Goal: Task Accomplishment & Management: Complete application form

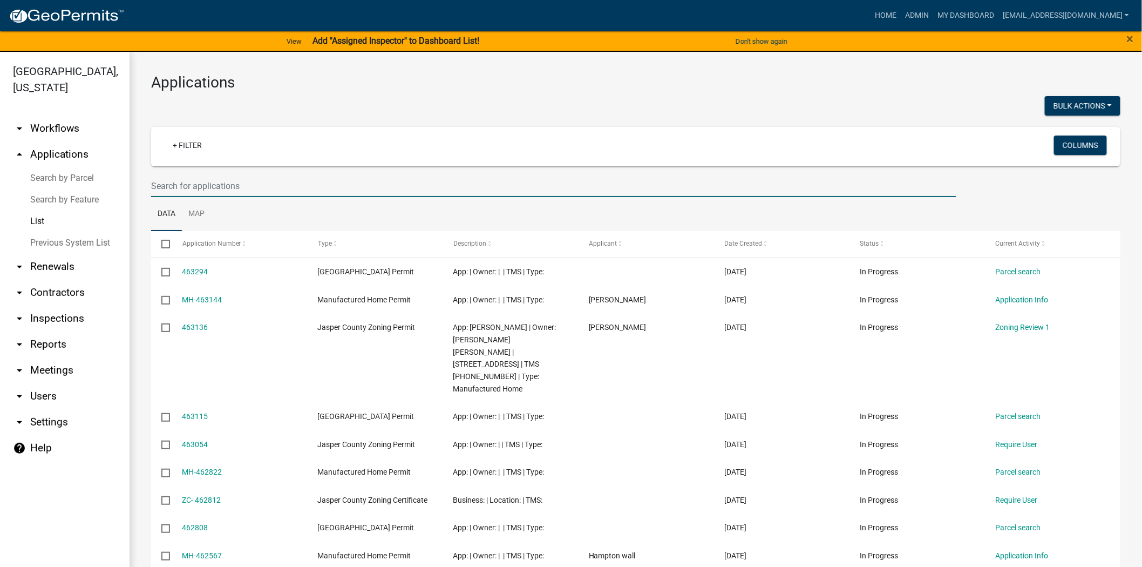
click at [230, 187] on input "text" at bounding box center [553, 186] width 805 height 22
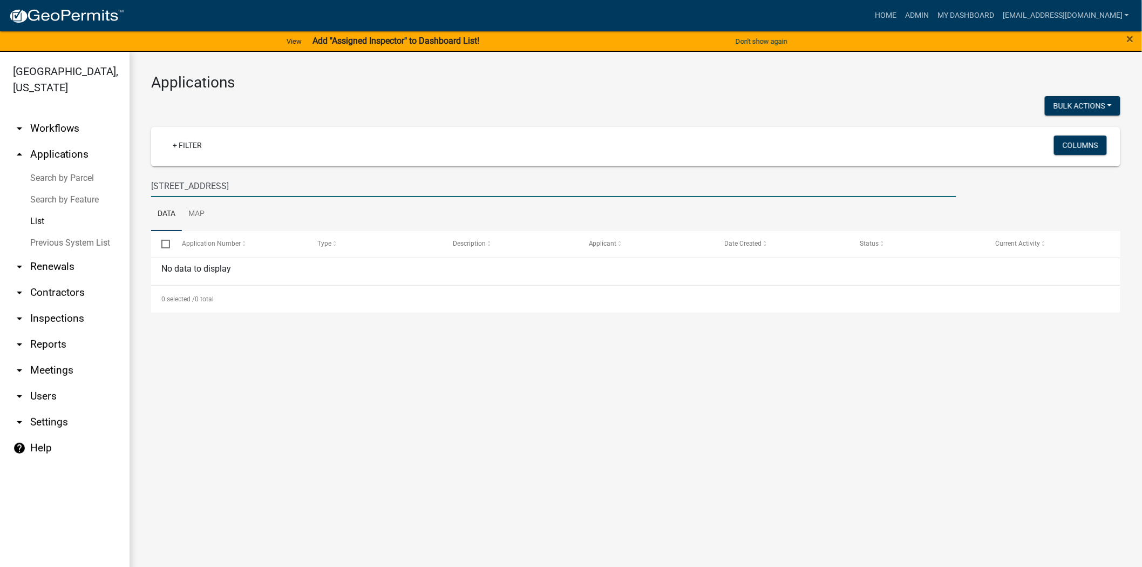
drag, startPoint x: 233, startPoint y: 186, endPoint x: 137, endPoint y: 206, distance: 97.5
click at [137, 206] on div "Applications Bulk Actions Void + Filter Columns 359 CHURCH ST Data Map Select A…" at bounding box center [636, 193] width 1012 height 282
click at [0, 201] on div "Jasper County, South Carolina arrow_drop_down Workflows List arrow_drop_up Appl…" at bounding box center [571, 316] width 1142 height 528
drag, startPoint x: 207, startPoint y: 187, endPoint x: 100, endPoint y: 195, distance: 107.1
click at [100, 195] on div "Jasper County, South Carolina arrow_drop_down Workflows List arrow_drop_up Appl…" at bounding box center [571, 316] width 1142 height 528
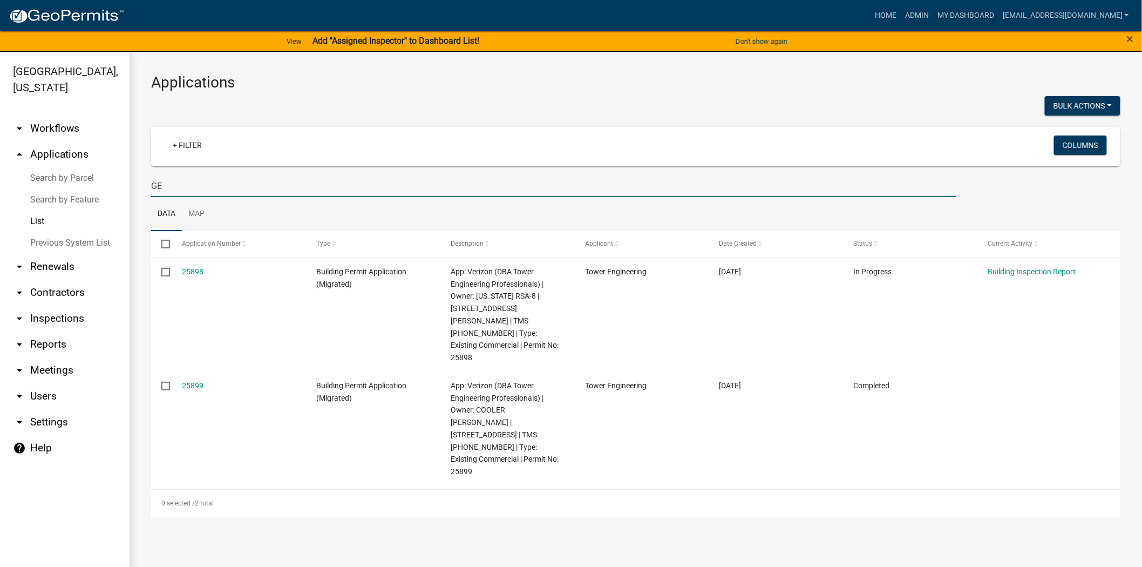
type input "G"
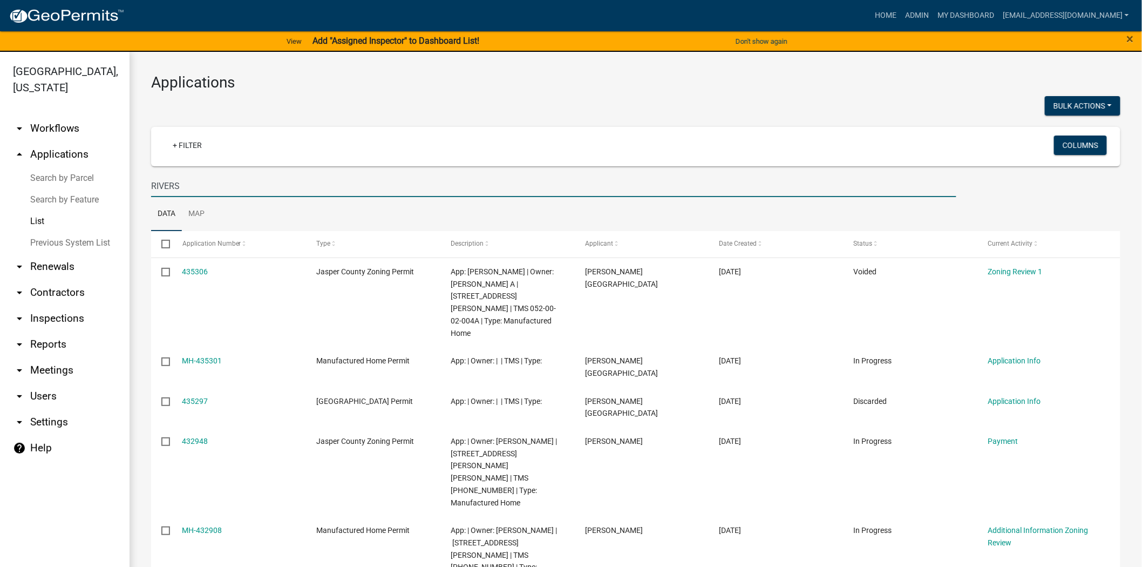
drag, startPoint x: 189, startPoint y: 182, endPoint x: 128, endPoint y: 181, distance: 61.5
click at [128, 181] on div "Jasper County, South Carolina arrow_drop_down Workflows List arrow_drop_up Appl…" at bounding box center [571, 316] width 1142 height 528
paste input "029-39-04-020"
click at [168, 187] on input "029-39-04-020" at bounding box center [553, 186] width 805 height 22
type input "029-39-04-020"
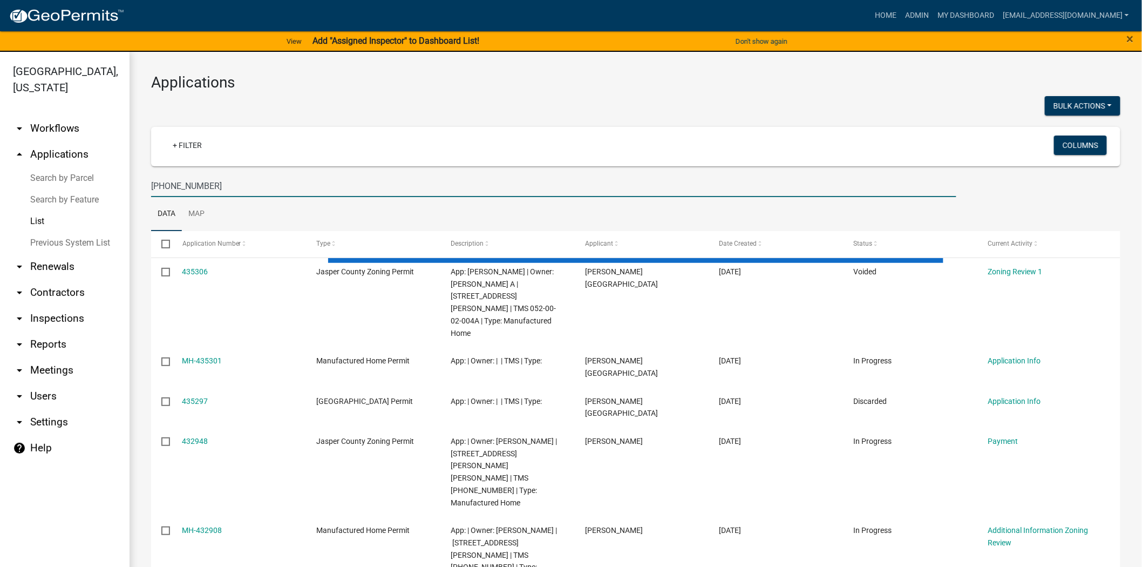
click at [215, 190] on input "029-39-04-020" at bounding box center [553, 186] width 805 height 22
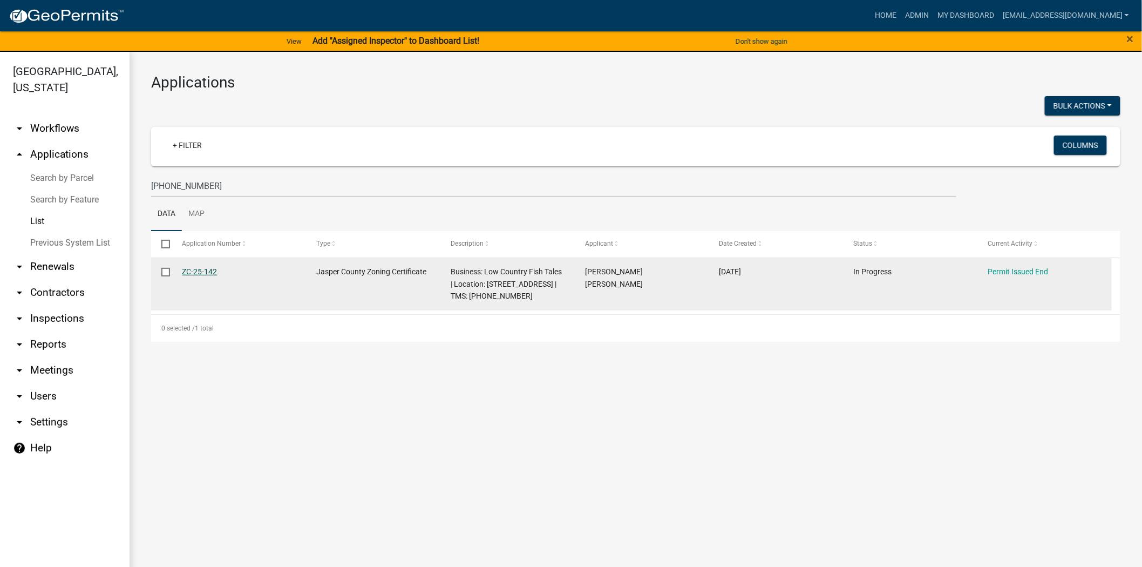
click at [206, 274] on link "ZC-25-142" at bounding box center [199, 271] width 35 height 9
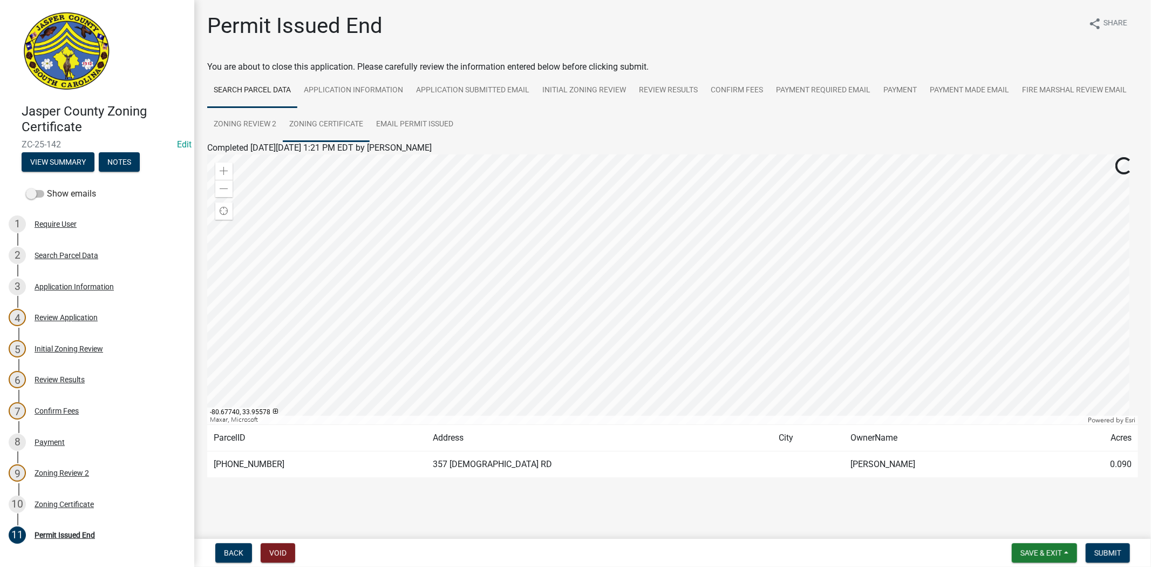
click at [370, 126] on link "Zoning Certificate" at bounding box center [326, 124] width 87 height 35
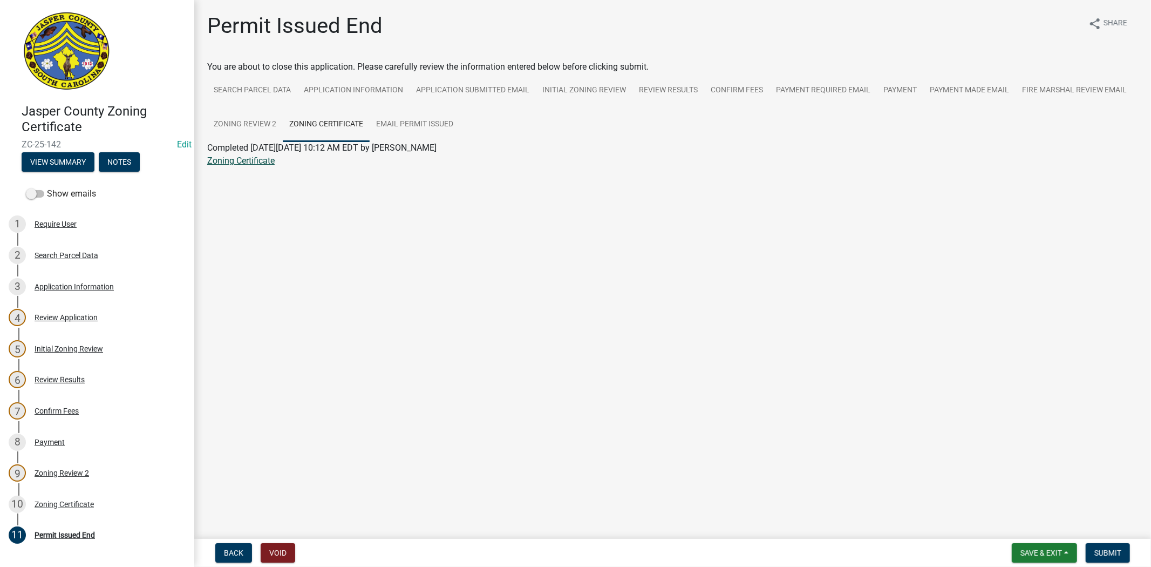
click at [240, 159] on link "Zoning Certificate" at bounding box center [240, 160] width 67 height 10
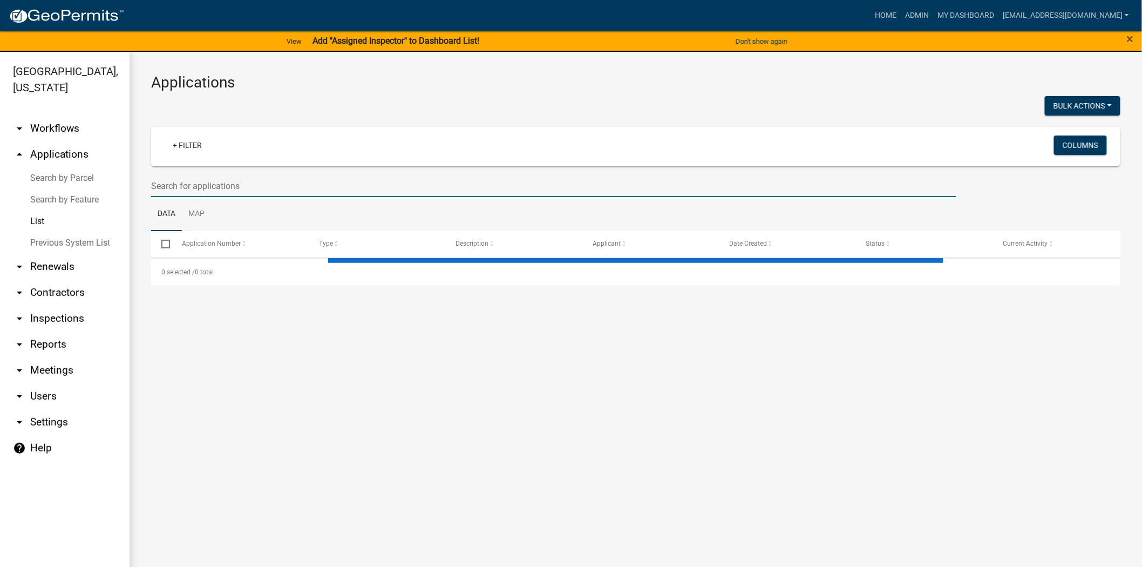
click at [288, 189] on input "text" at bounding box center [553, 186] width 805 height 22
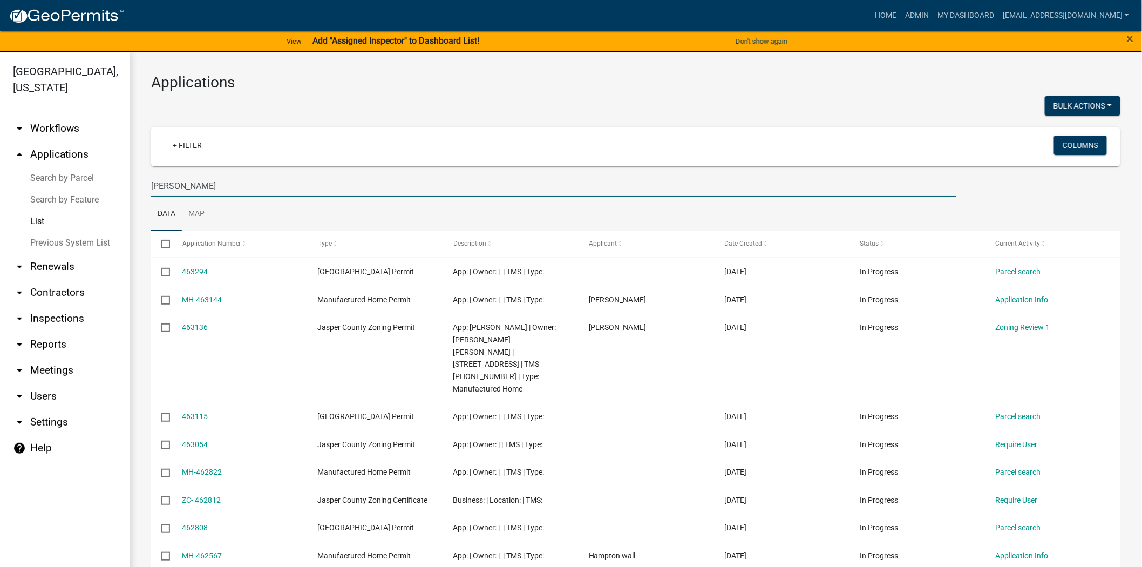
type input "[PERSON_NAME]"
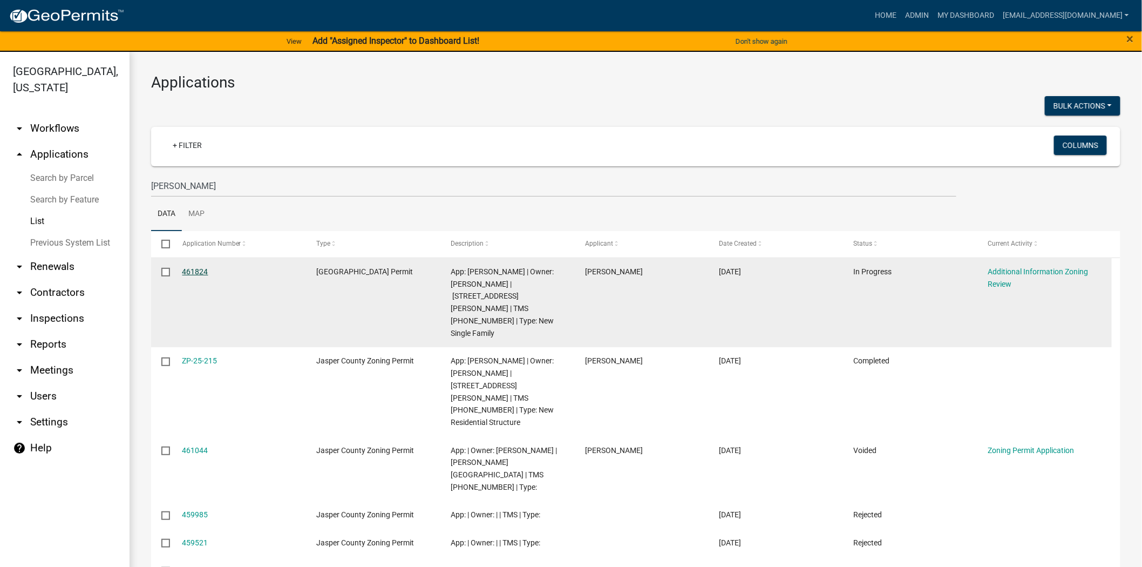
click at [196, 274] on link "461824" at bounding box center [195, 271] width 26 height 9
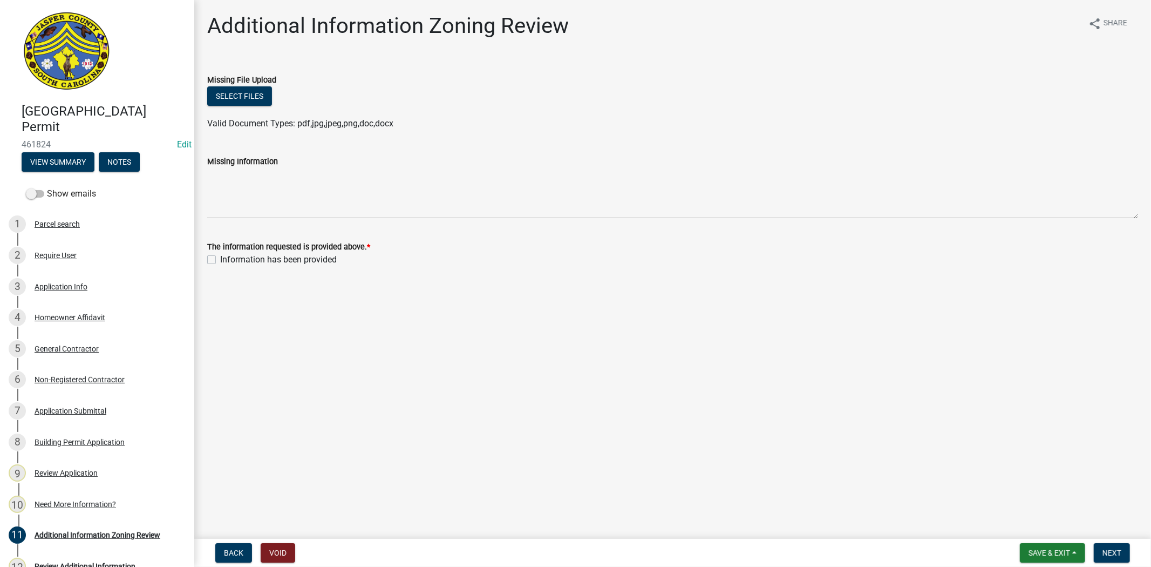
click at [220, 262] on label "Information has been provided" at bounding box center [278, 259] width 117 height 13
click at [220, 260] on input "Information has been provided" at bounding box center [223, 256] width 7 height 7
checkbox input "true"
click at [69, 317] on div "Homeowner Affidavit" at bounding box center [70, 318] width 71 height 8
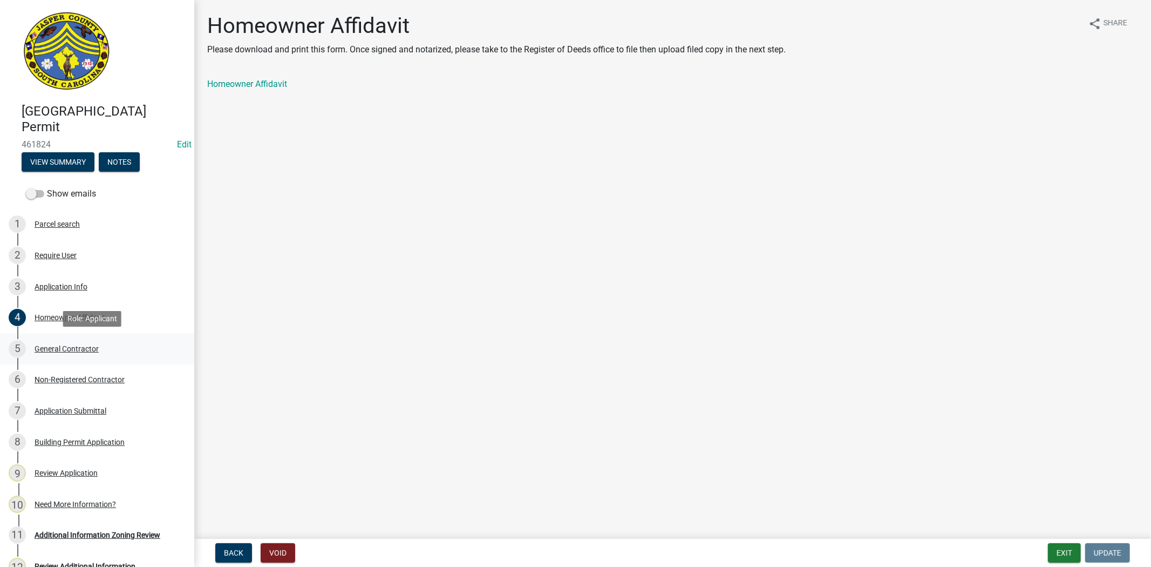
click at [50, 348] on div "General Contractor" at bounding box center [67, 349] width 64 height 8
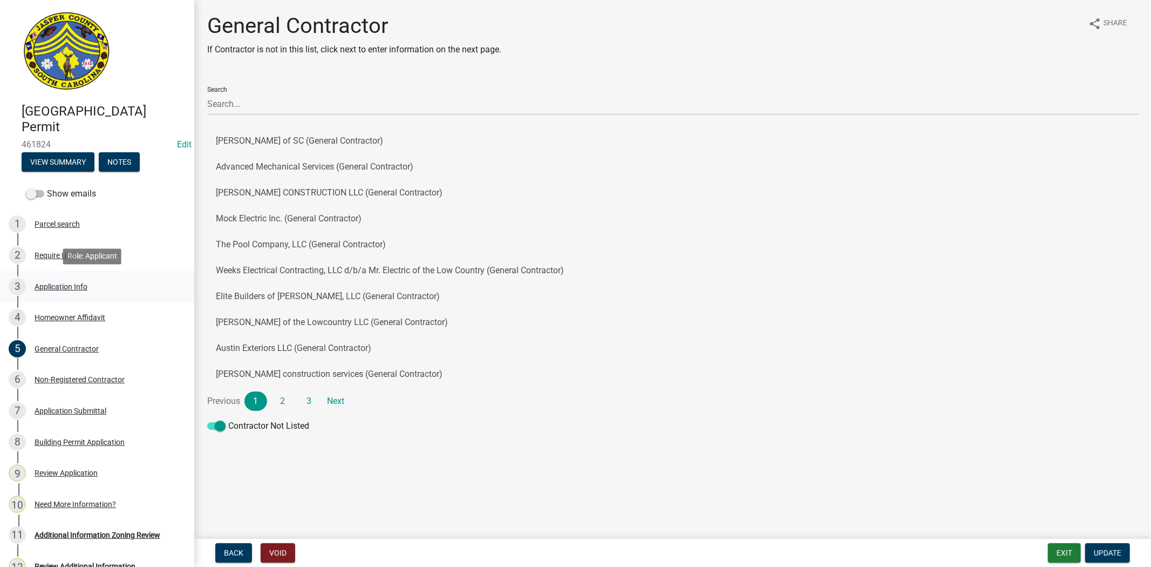
click at [68, 288] on div "Application Info" at bounding box center [61, 287] width 53 height 8
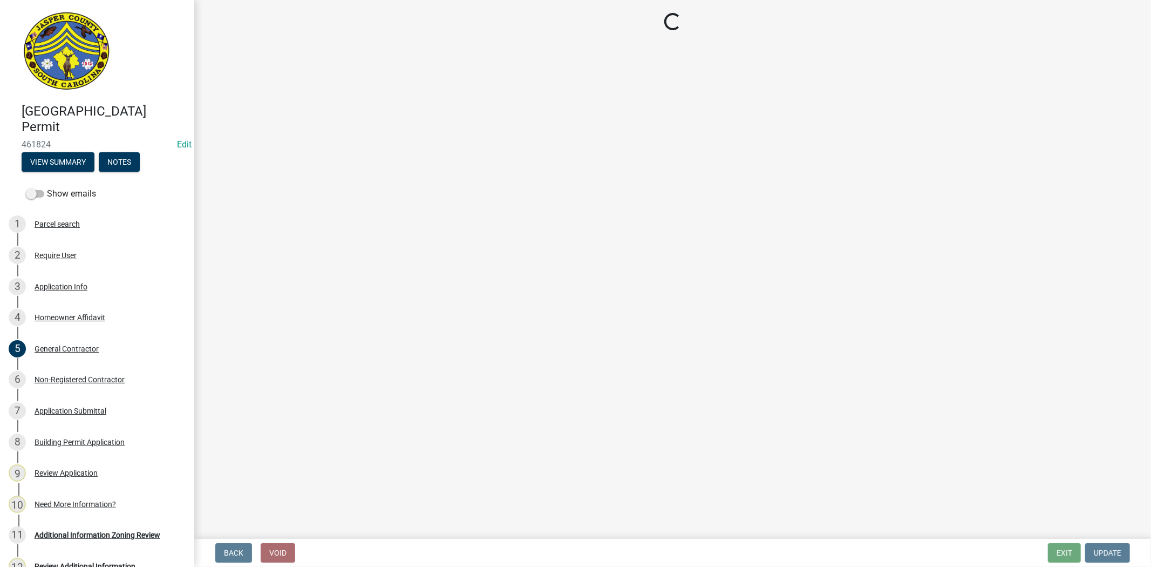
select select "42590599-3c97-479d-b3e9-fbeca9af4fb5"
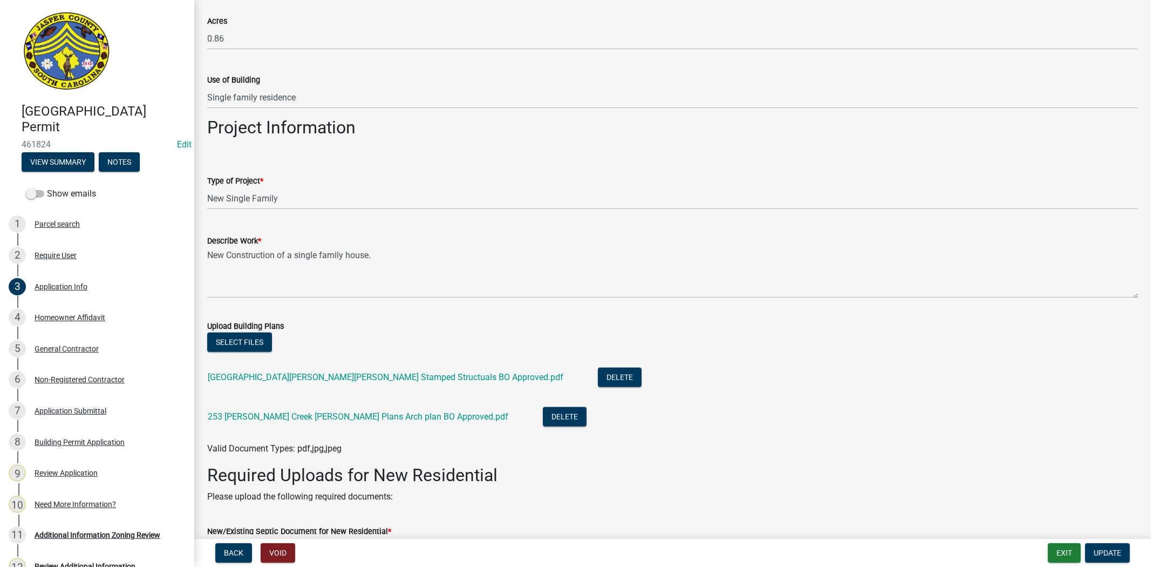
scroll to position [1319, 0]
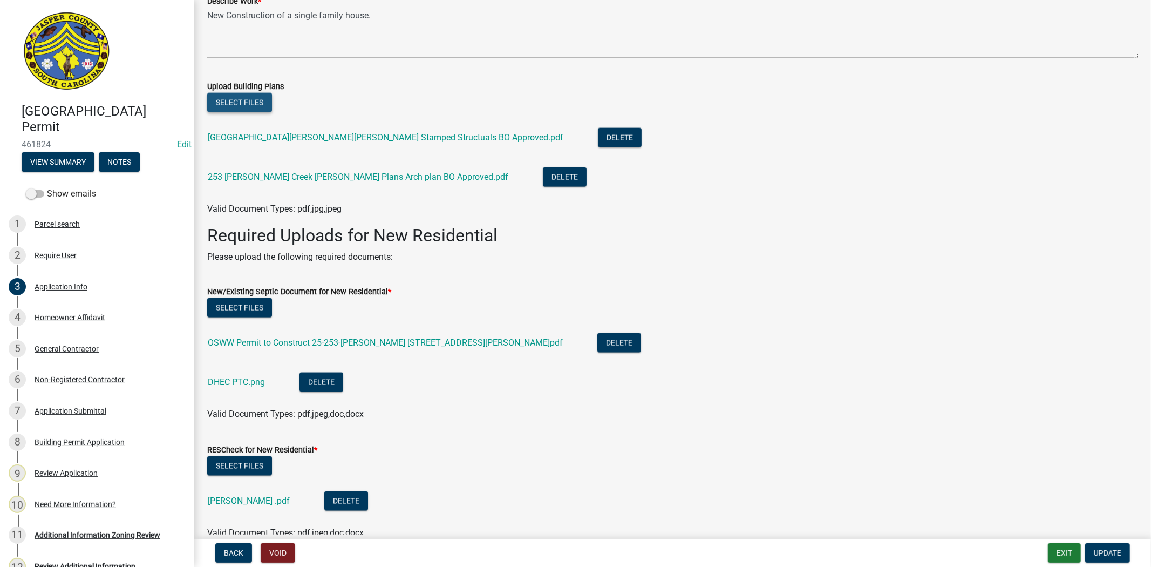
click at [257, 95] on button "Select files" at bounding box center [239, 102] width 65 height 19
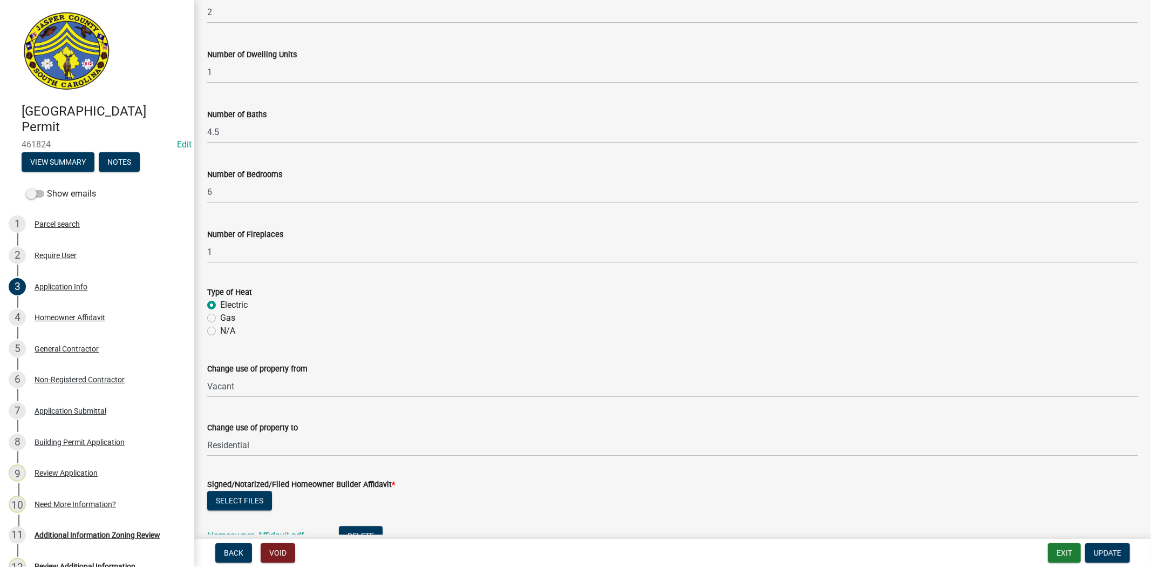
scroll to position [2252, 0]
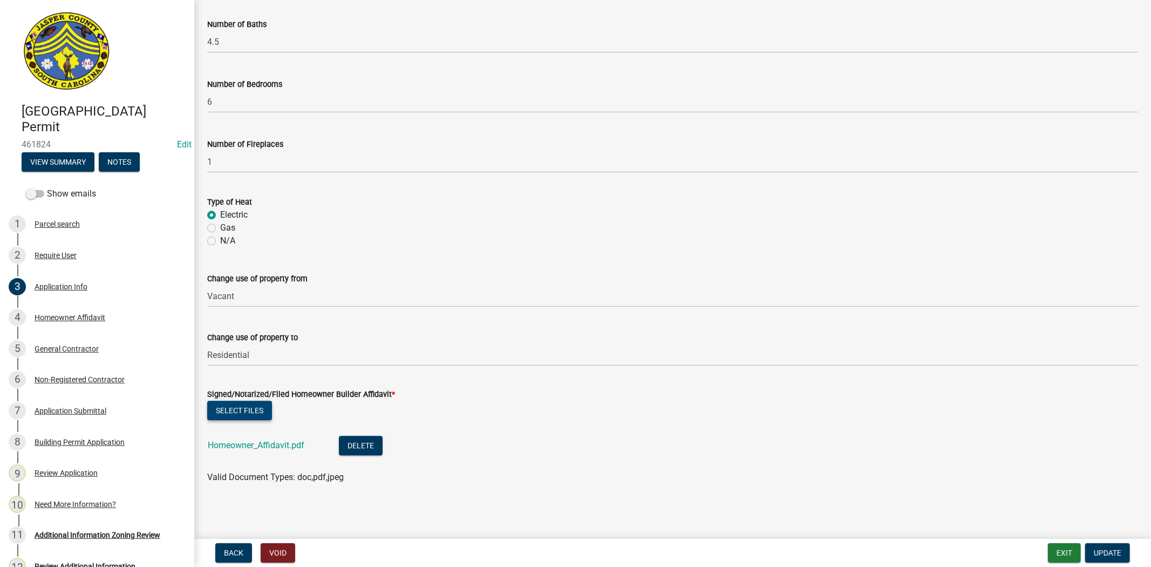
click at [255, 408] on button "Select files" at bounding box center [239, 409] width 65 height 19
click at [257, 408] on button "Select files" at bounding box center [239, 409] width 65 height 19
click at [366, 446] on button "Delete" at bounding box center [361, 444] width 44 height 19
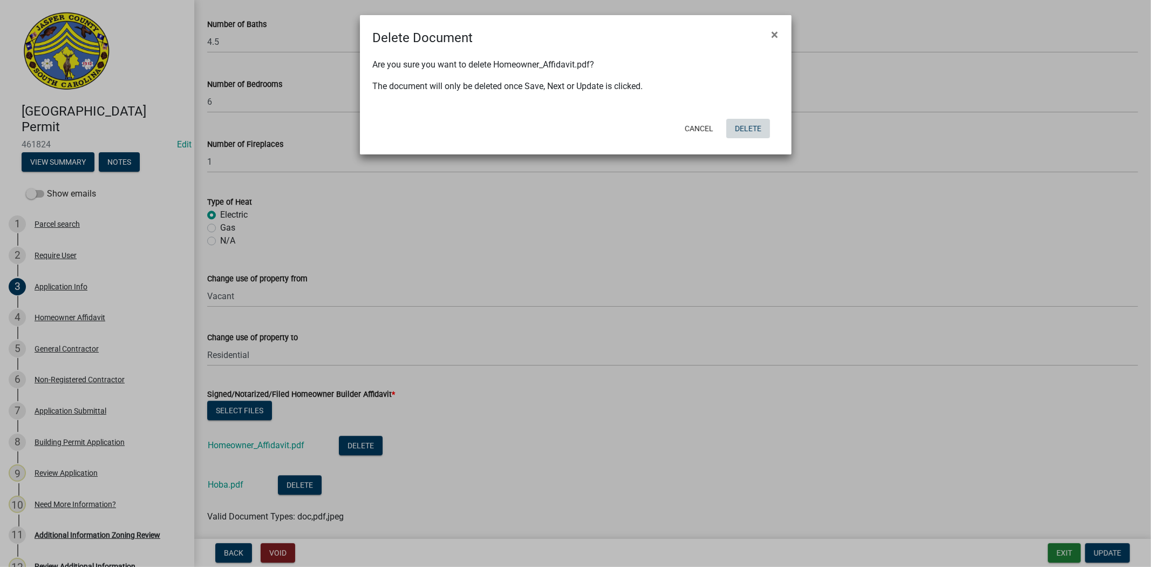
click at [739, 132] on button "Delete" at bounding box center [748, 128] width 44 height 19
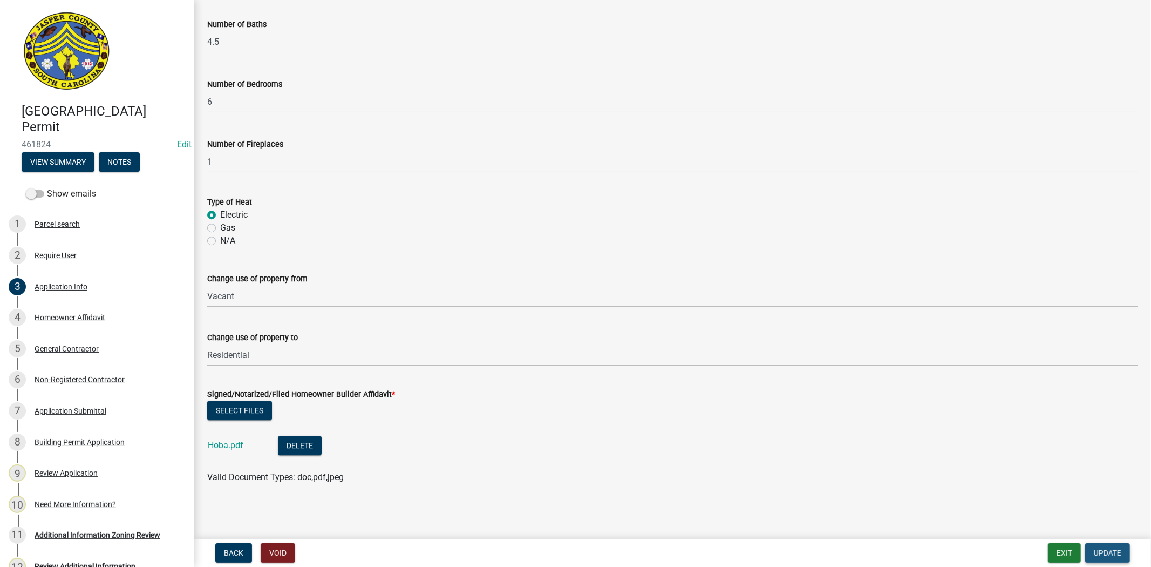
click at [1098, 553] on span "Update" at bounding box center [1108, 552] width 28 height 9
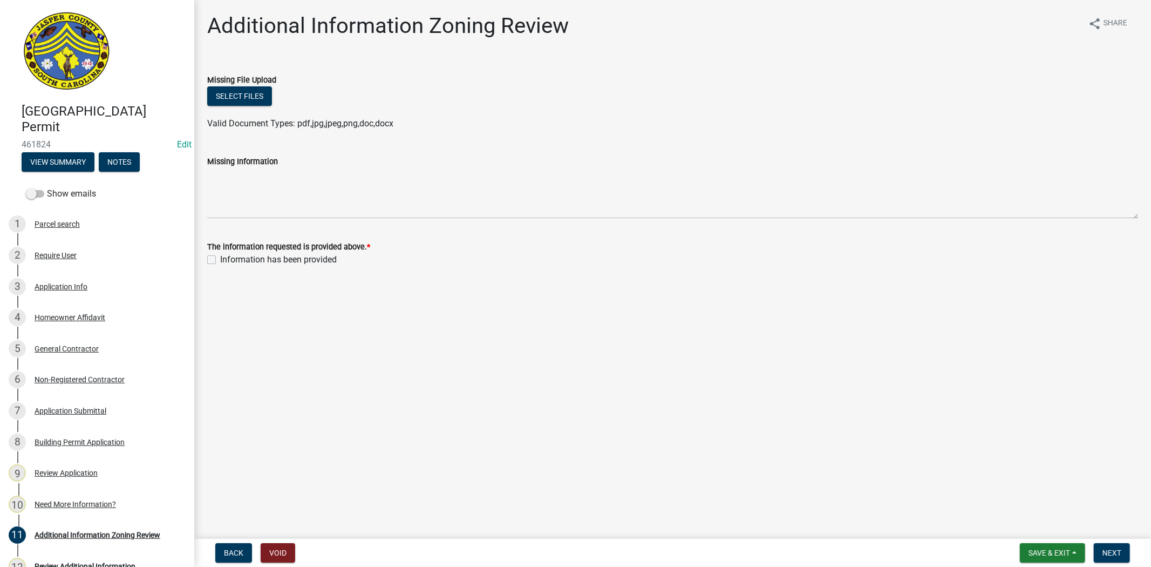
click at [220, 258] on label "Information has been provided" at bounding box center [278, 259] width 117 height 13
click at [220, 258] on input "Information has been provided" at bounding box center [223, 256] width 7 height 7
checkbox input "true"
click at [1118, 551] on span "Next" at bounding box center [1111, 552] width 19 height 9
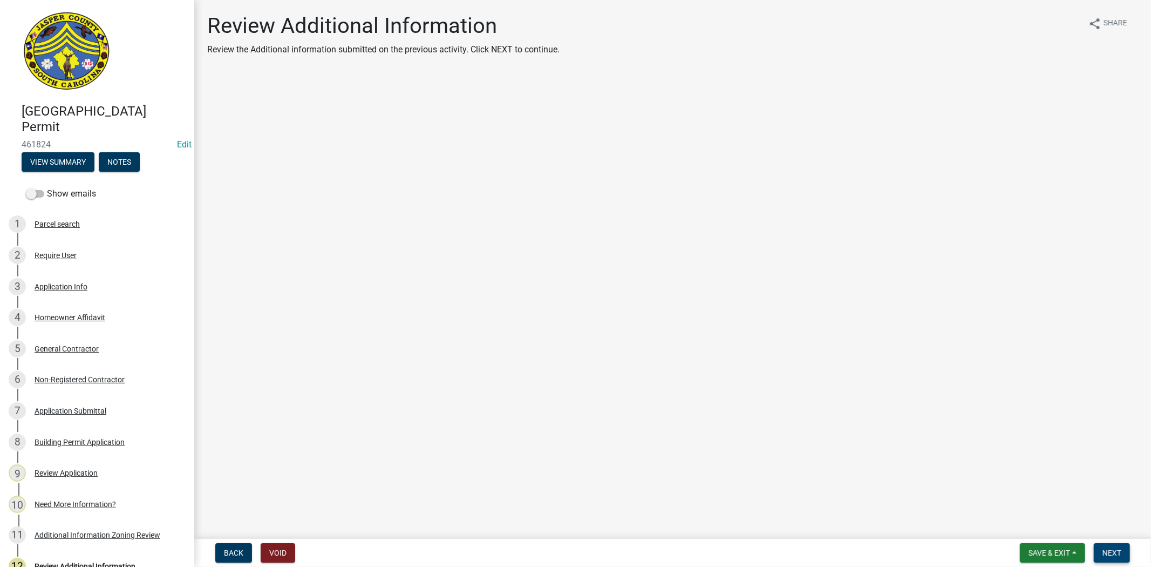
click at [1118, 549] on span "Next" at bounding box center [1111, 552] width 19 height 9
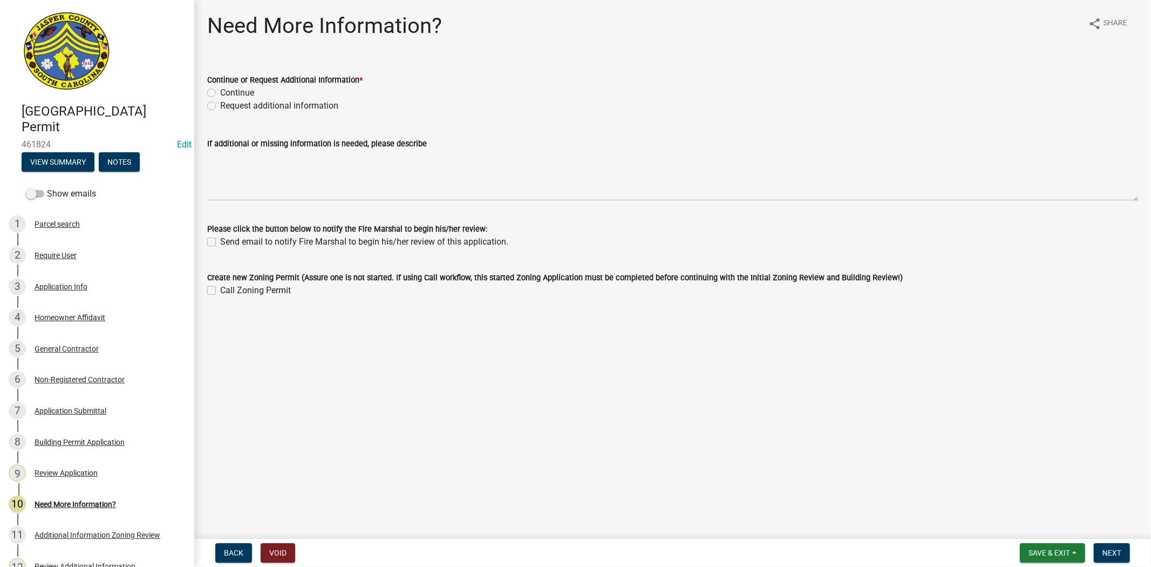
click at [220, 93] on label "Continue" at bounding box center [237, 92] width 34 height 13
click at [220, 93] on input "Continue" at bounding box center [223, 89] width 7 height 7
radio input "true"
click at [1120, 554] on span "Next" at bounding box center [1111, 552] width 19 height 9
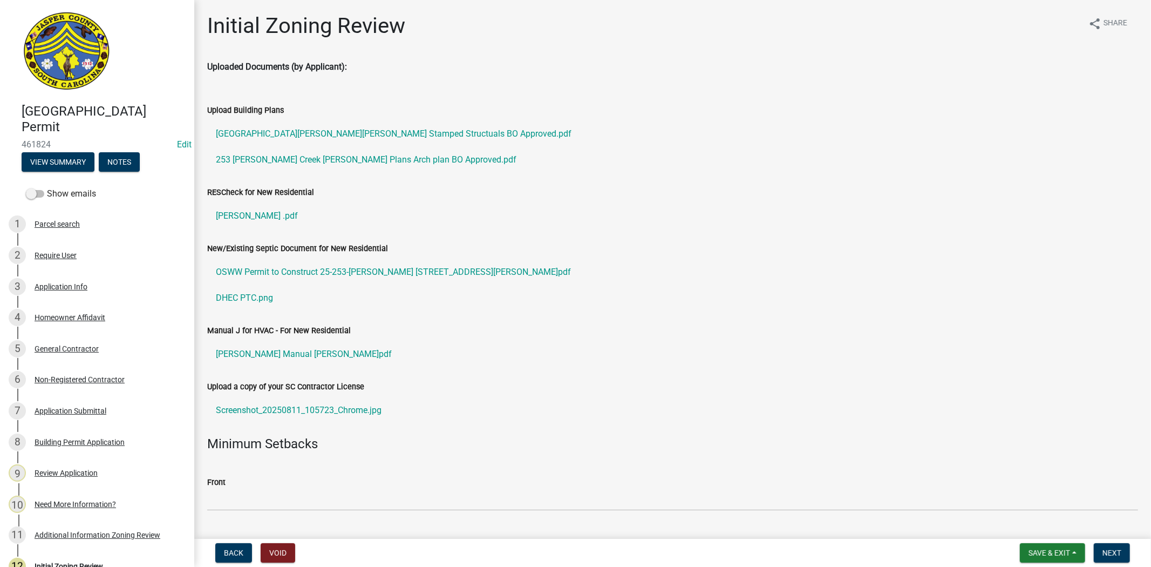
scroll to position [359, 0]
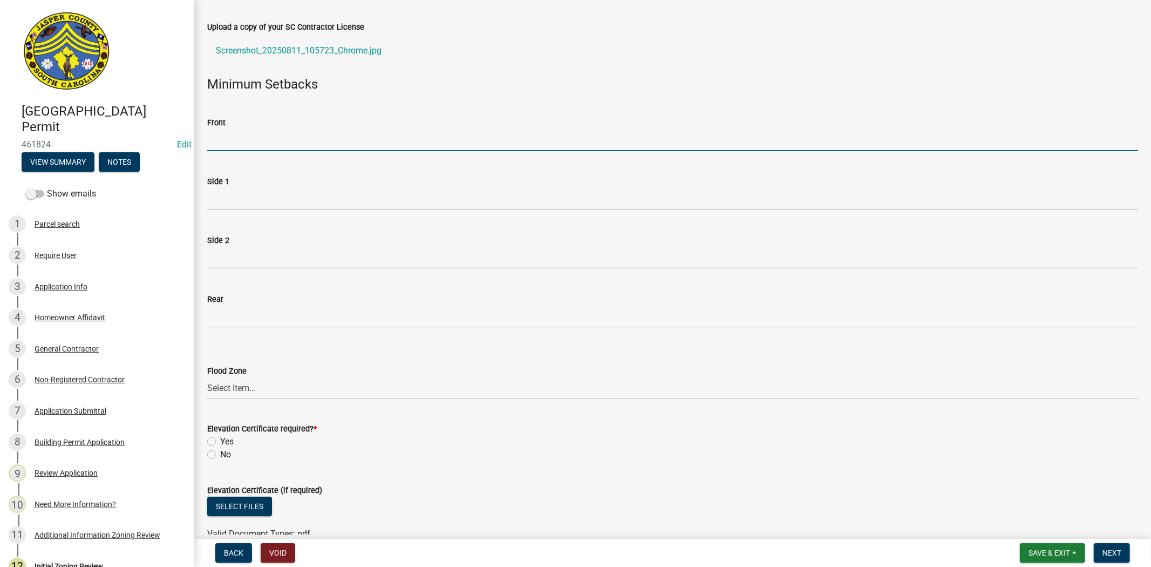
click at [276, 138] on input "Front" at bounding box center [672, 140] width 931 height 22
type input "35"
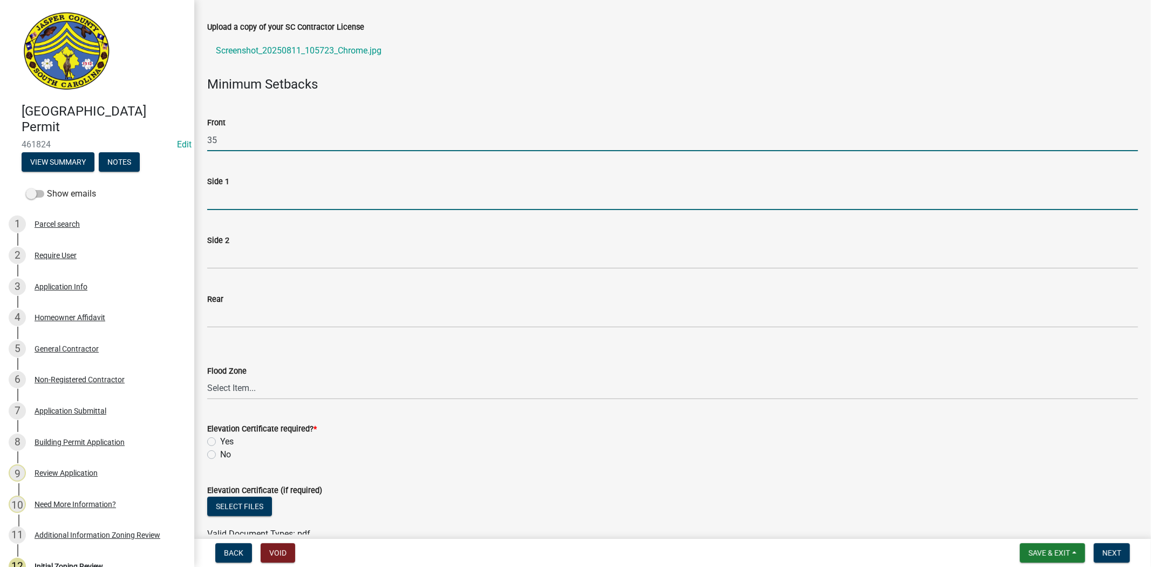
click at [250, 196] on input "Side 1" at bounding box center [672, 199] width 931 height 22
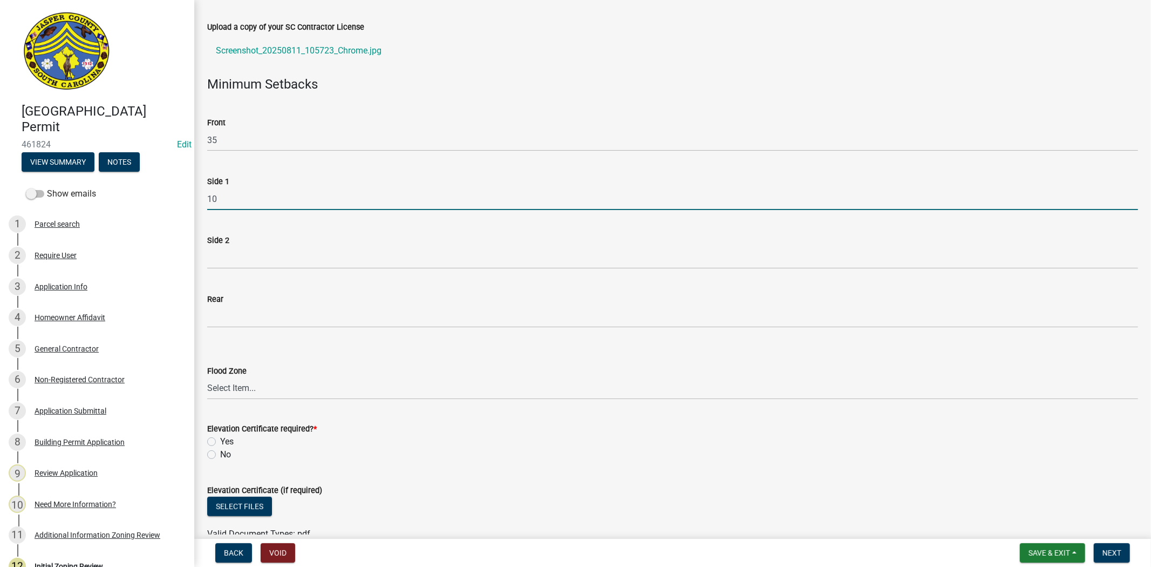
type input "10"
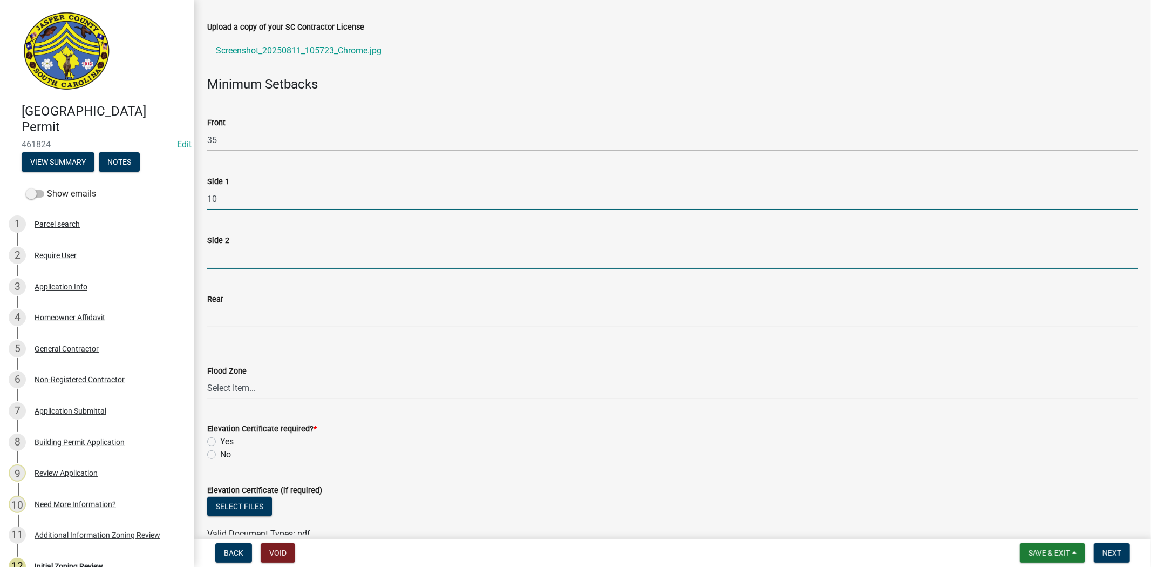
click at [229, 258] on input "Side 2" at bounding box center [672, 258] width 931 height 22
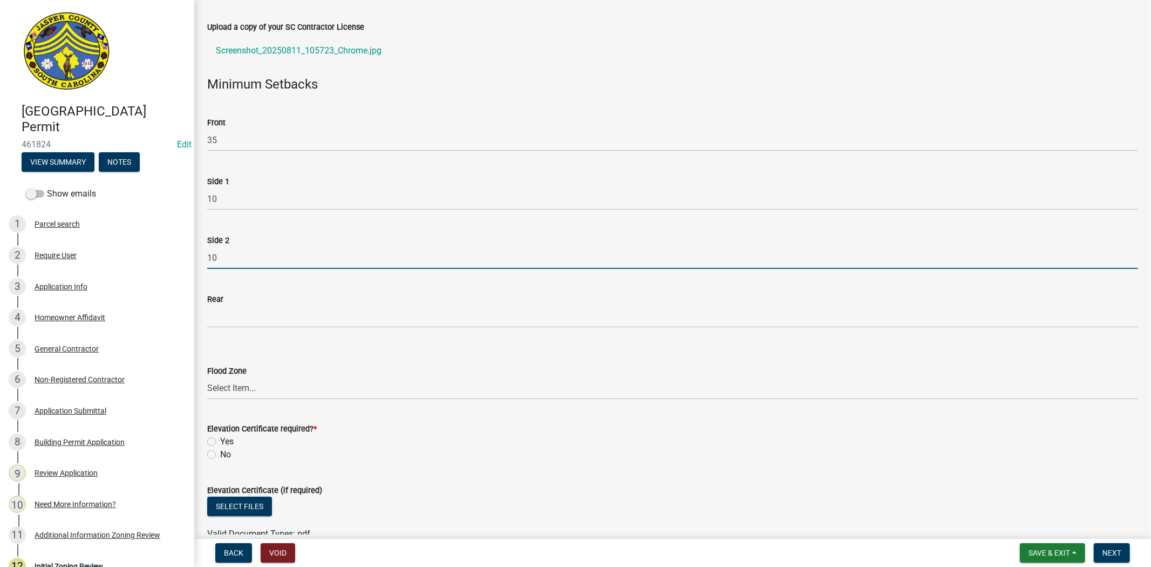
type input "10"
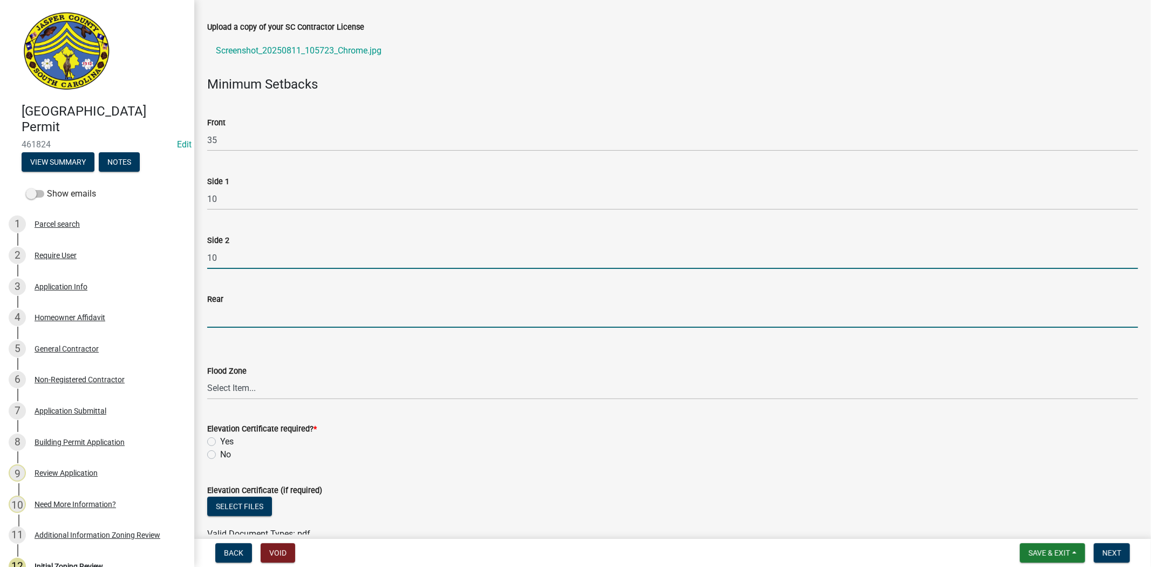
click at [211, 316] on input "Rear" at bounding box center [672, 316] width 931 height 22
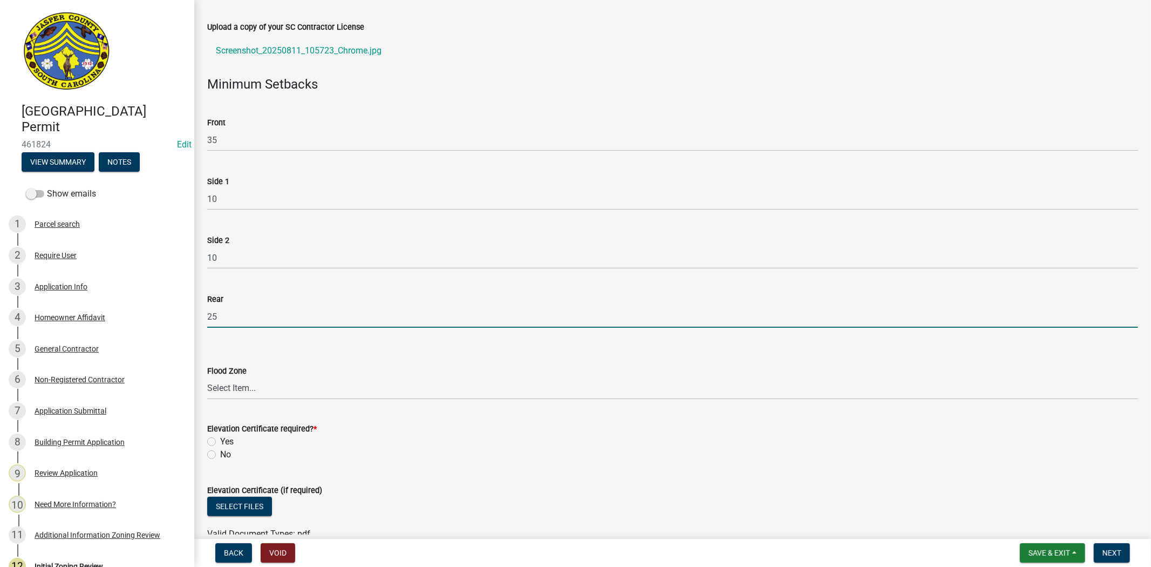
type input "25"
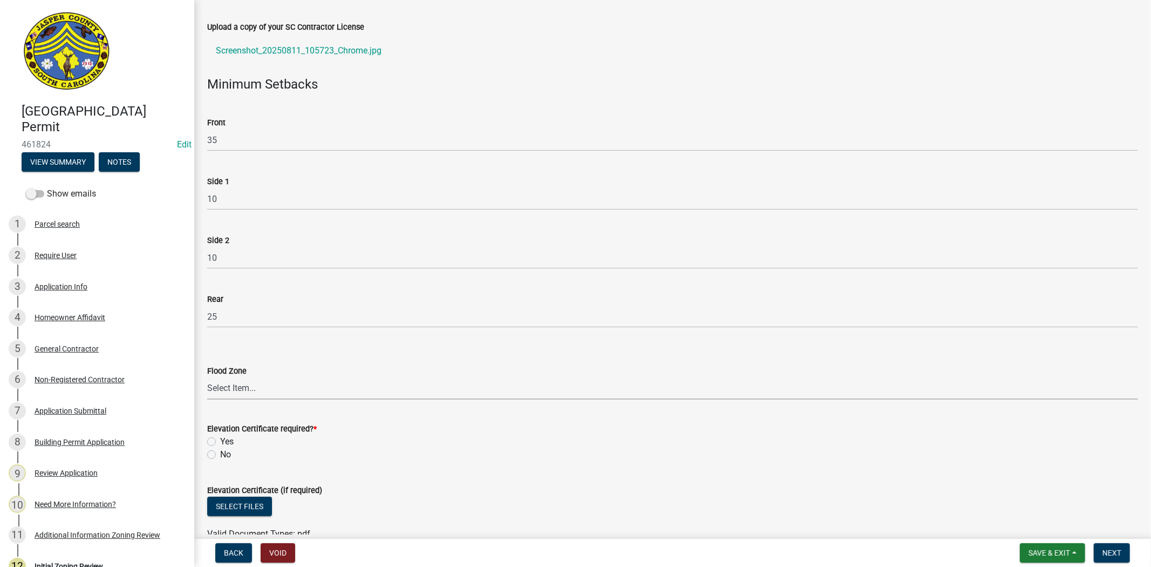
click at [230, 383] on select "Select Item... A AE X Shaded X N/A" at bounding box center [672, 388] width 931 height 22
click at [207, 377] on select "Select Item... A AE X Shaded X N/A" at bounding box center [672, 388] width 931 height 22
select select "61611ad6-14f2-499c-805c-58607f11e2fc"
click at [220, 452] on label "No" at bounding box center [225, 454] width 11 height 13
click at [220, 452] on input "No" at bounding box center [223, 451] width 7 height 7
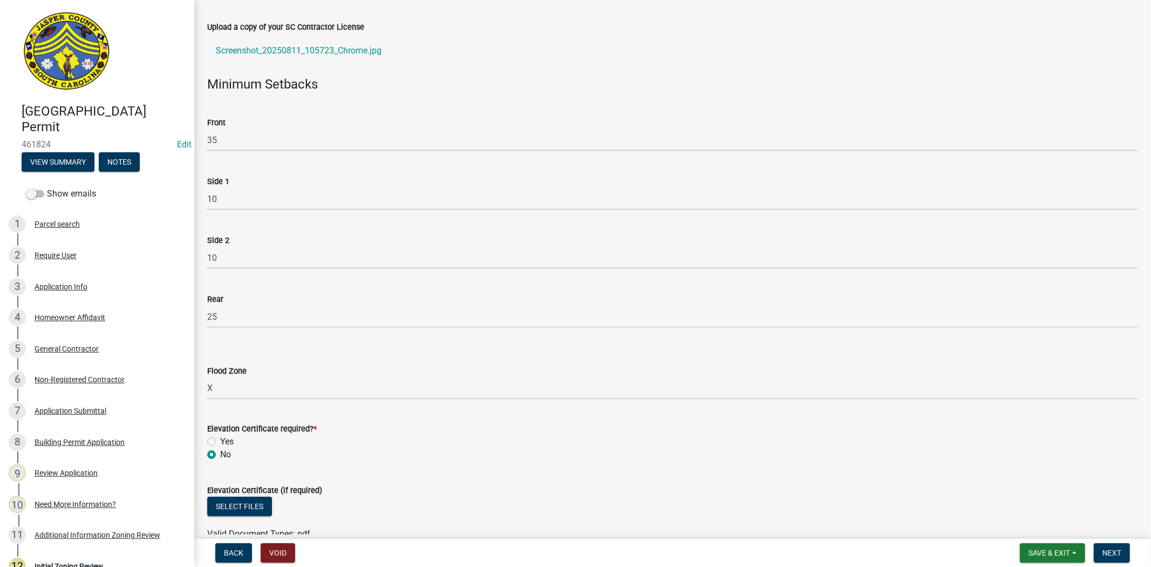
radio input "true"
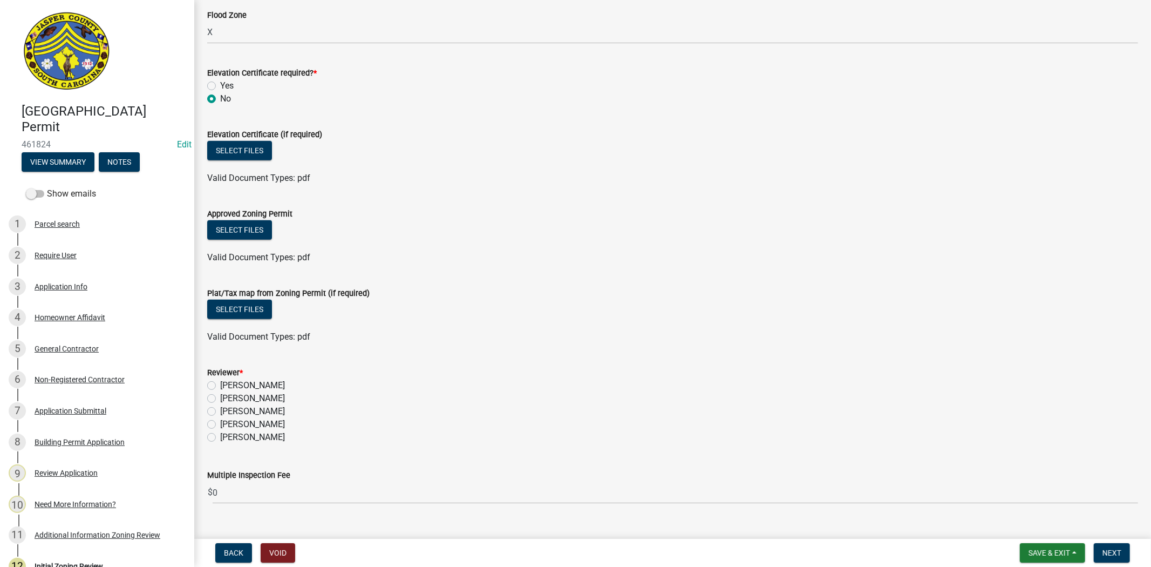
scroll to position [719, 0]
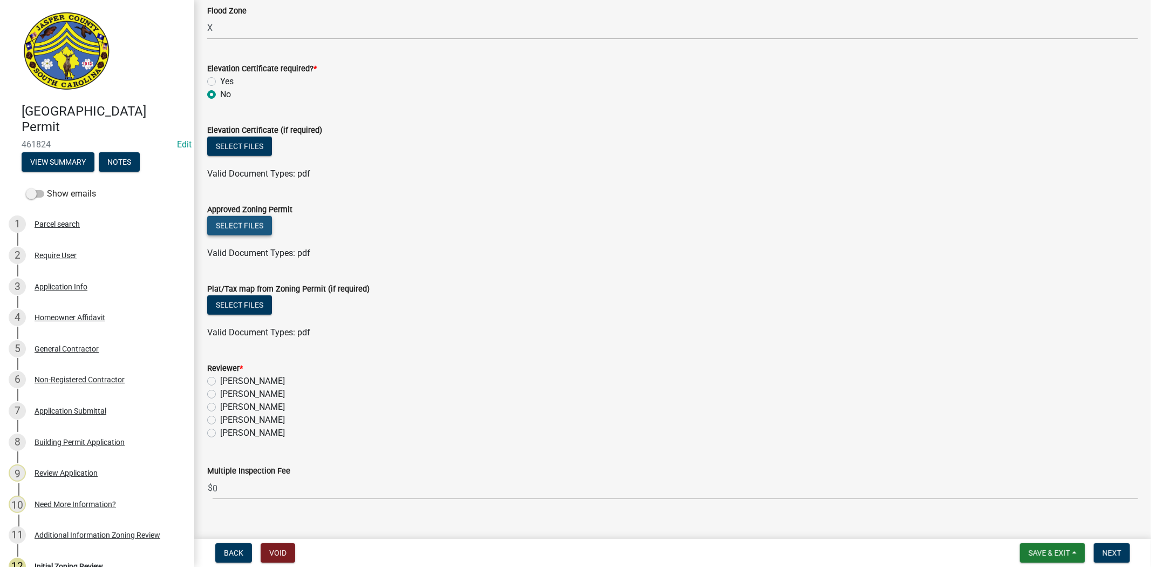
click at [228, 222] on button "Select files" at bounding box center [239, 225] width 65 height 19
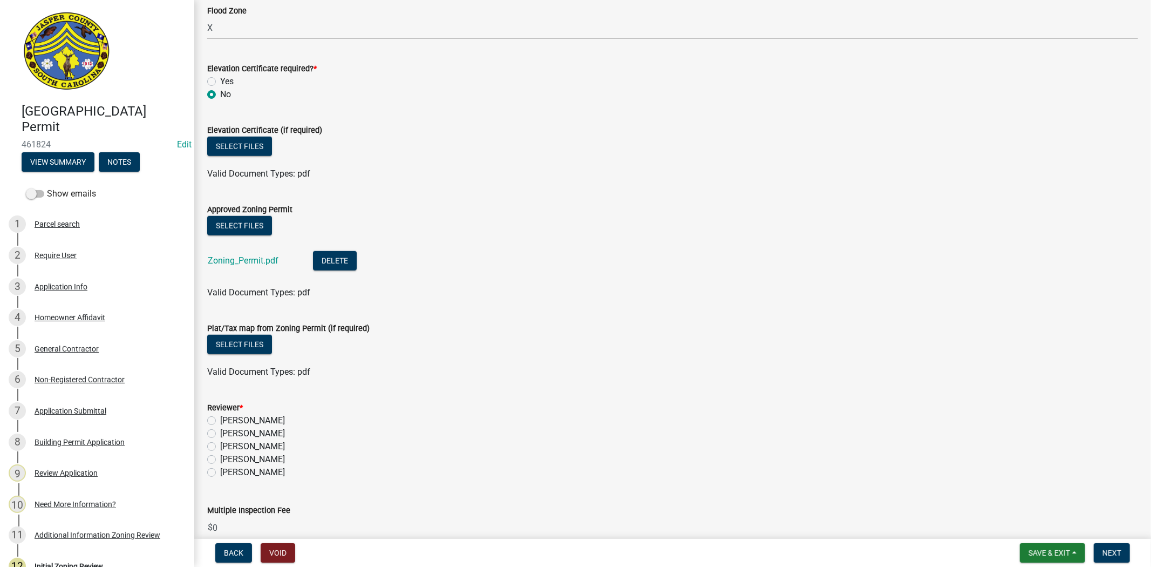
click at [220, 459] on label "[PERSON_NAME]" at bounding box center [252, 459] width 65 height 13
click at [220, 459] on input "[PERSON_NAME]" at bounding box center [223, 456] width 7 height 7
radio input "true"
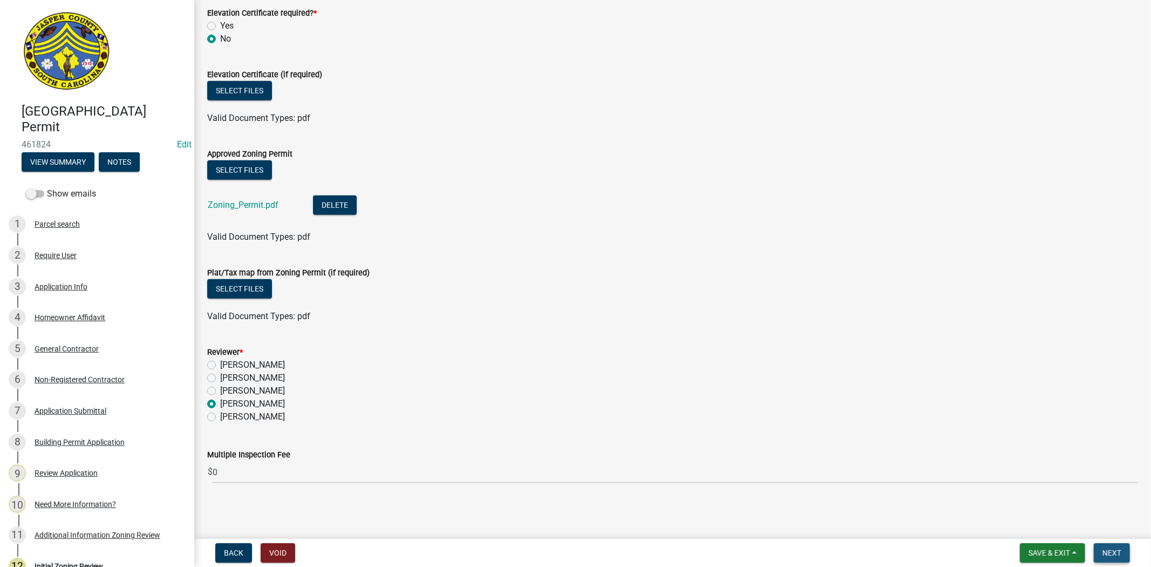
click at [1111, 549] on span "Next" at bounding box center [1111, 552] width 19 height 9
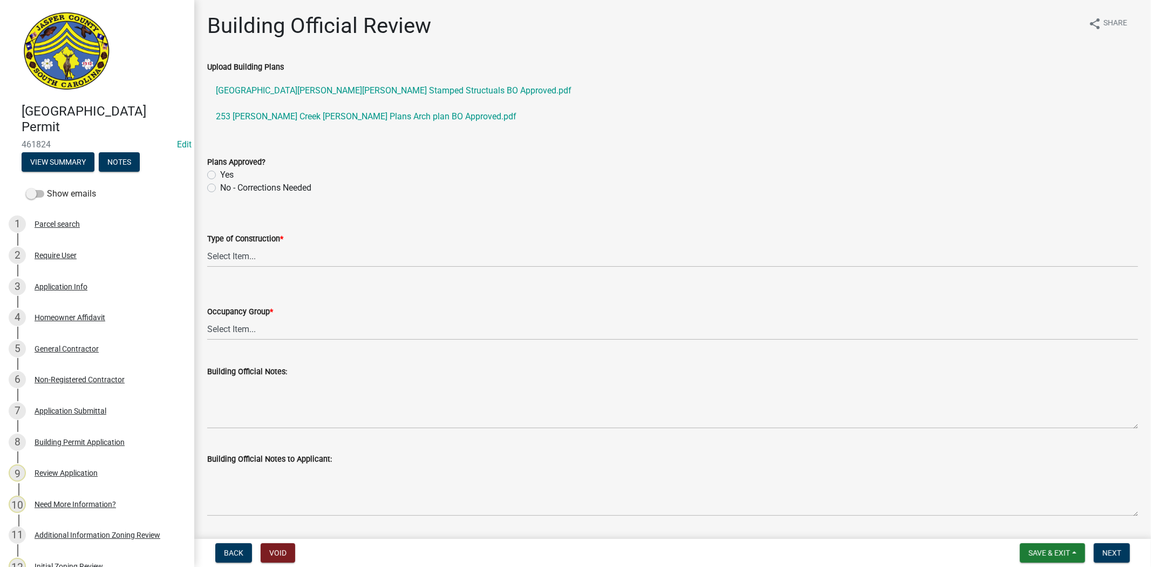
click at [220, 173] on label "Yes" at bounding box center [226, 174] width 13 height 13
click at [220, 173] on input "Yes" at bounding box center [223, 171] width 7 height 7
radio input "true"
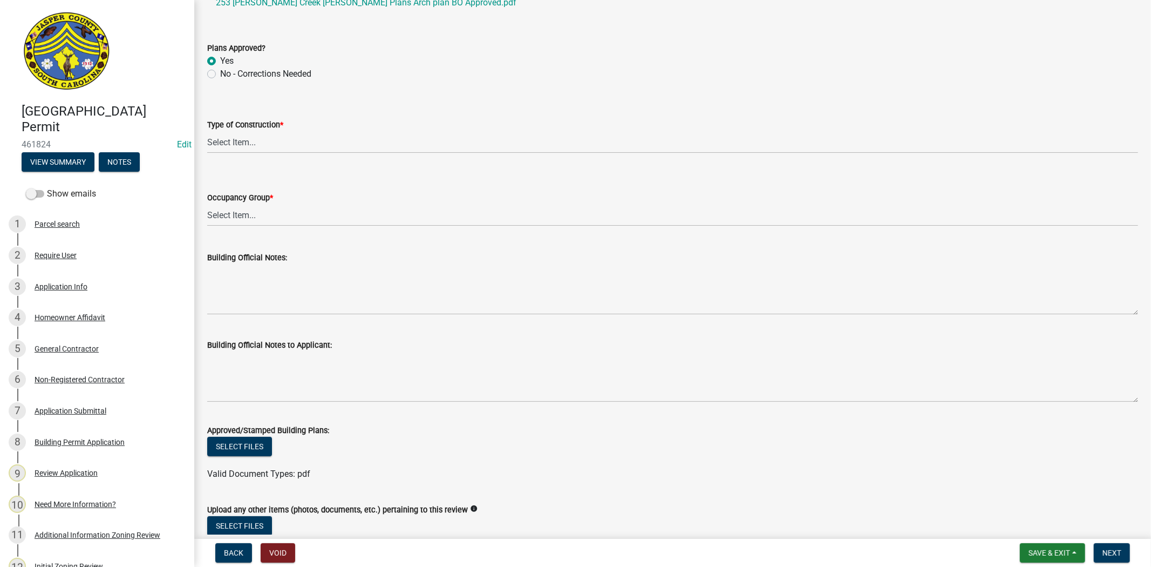
scroll to position [120, 0]
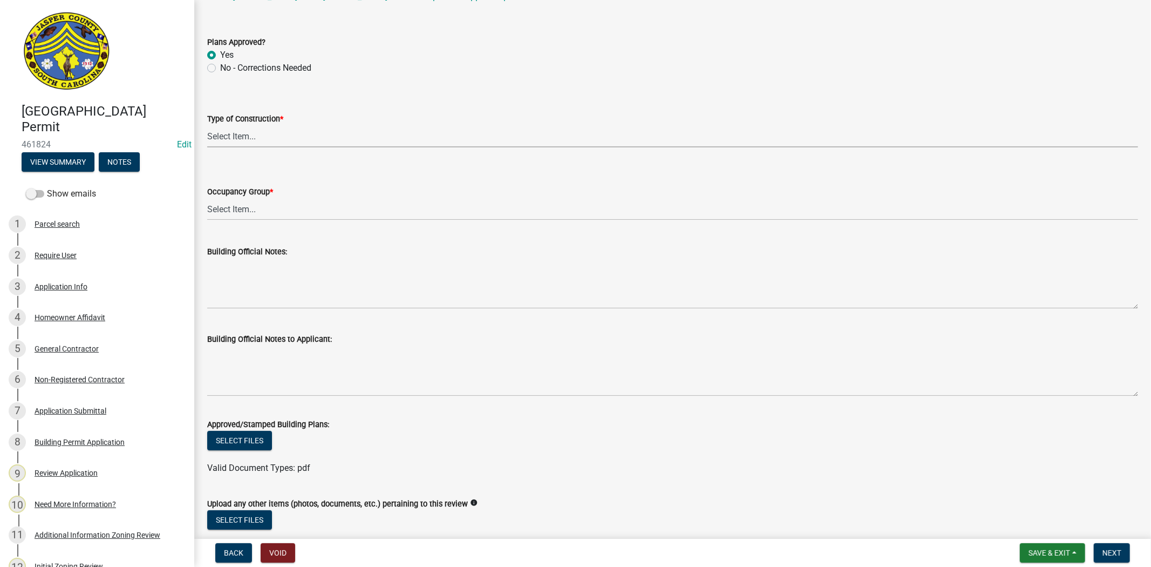
click at [254, 146] on select "Select Item... IA IB IIA IIB IIIA IIIB IV VA VB" at bounding box center [672, 136] width 931 height 22
click at [207, 125] on select "Select Item... IA IB IIA IIB IIIA IIIB IV VA VB" at bounding box center [672, 136] width 931 height 22
select select "5377c7cd-ae48-4ed2-bc38-366ad0c69dab"
click at [241, 212] on select "Select Item... A-1 A-2 A-3 A-4 B E F-1 F-2 H-1 H-2 H-3 H-4 H-5 I-1 I-2 I-3 I-4 …" at bounding box center [672, 209] width 931 height 22
click at [207, 198] on select "Select Item... A-1 A-2 A-3 A-4 B E F-1 F-2 H-1 H-2 H-3 H-4 H-5 I-1 I-2 I-3 I-4 …" at bounding box center [672, 209] width 931 height 22
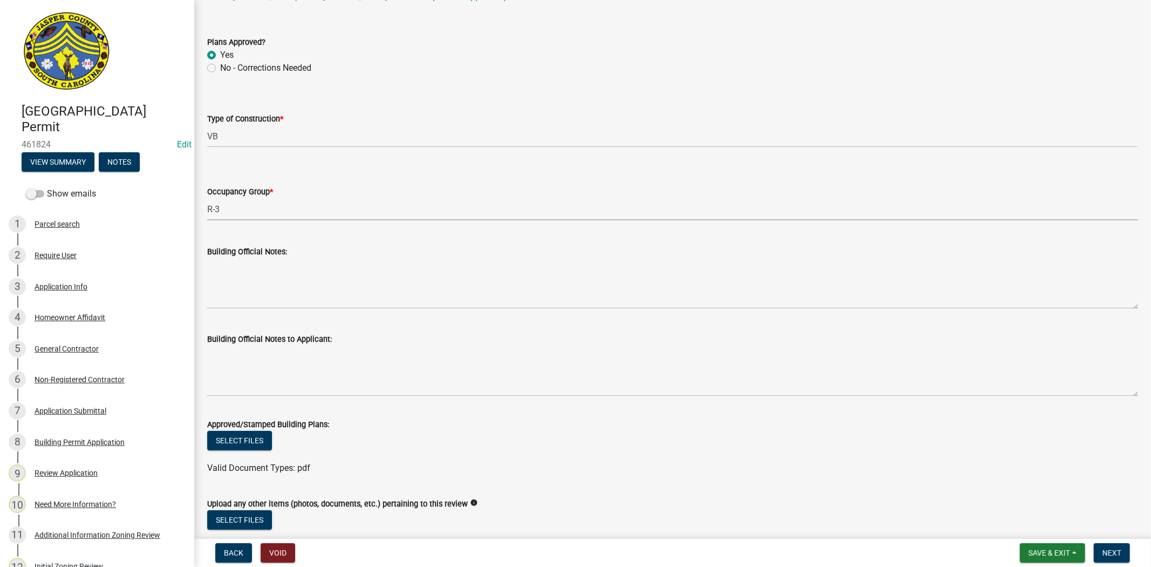
select select "a775bd88-bb11-4979-9dc9-57cd65166191"
click at [468, 403] on wm-data-entity-input "Building Official Notes to Applicant:" at bounding box center [672, 360] width 931 height 87
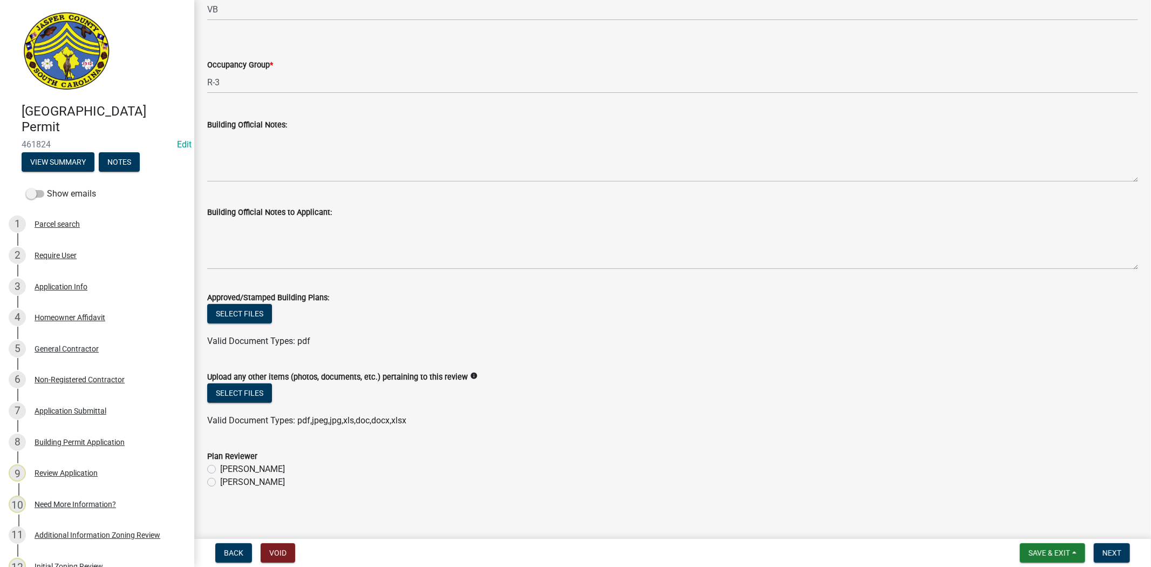
scroll to position [252, 0]
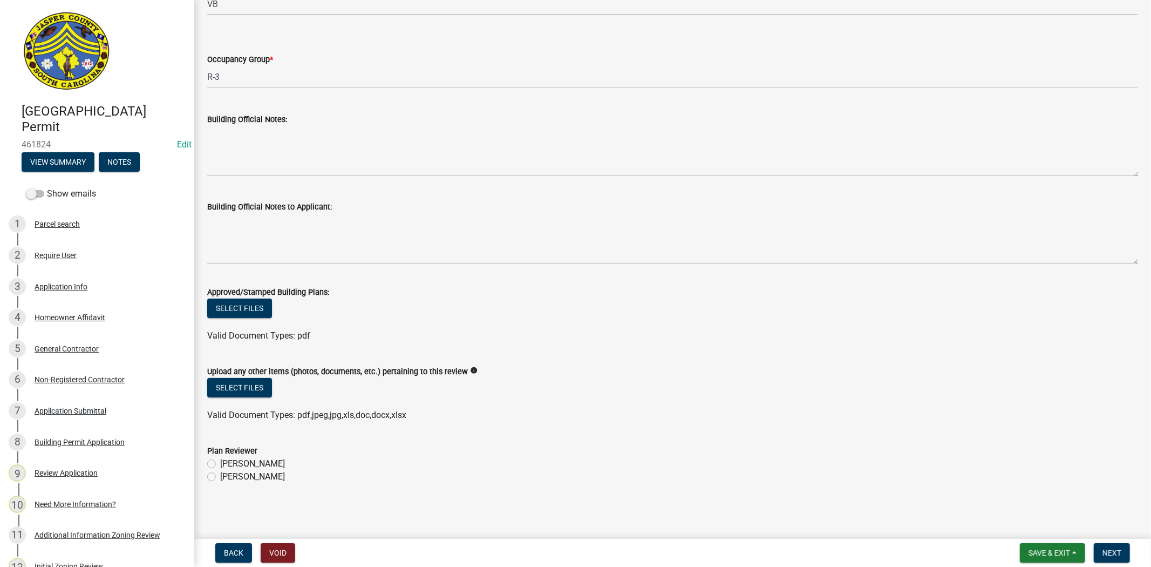
click at [220, 473] on label "Ryan Campbell" at bounding box center [252, 476] width 65 height 13
click at [220, 473] on input "Ryan Campbell" at bounding box center [223, 473] width 7 height 7
radio input "true"
click at [1111, 556] on span "Next" at bounding box center [1111, 552] width 19 height 9
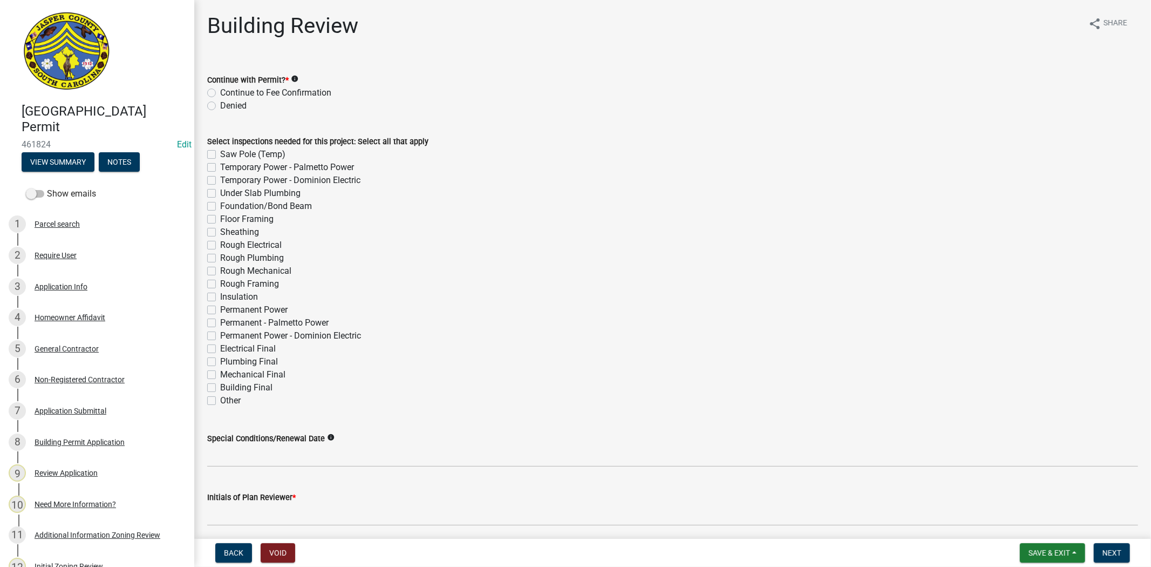
click at [220, 92] on label "Continue to Fee Confirmation" at bounding box center [275, 92] width 111 height 13
click at [220, 92] on input "Continue to Fee Confirmation" at bounding box center [223, 89] width 7 height 7
radio input "true"
click at [220, 243] on label "Rough Electrical" at bounding box center [251, 245] width 62 height 13
click at [220, 243] on input "Rough Electrical" at bounding box center [223, 242] width 7 height 7
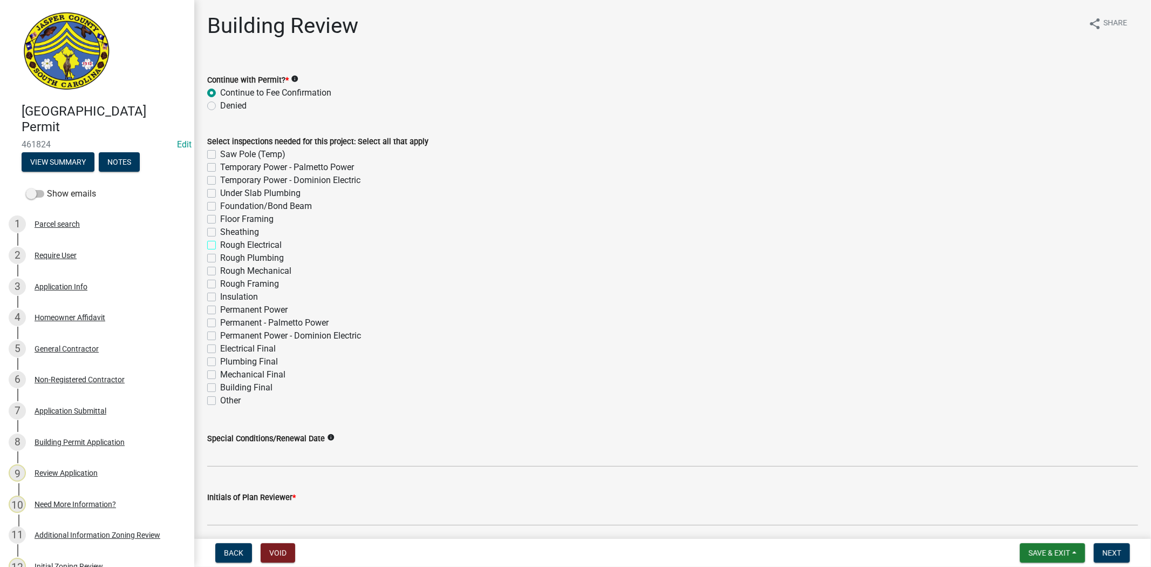
checkbox input "true"
checkbox input "false"
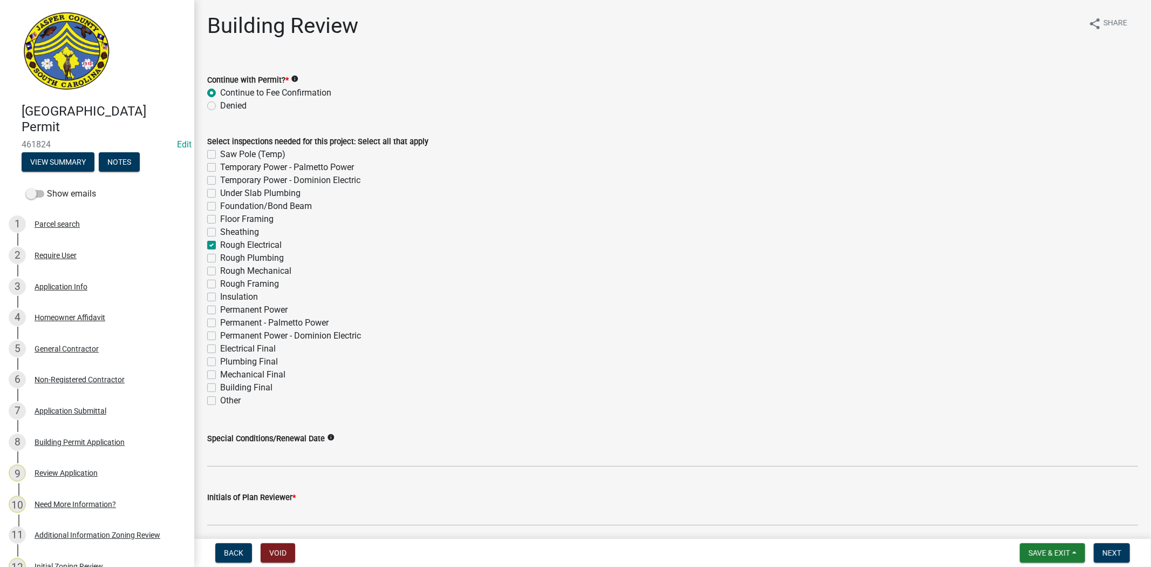
checkbox input "false"
checkbox input "true"
checkbox input "false"
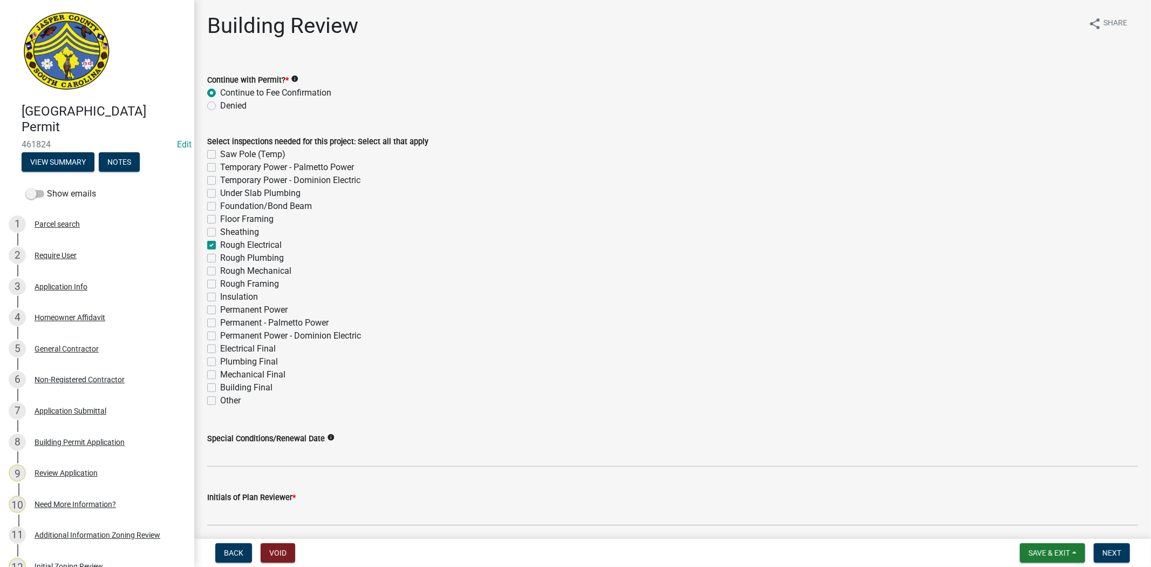
checkbox input "false"
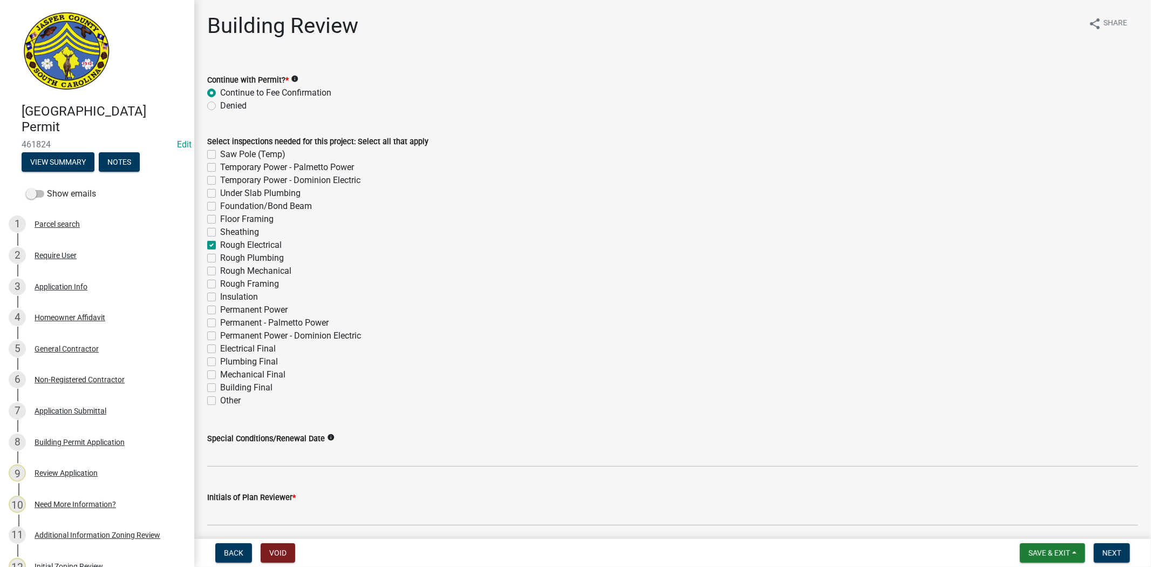
checkbox input "false"
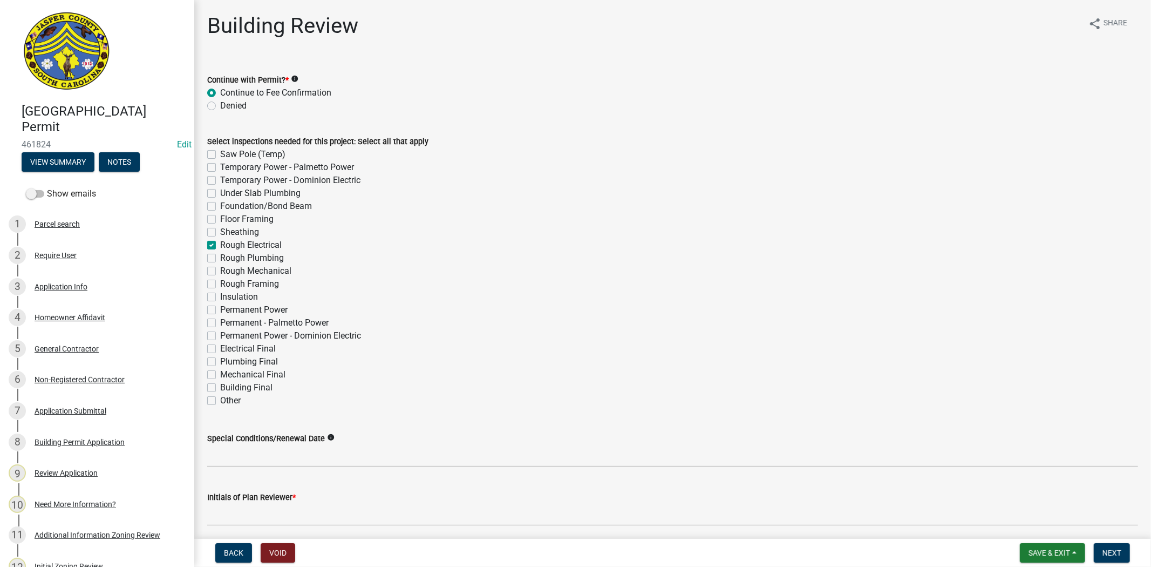
checkbox input "false"
click at [220, 256] on label "Rough Plumbing" at bounding box center [252, 257] width 64 height 13
click at [220, 256] on input "Rough Plumbing" at bounding box center [223, 254] width 7 height 7
checkbox input "true"
checkbox input "false"
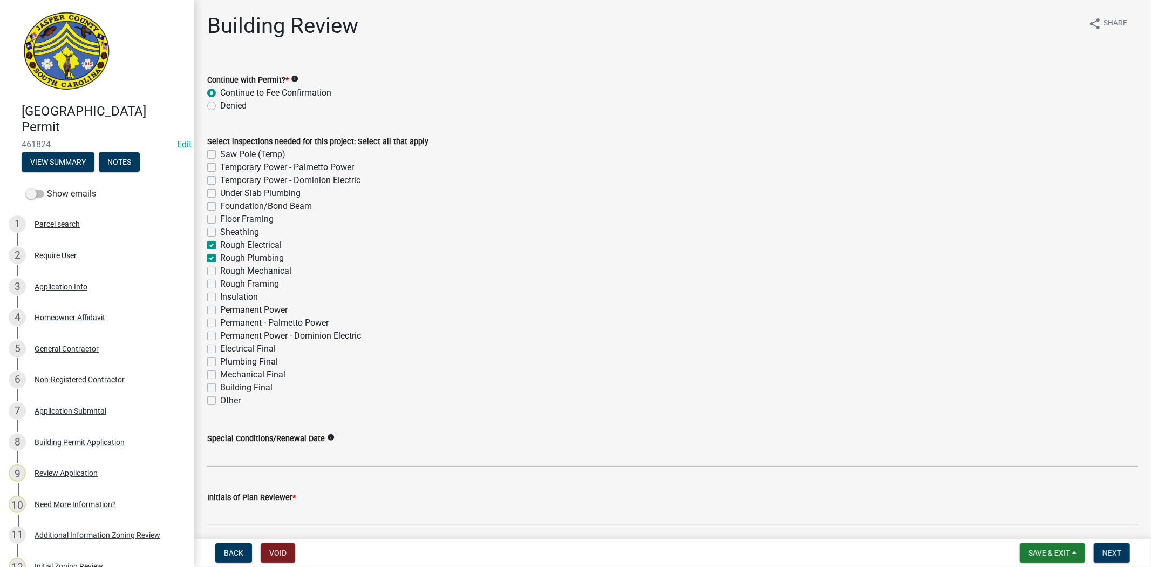
checkbox input "false"
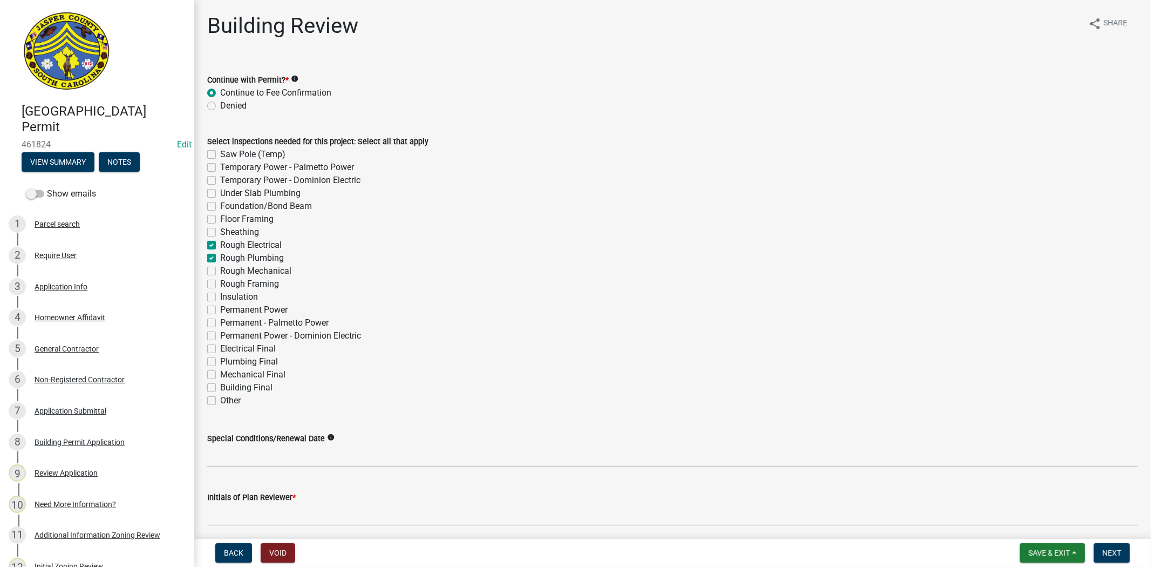
checkbox input "false"
checkbox input "true"
checkbox input "false"
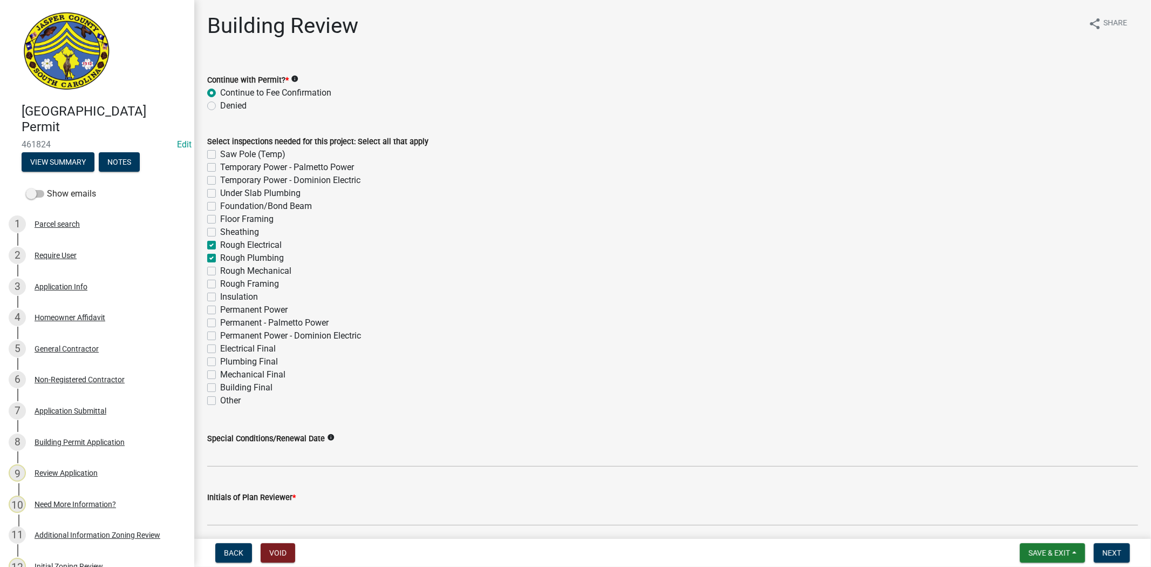
checkbox input "false"
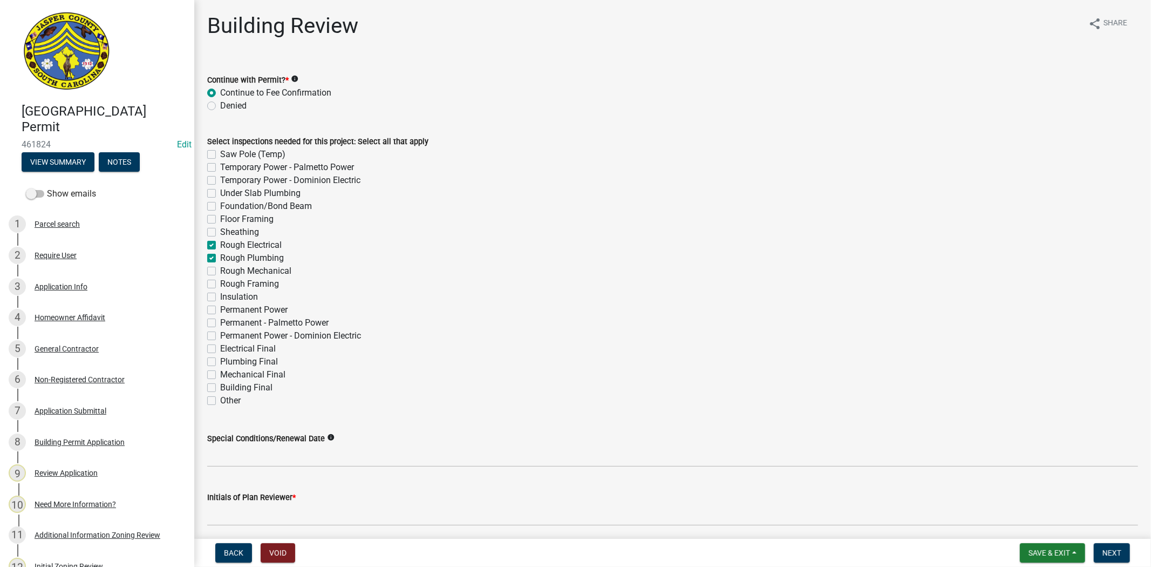
checkbox input "false"
click at [212, 276] on div "Rough Mechanical" at bounding box center [672, 270] width 931 height 13
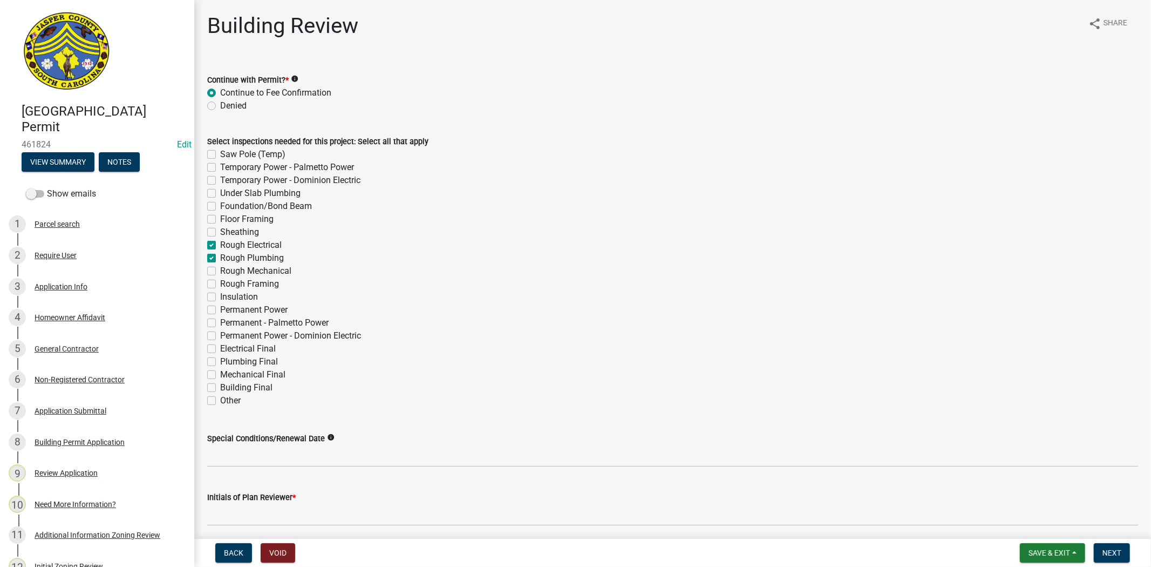
click at [220, 270] on label "Rough Mechanical" at bounding box center [255, 270] width 71 height 13
click at [220, 270] on input "Rough Mechanical" at bounding box center [223, 267] width 7 height 7
checkbox input "true"
checkbox input "false"
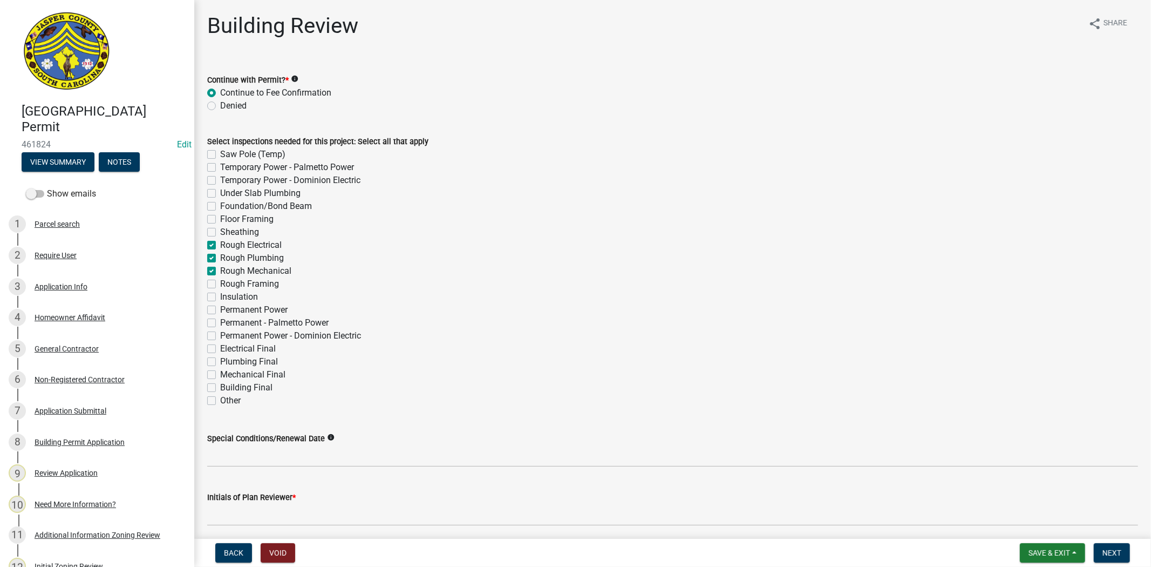
checkbox input "false"
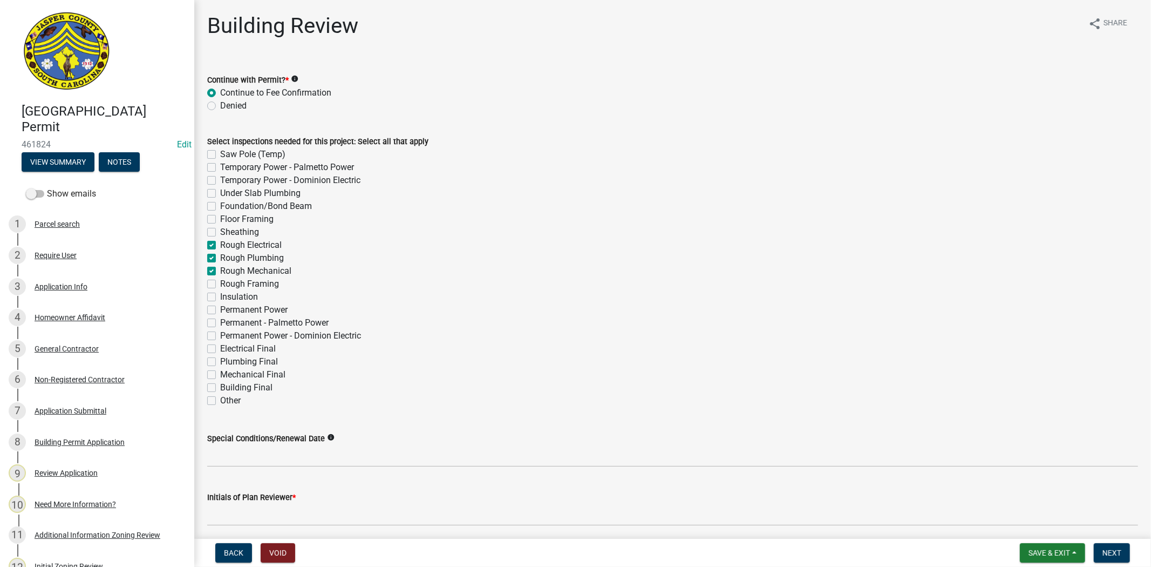
checkbox input "true"
checkbox input "false"
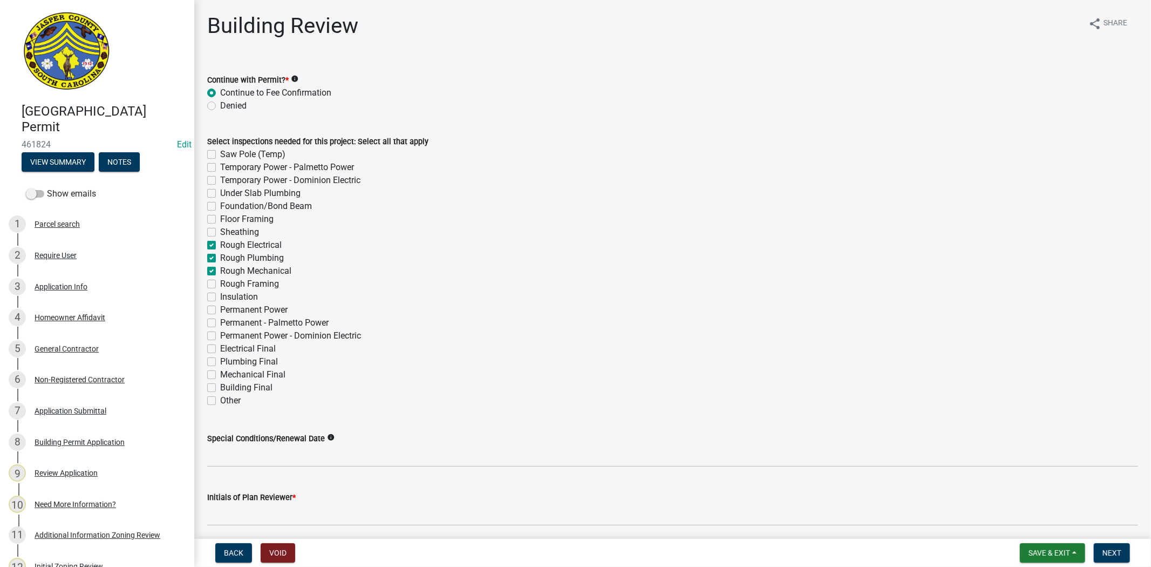
checkbox input "false"
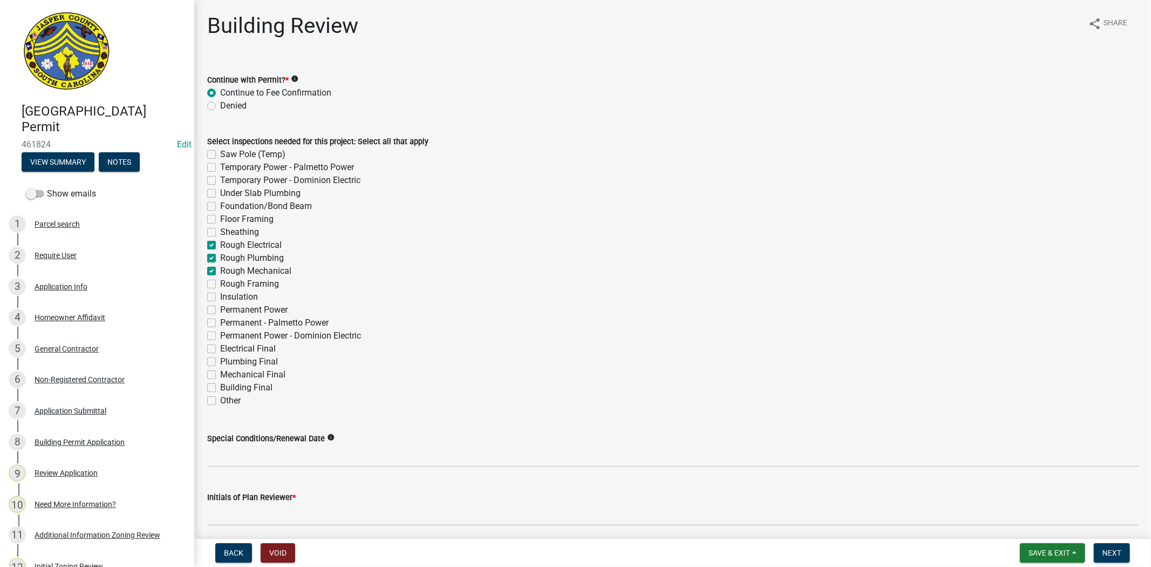
checkbox input "false"
drag, startPoint x: 212, startPoint y: 277, endPoint x: 213, endPoint y: 283, distance: 6.0
click at [213, 278] on div "Rough Framing" at bounding box center [672, 283] width 931 height 13
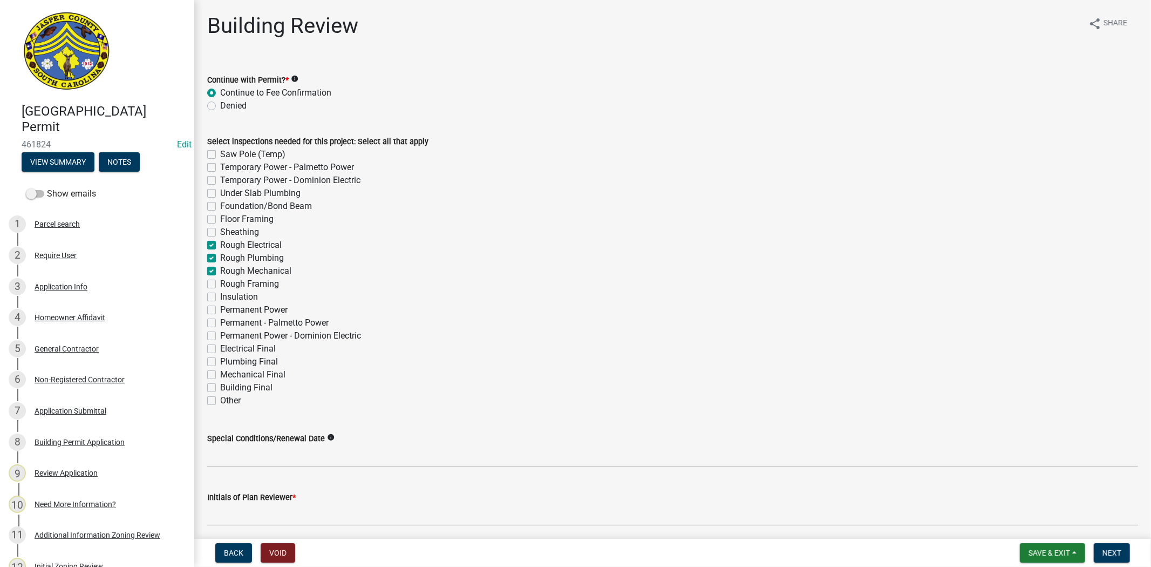
click at [220, 288] on label "Rough Framing" at bounding box center [249, 283] width 59 height 13
click at [220, 284] on input "Rough Framing" at bounding box center [223, 280] width 7 height 7
checkbox input "true"
checkbox input "false"
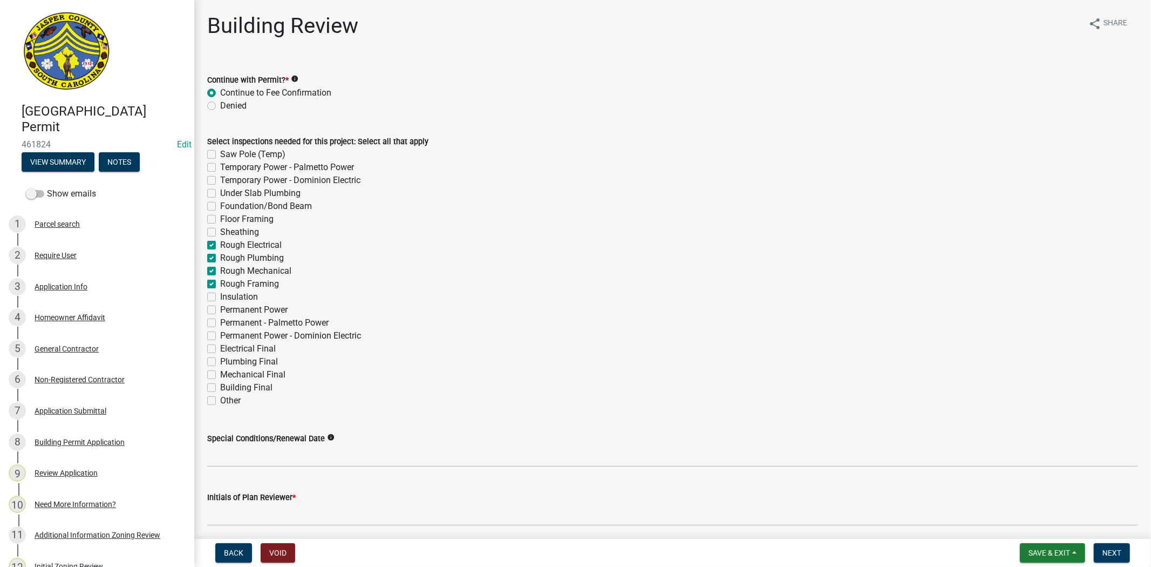
checkbox input "false"
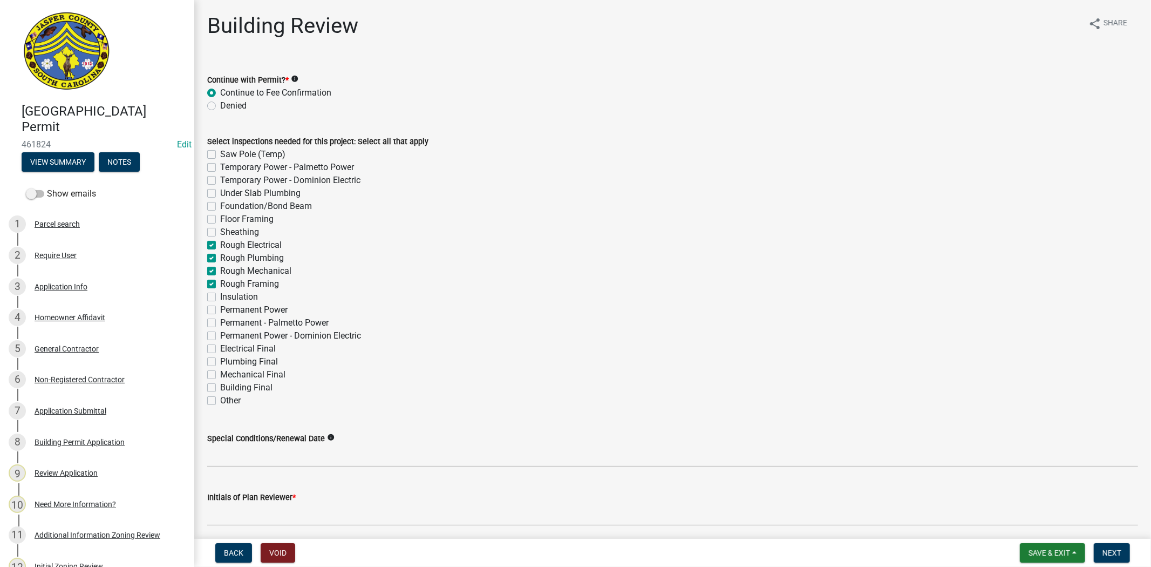
checkbox input "true"
checkbox input "false"
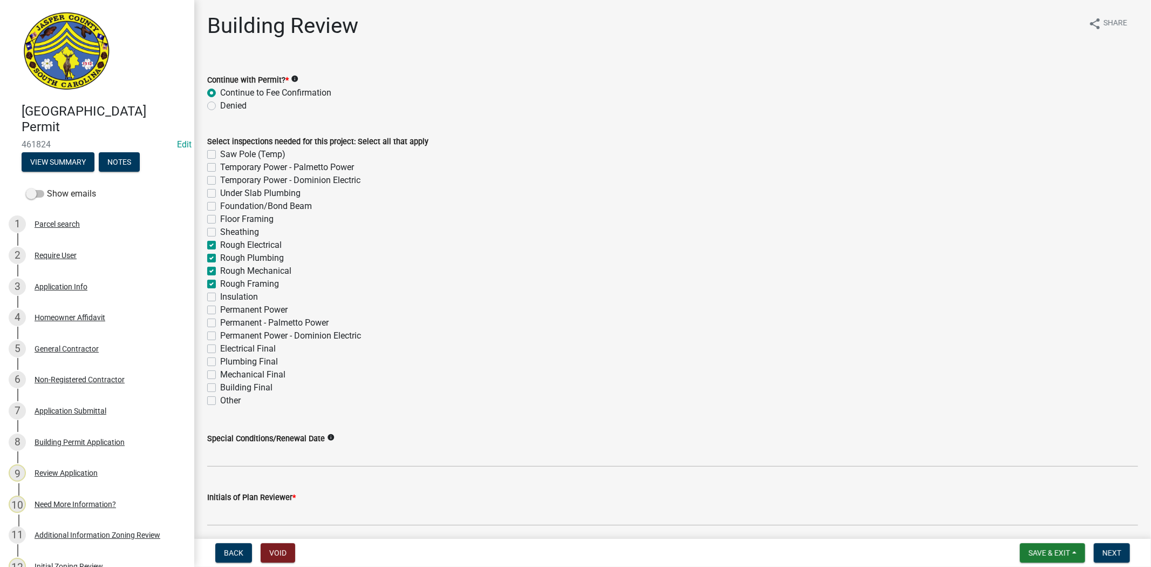
checkbox input "false"
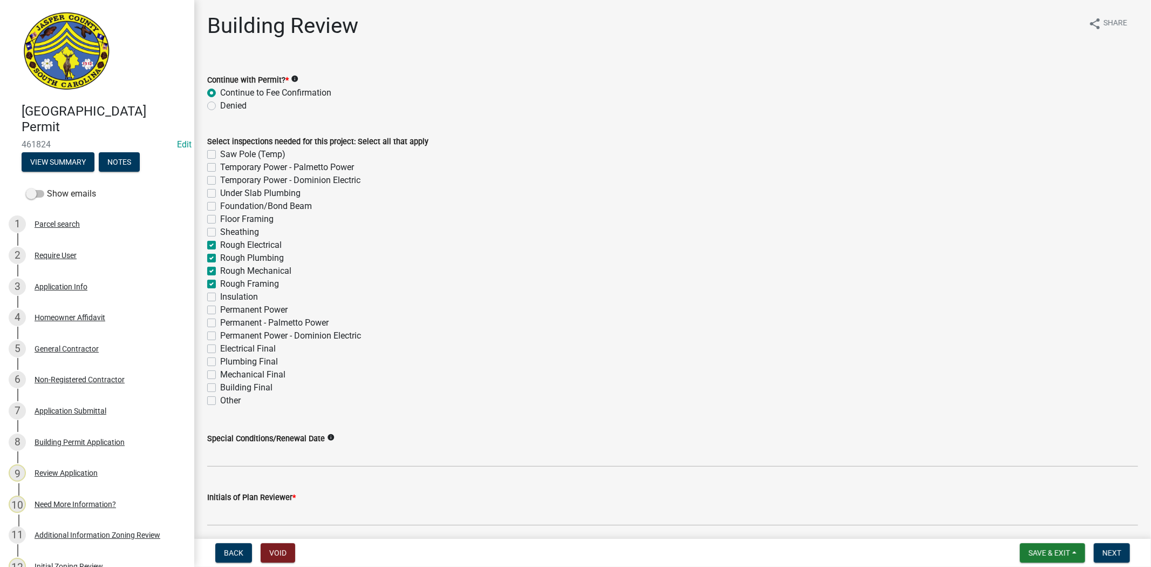
checkbox input "false"
click at [220, 292] on label "Insulation" at bounding box center [239, 296] width 38 height 13
click at [220, 292] on input "Insulation" at bounding box center [223, 293] width 7 height 7
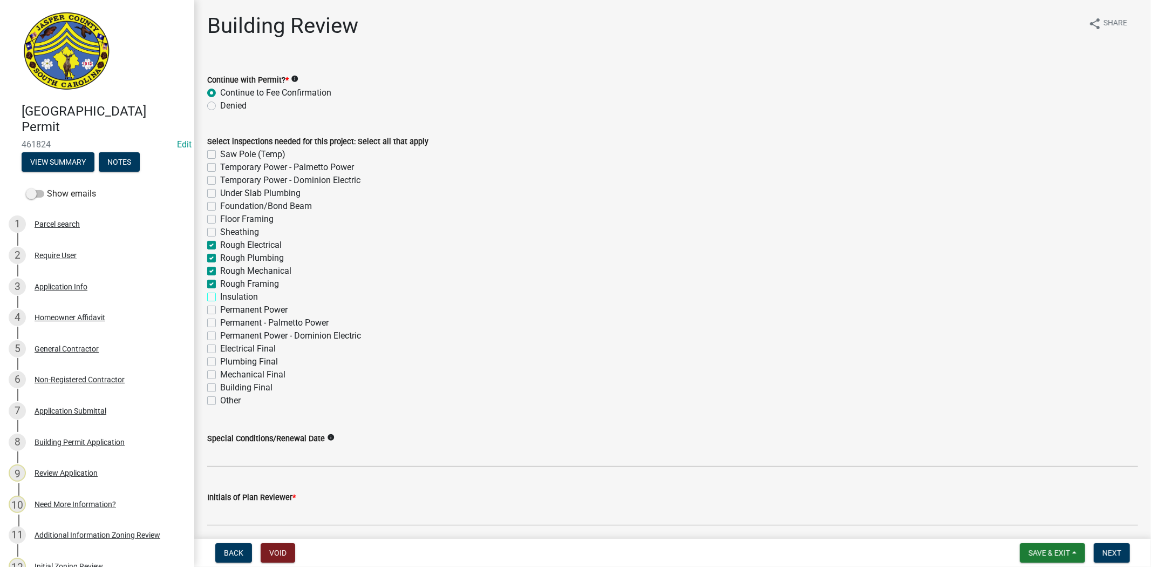
checkbox input "true"
checkbox input "false"
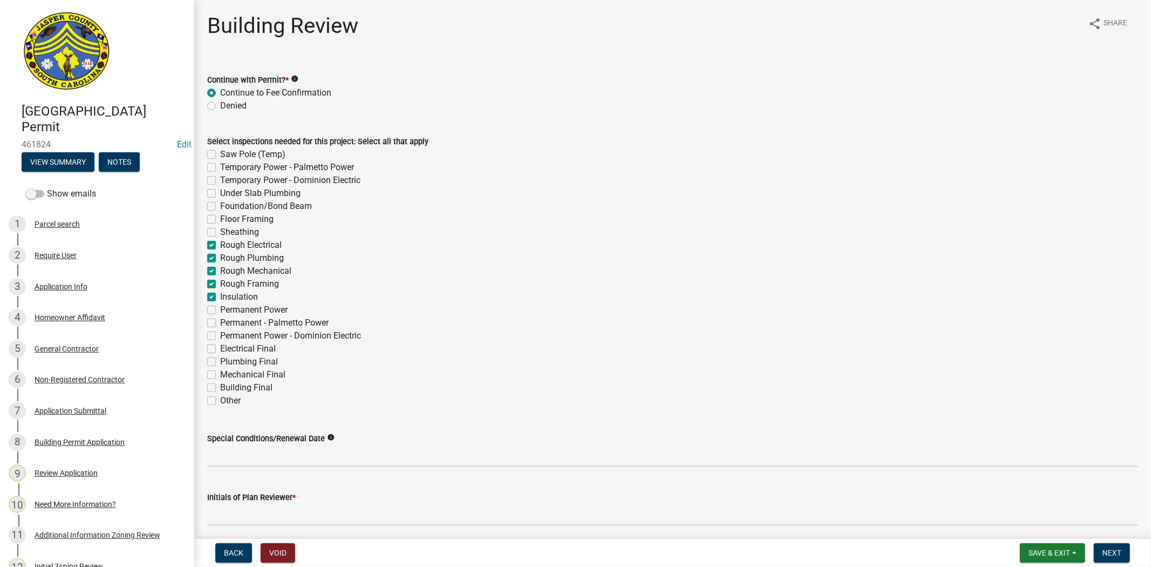
checkbox input "false"
checkbox input "true"
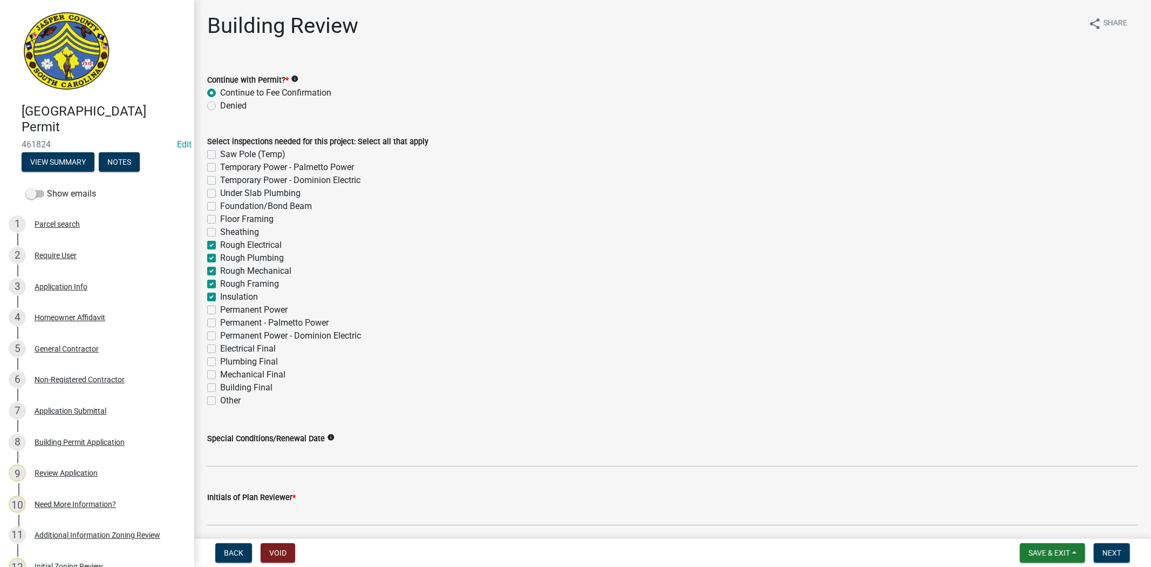
checkbox input "true"
checkbox input "false"
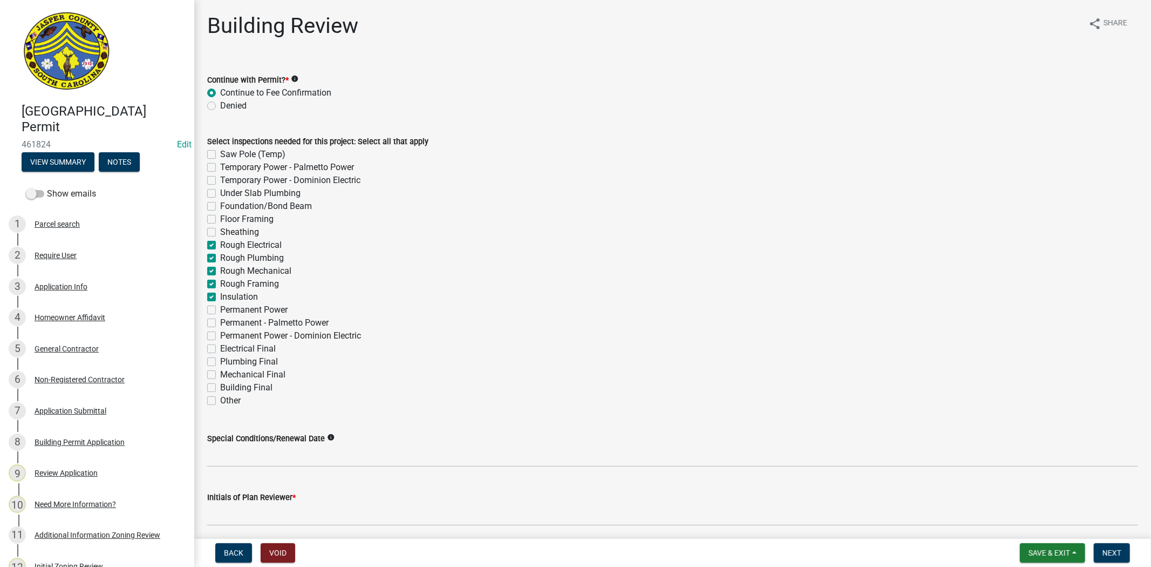
checkbox input "false"
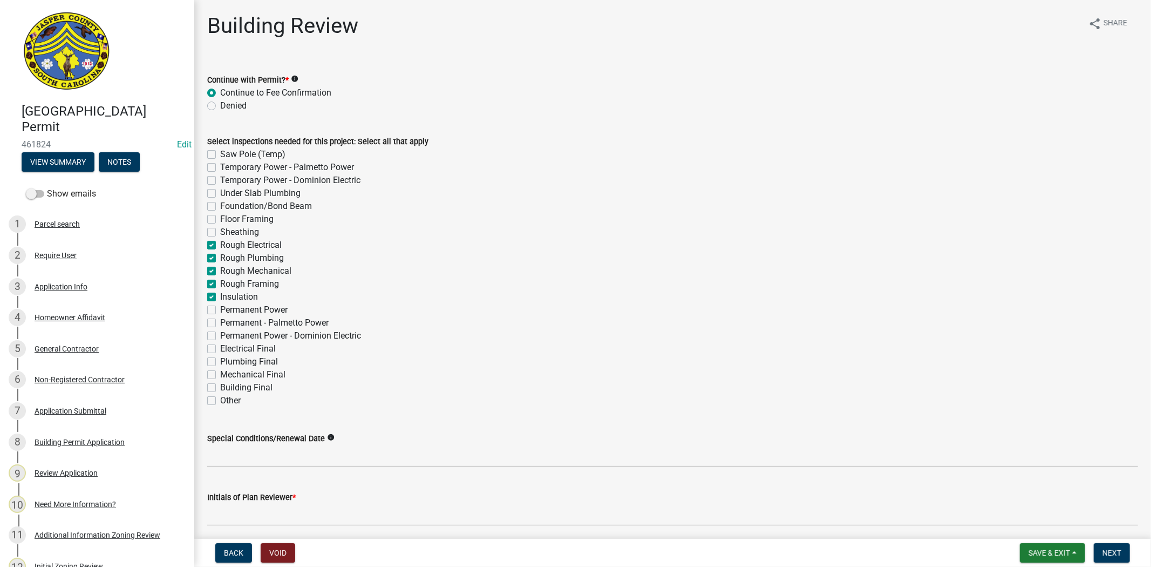
checkbox input "false"
click at [220, 309] on label "Permanent Power" at bounding box center [253, 309] width 67 height 13
click at [220, 309] on input "Permanent Power" at bounding box center [223, 306] width 7 height 7
checkbox input "true"
checkbox input "false"
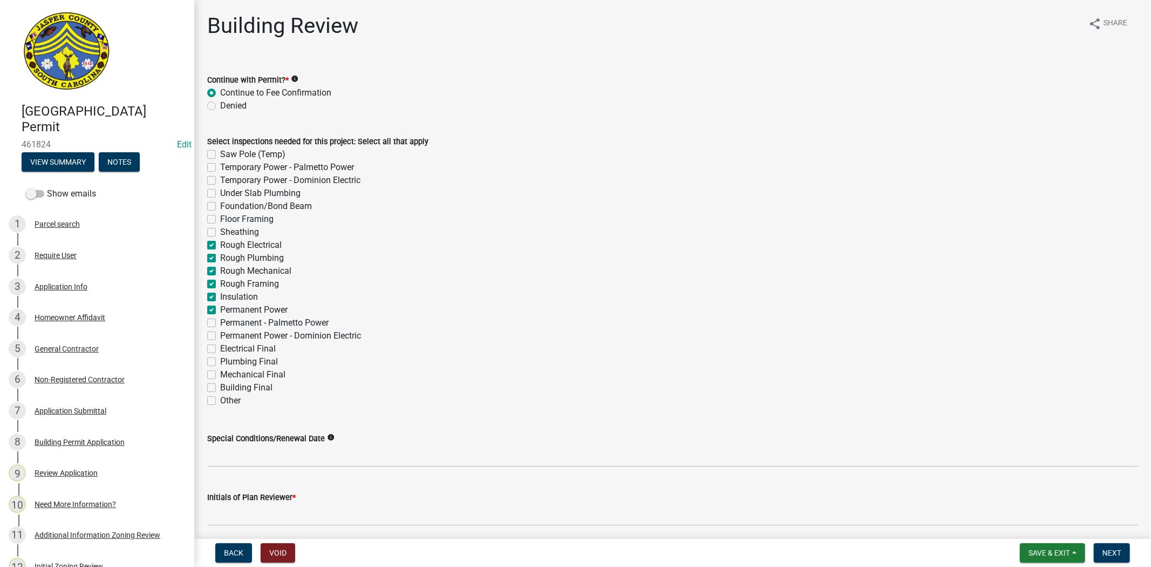
checkbox input "false"
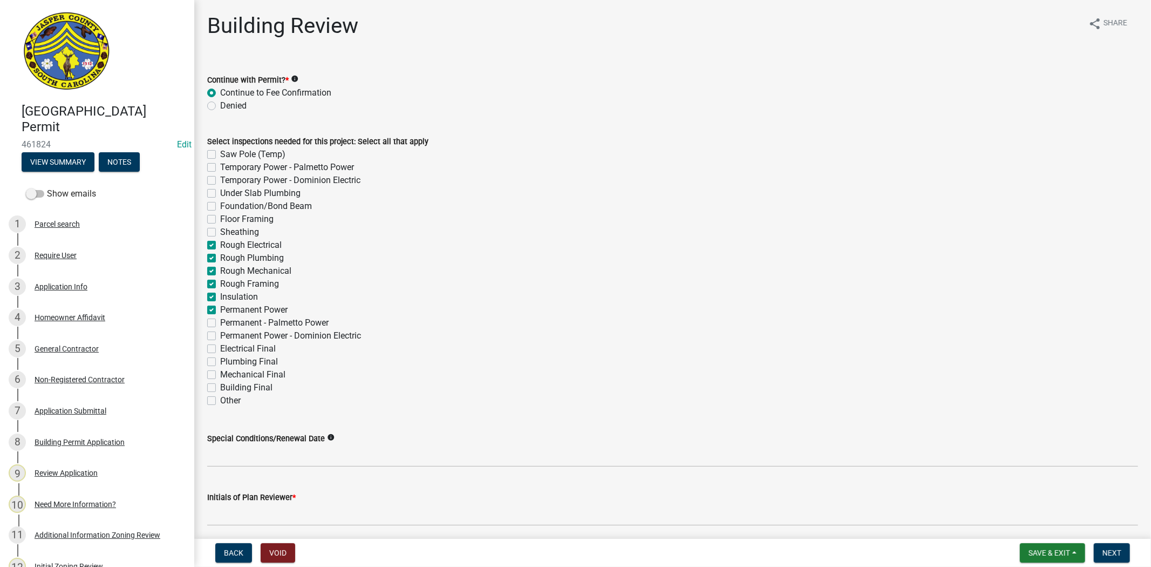
checkbox input "false"
checkbox input "true"
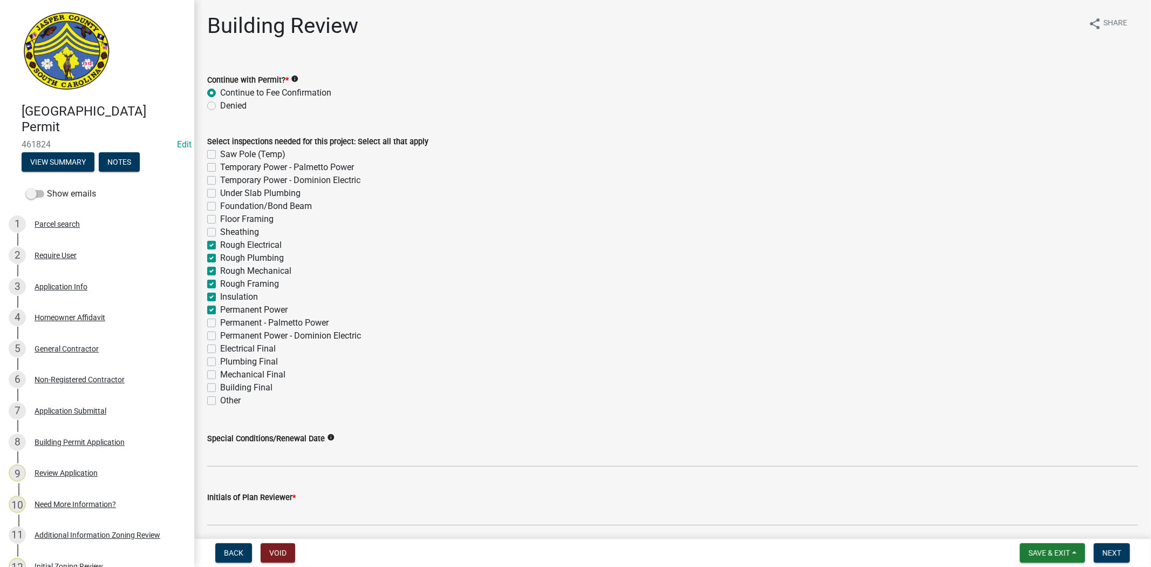
checkbox input "true"
checkbox input "false"
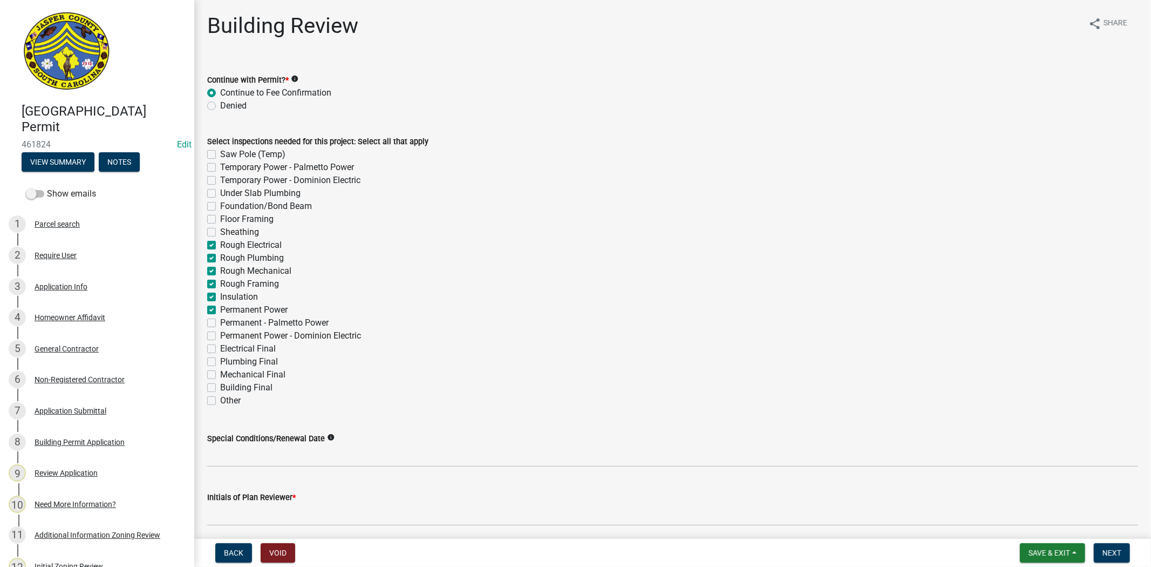
checkbox input "false"
click at [220, 323] on label "Permanent - Palmetto Power" at bounding box center [274, 322] width 108 height 13
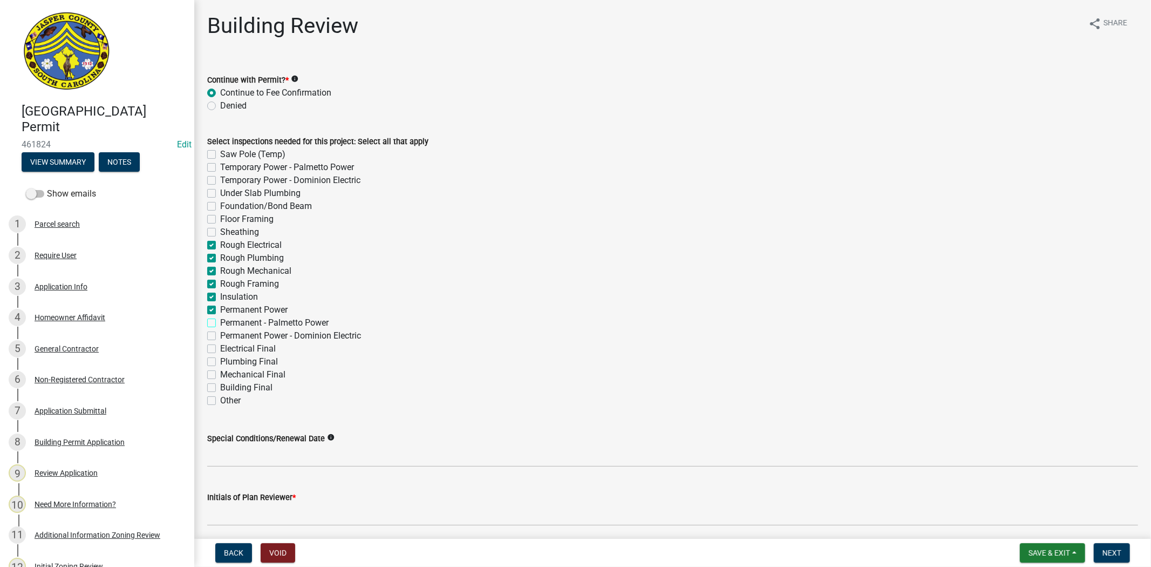
click at [220, 323] on input "Permanent - Palmetto Power" at bounding box center [223, 319] width 7 height 7
checkbox input "true"
checkbox input "false"
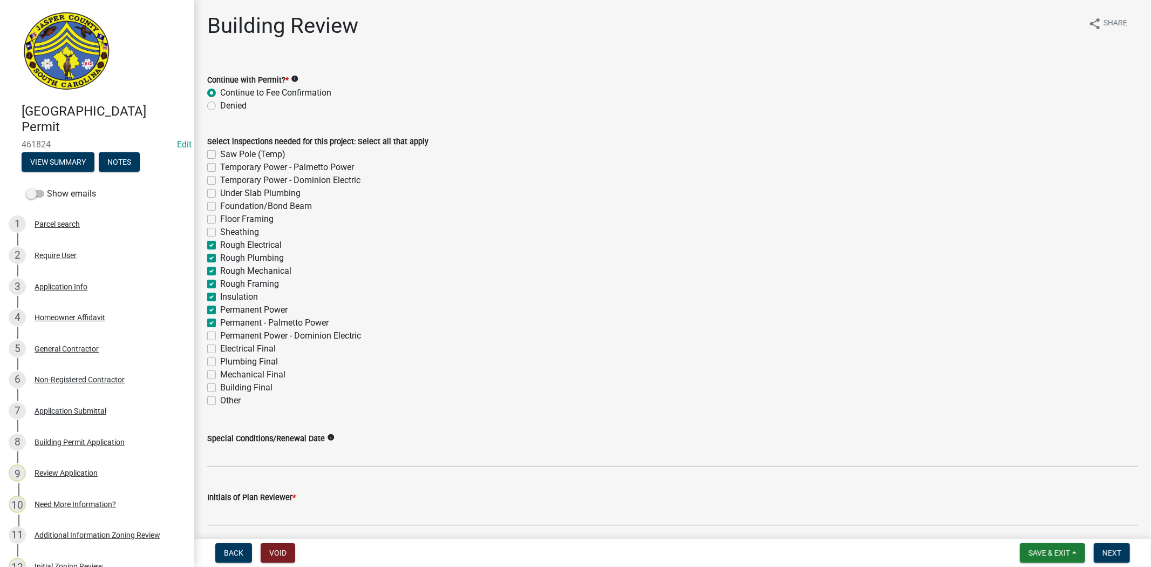
checkbox input "false"
checkbox input "true"
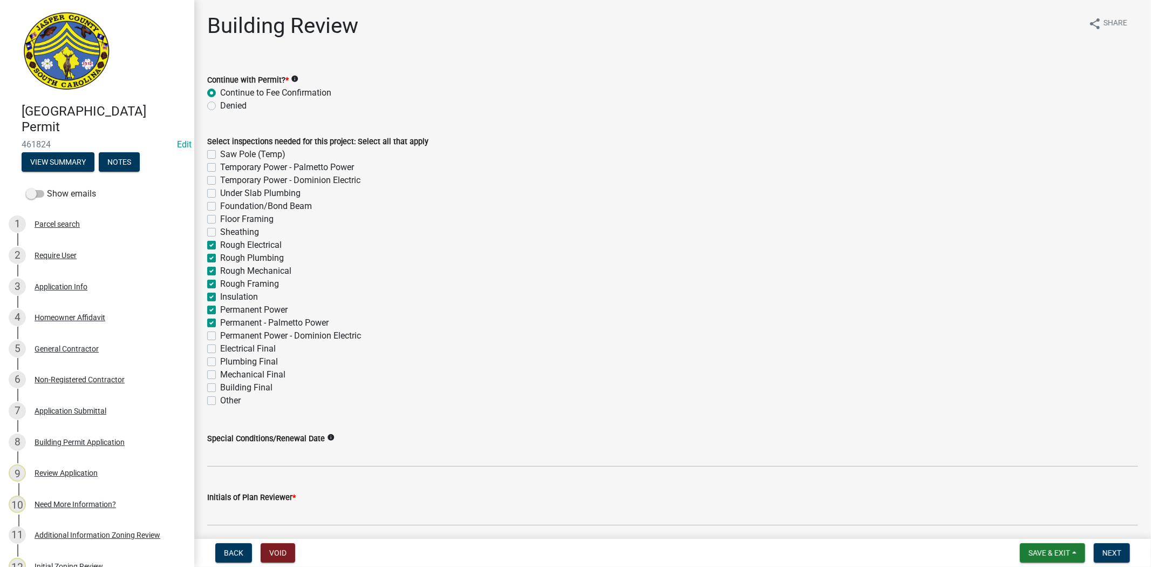
checkbox input "true"
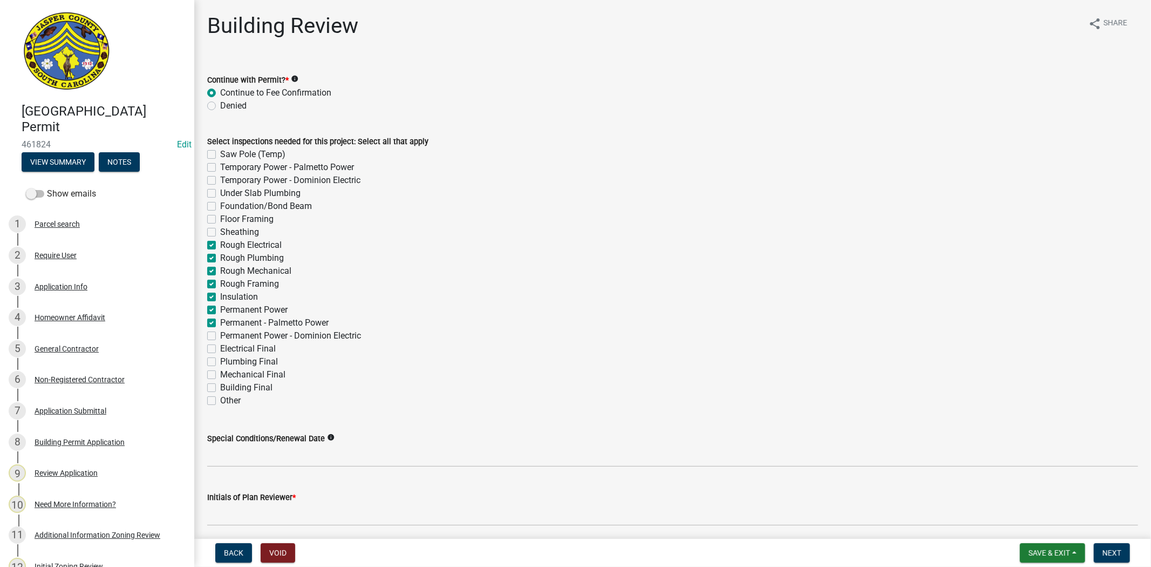
checkbox input "true"
checkbox input "false"
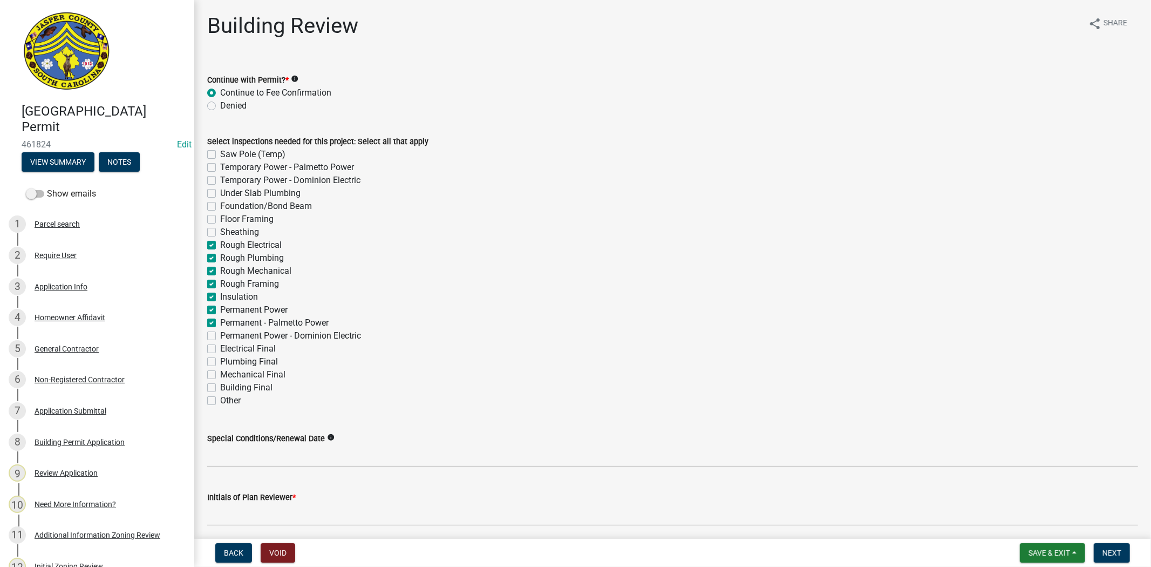
checkbox input "false"
click at [220, 322] on label "Permanent - Palmetto Power" at bounding box center [274, 322] width 108 height 13
click at [220, 322] on input "Permanent - Palmetto Power" at bounding box center [223, 319] width 7 height 7
checkbox input "false"
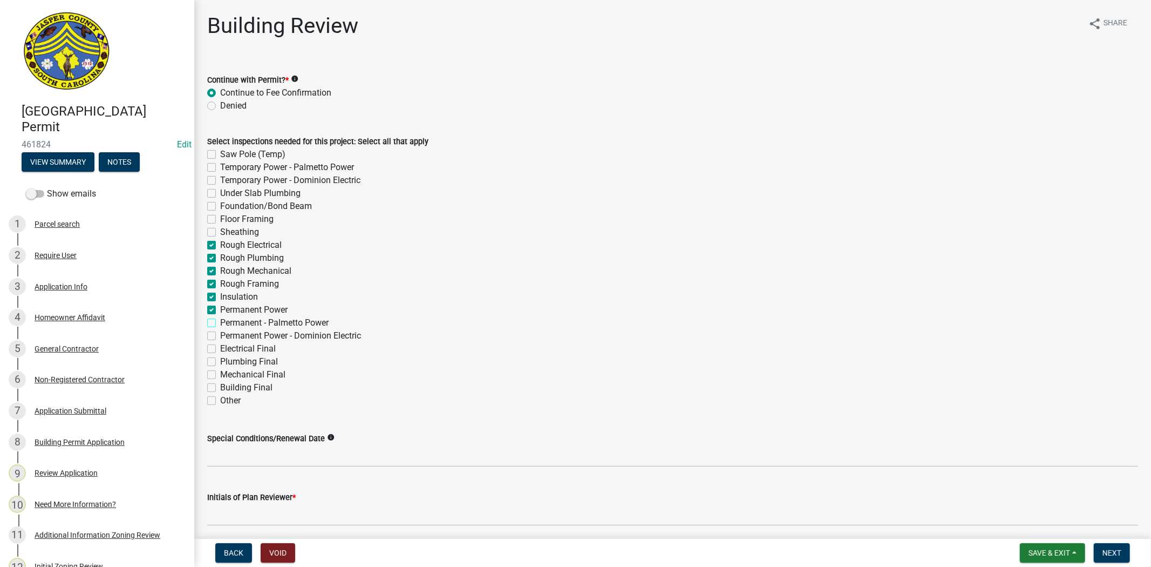
checkbox input "false"
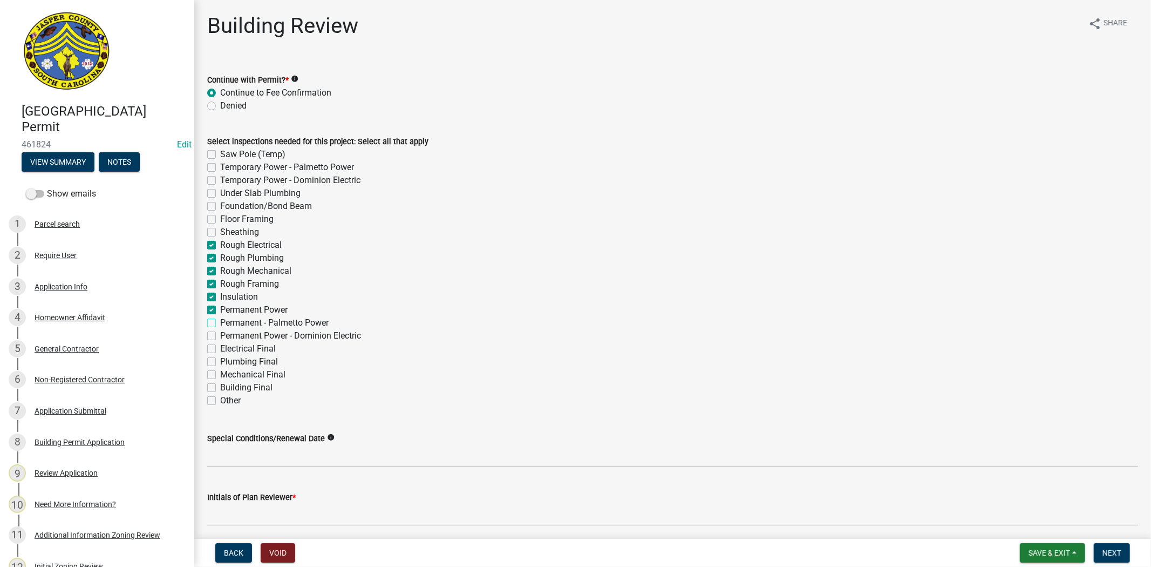
checkbox input "false"
checkbox input "true"
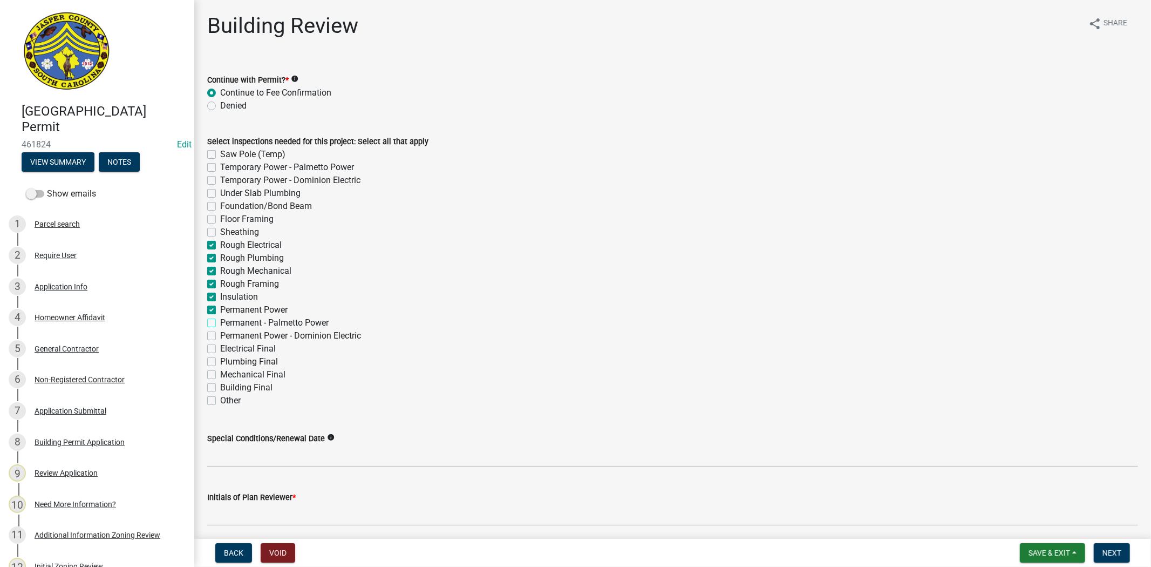
checkbox input "true"
checkbox input "false"
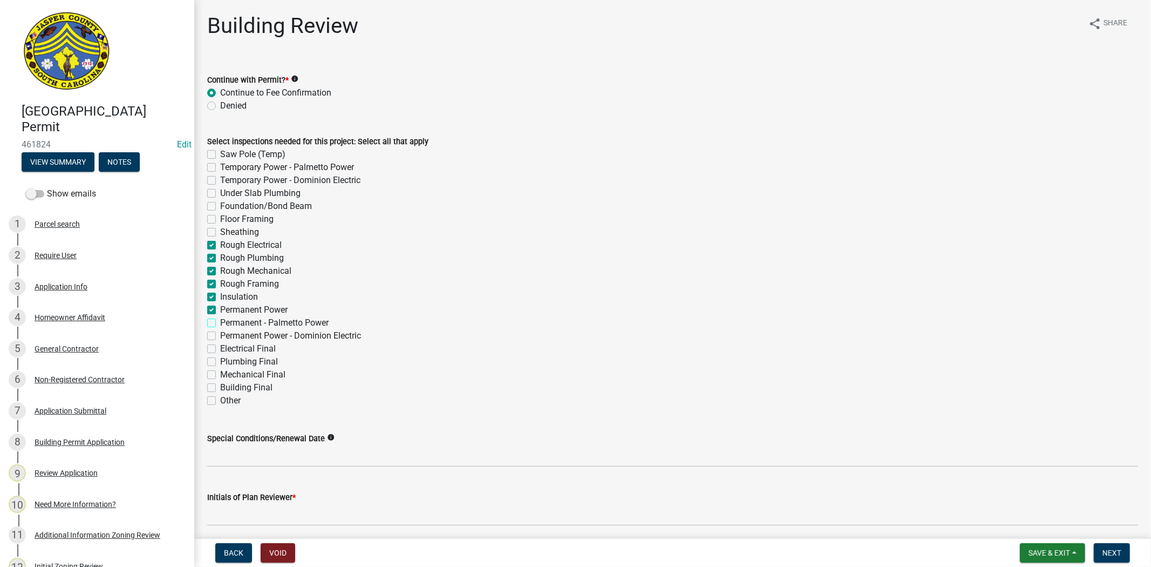
checkbox input "false"
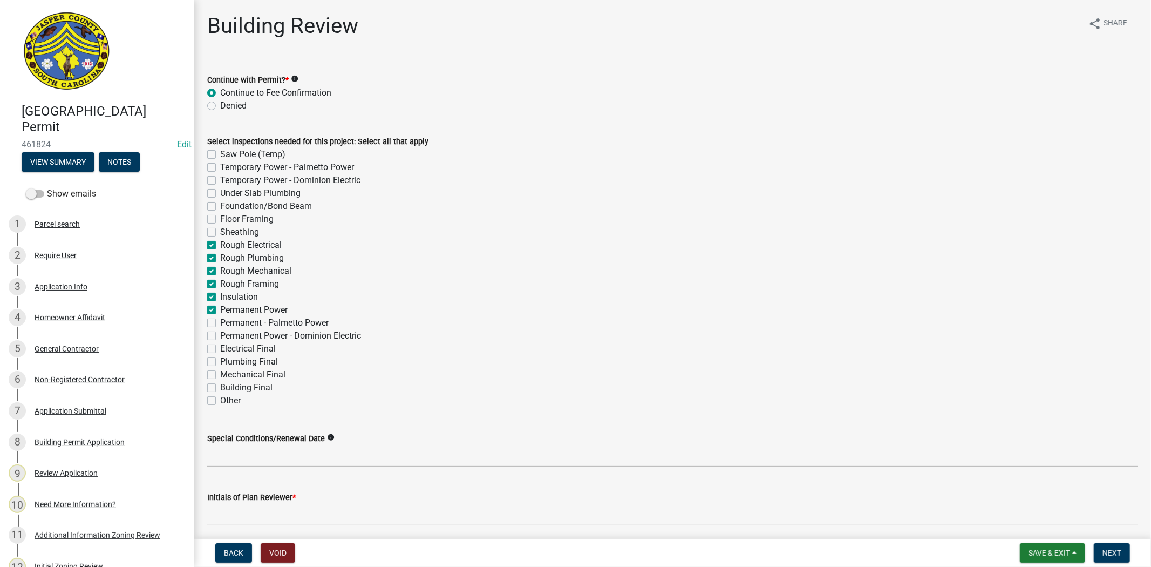
click at [220, 344] on label "Electrical Final" at bounding box center [248, 348] width 56 height 13
click at [220, 344] on input "Electrical Final" at bounding box center [223, 345] width 7 height 7
checkbox input "true"
checkbox input "false"
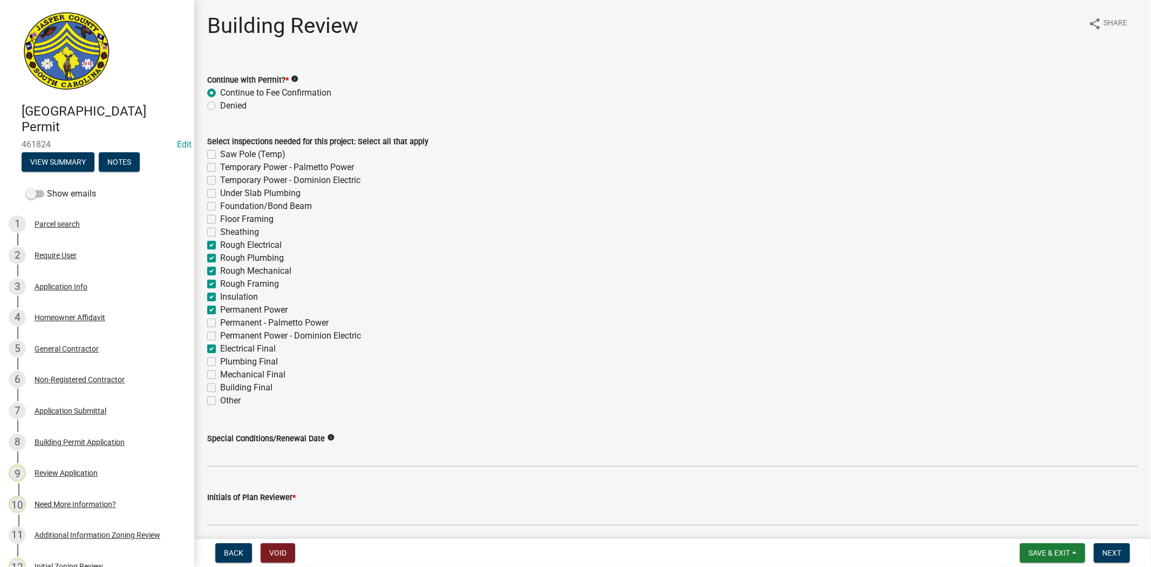
checkbox input "false"
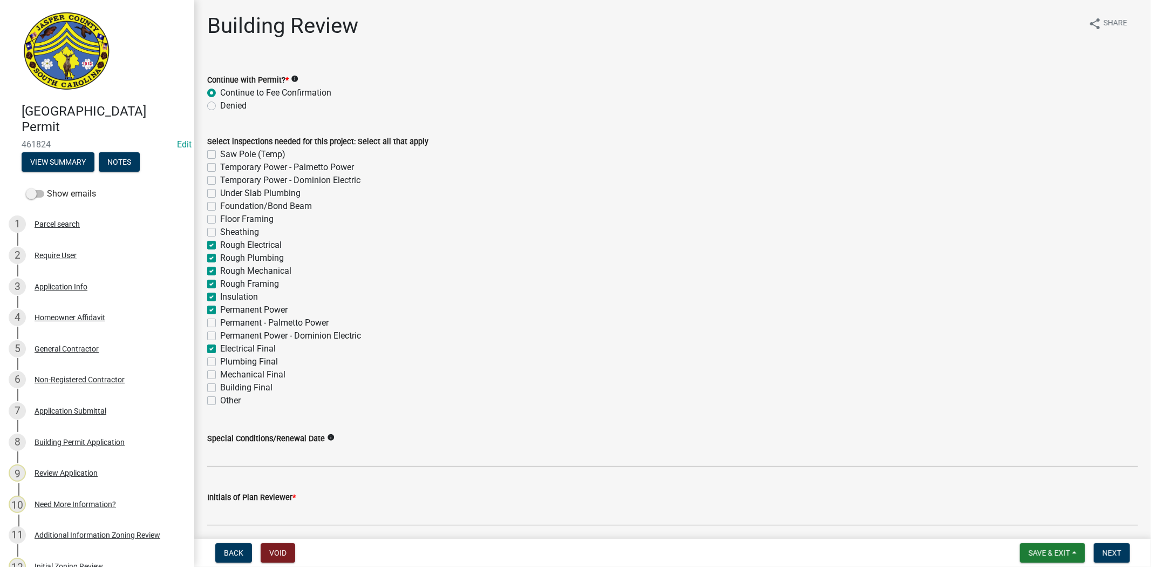
checkbox input "true"
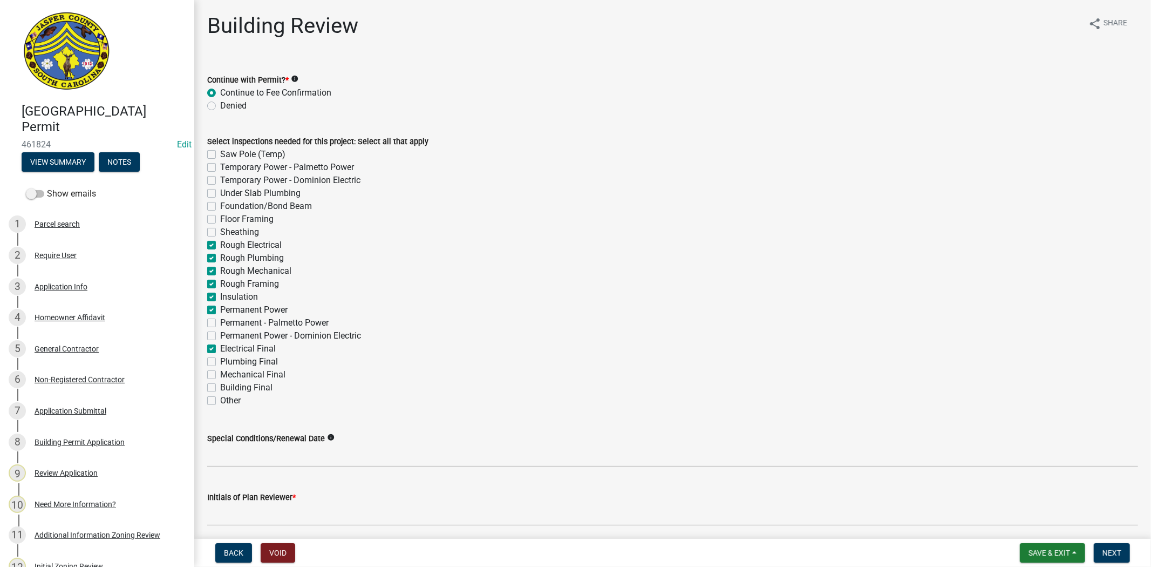
checkbox input "true"
checkbox input "false"
click at [220, 359] on label "Plumbing Final" at bounding box center [249, 361] width 58 height 13
click at [220, 359] on input "Plumbing Final" at bounding box center [223, 358] width 7 height 7
click at [220, 371] on label "Mechanical Final" at bounding box center [252, 374] width 65 height 13
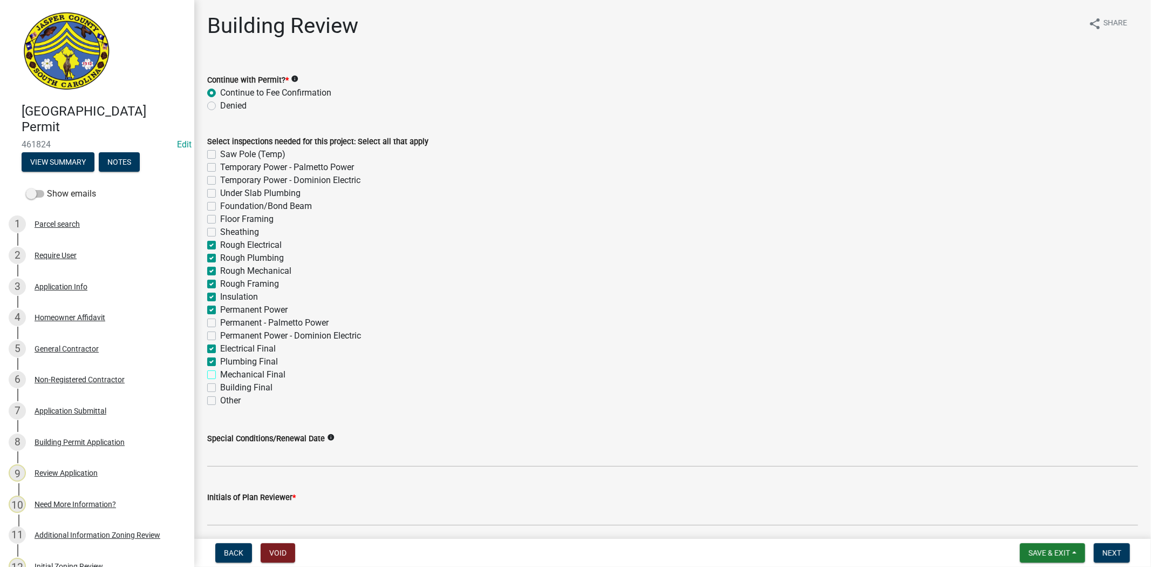
click at [220, 371] on input "Mechanical Final" at bounding box center [223, 371] width 7 height 7
click at [211, 382] on div "Building Final" at bounding box center [672, 387] width 931 height 13
click at [220, 384] on label "Building Final" at bounding box center [246, 387] width 52 height 13
click at [220, 384] on input "Building Final" at bounding box center [223, 384] width 7 height 7
click at [220, 154] on label "Saw Pole (Temp)" at bounding box center [252, 154] width 65 height 13
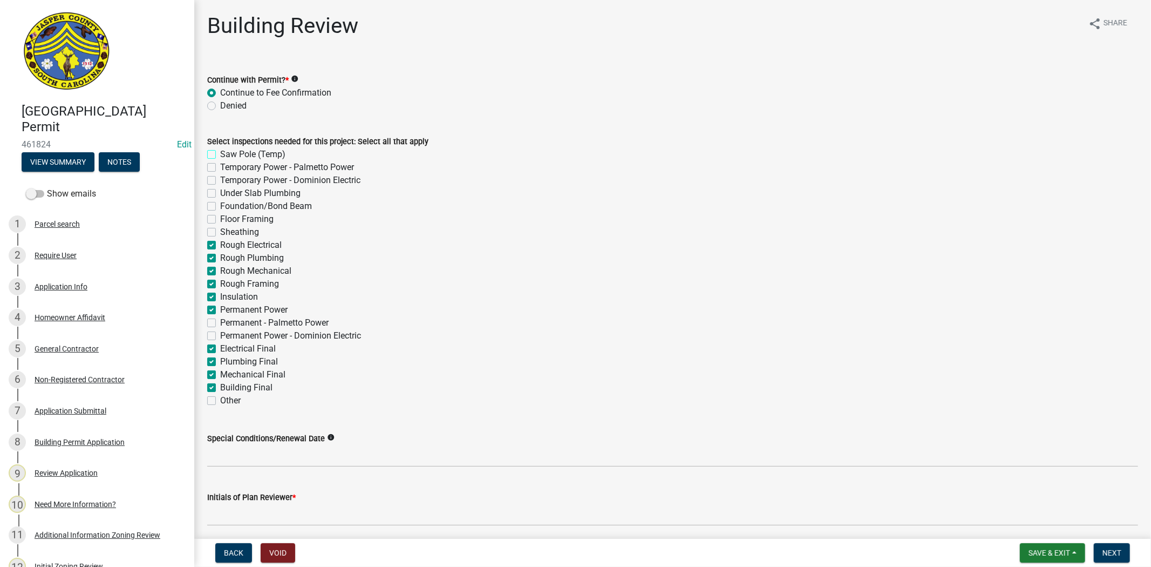
click at [220, 154] on input "Saw Pole (Temp)" at bounding box center [223, 151] width 7 height 7
click at [220, 195] on label "Under Slab Plumbing" at bounding box center [260, 193] width 80 height 13
click at [220, 194] on input "Under Slab Plumbing" at bounding box center [223, 190] width 7 height 7
click at [216, 209] on div "Foundation/Bond Beam" at bounding box center [672, 206] width 931 height 13
click at [220, 207] on label "Foundation/Bond Beam" at bounding box center [266, 206] width 92 height 13
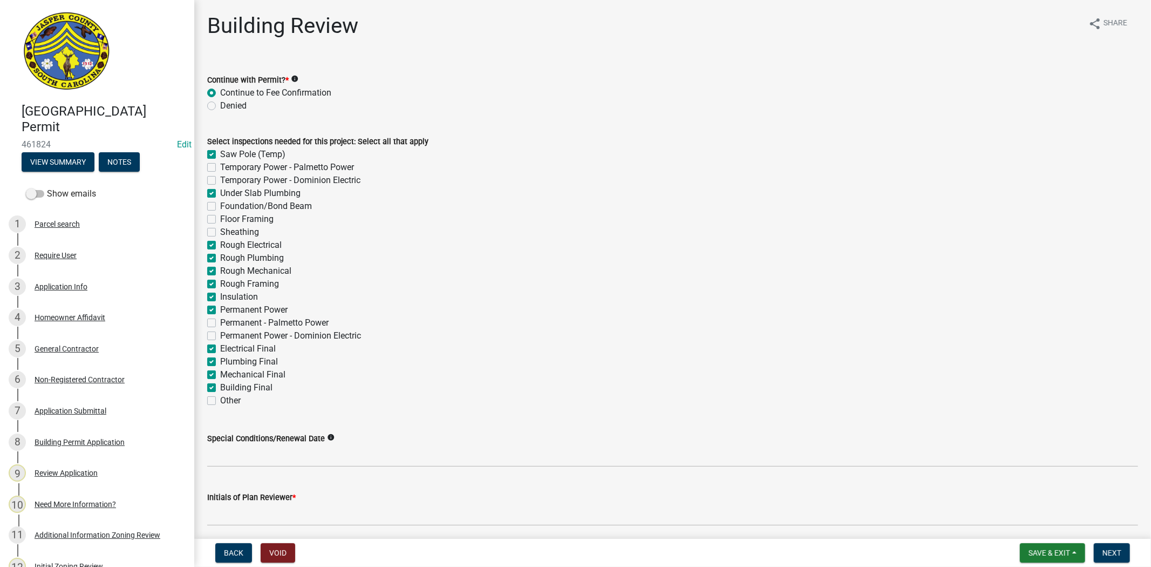
click at [220, 207] on input "Foundation/Bond Beam" at bounding box center [223, 203] width 7 height 7
click at [220, 230] on label "Sheathing" at bounding box center [239, 232] width 39 height 13
click at [220, 230] on input "Sheathing" at bounding box center [223, 229] width 7 height 7
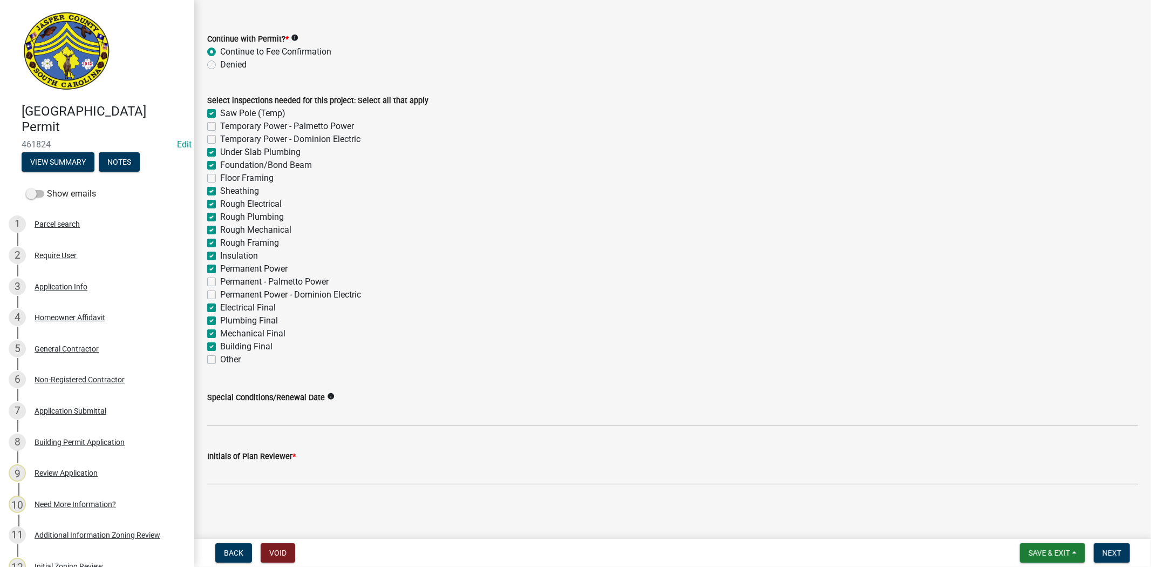
scroll to position [42, 0]
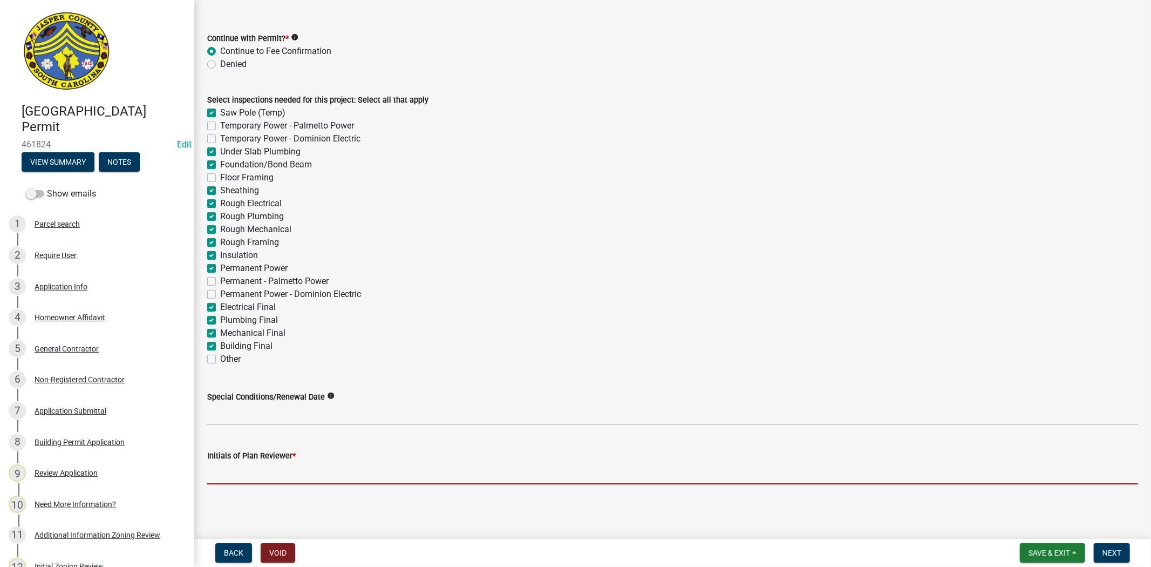
click at [328, 472] on input "Initials of Plan Reviewer *" at bounding box center [672, 473] width 931 height 22
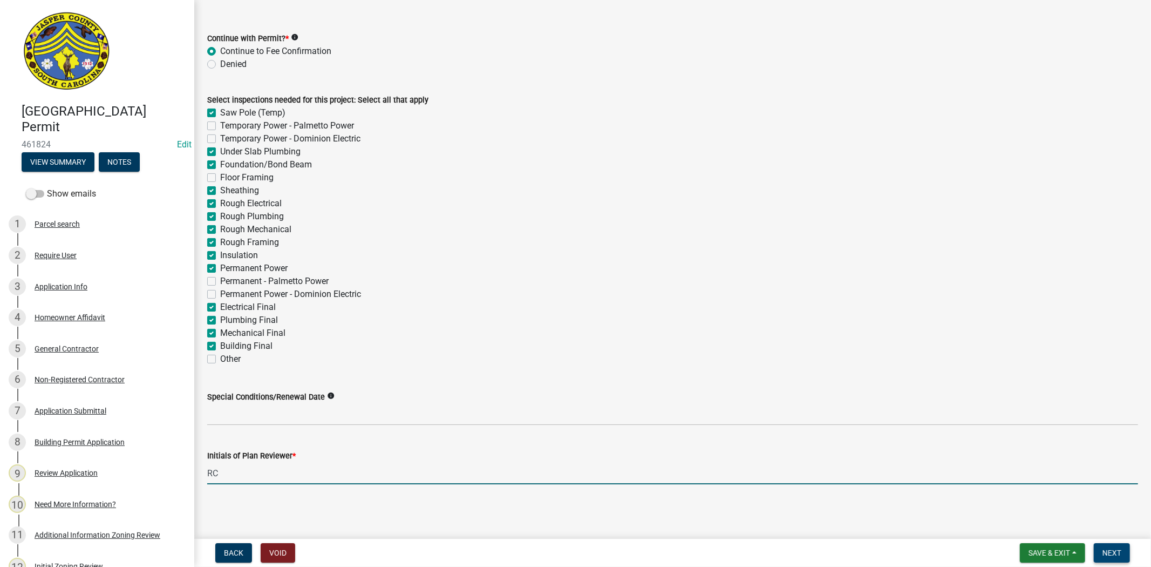
click at [1103, 548] on span "Next" at bounding box center [1111, 552] width 19 height 9
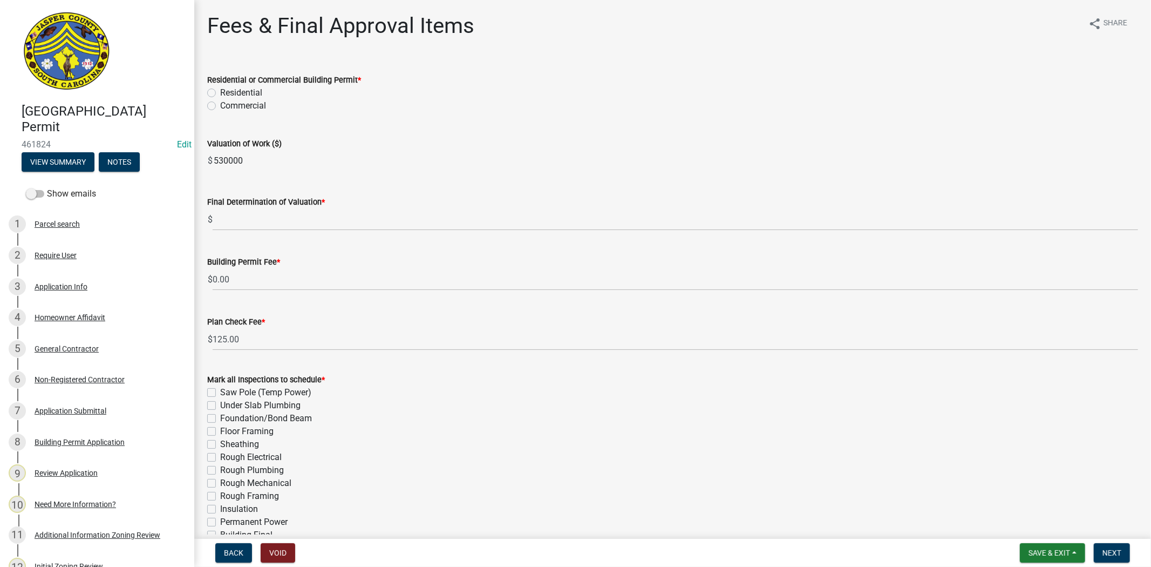
click at [220, 93] on label "Residential" at bounding box center [241, 92] width 42 height 13
click at [220, 93] on input "Residential" at bounding box center [223, 89] width 7 height 7
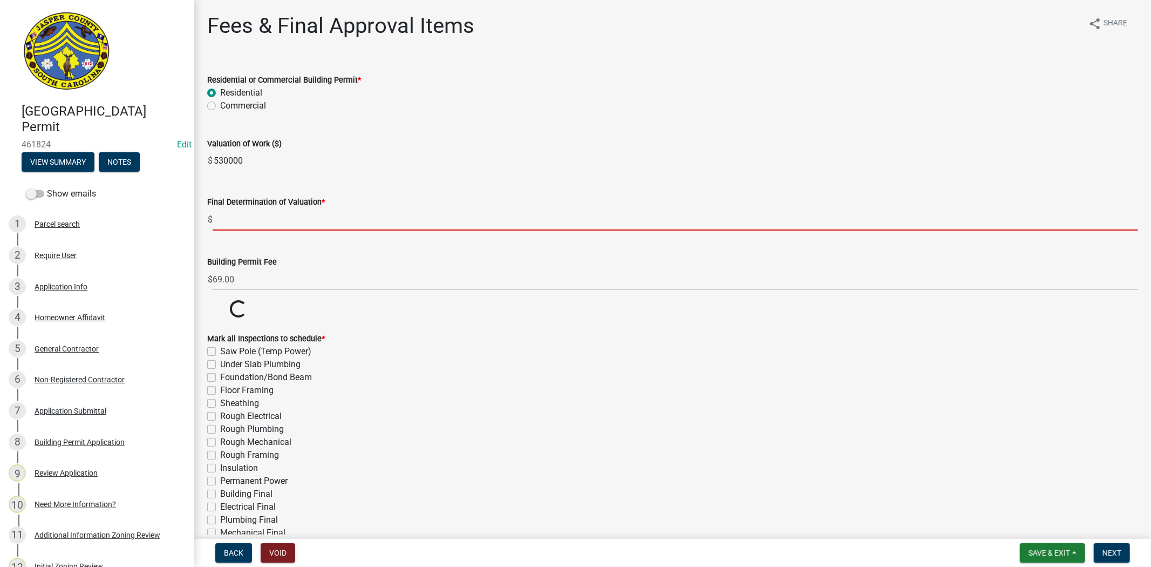
click at [250, 219] on input "text" at bounding box center [675, 219] width 925 height 22
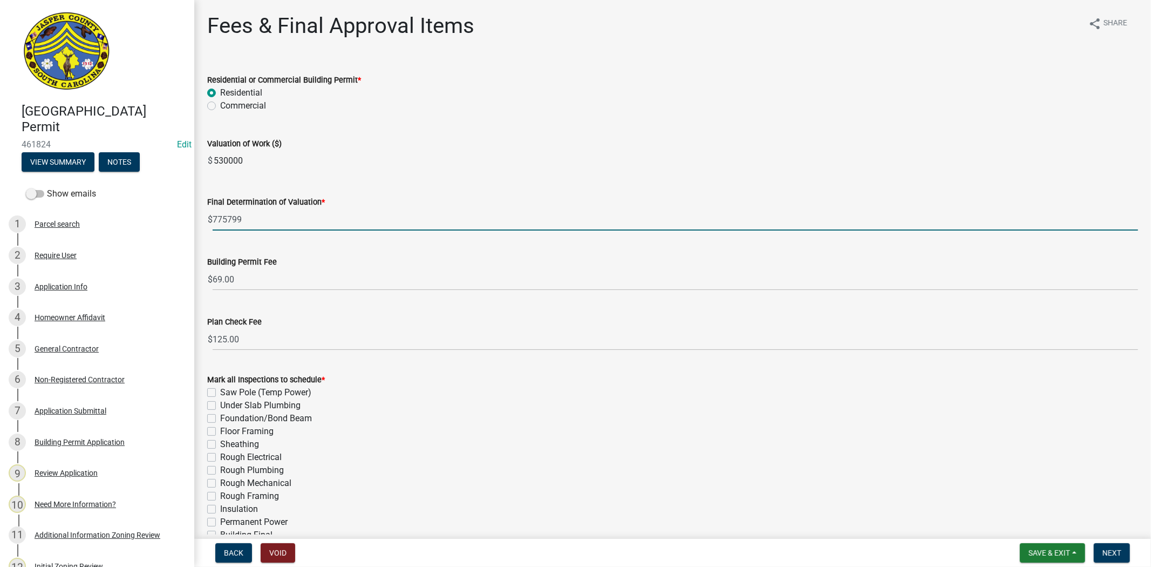
click at [602, 130] on div "Valuation of Work ($) $ 530000" at bounding box center [672, 147] width 931 height 50
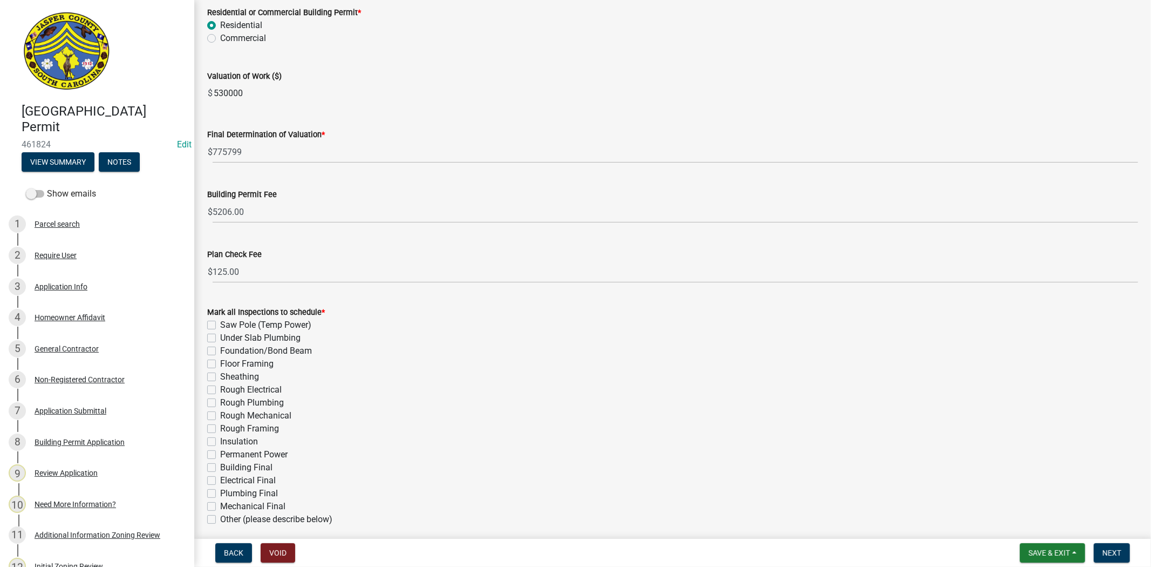
scroll to position [169, 0]
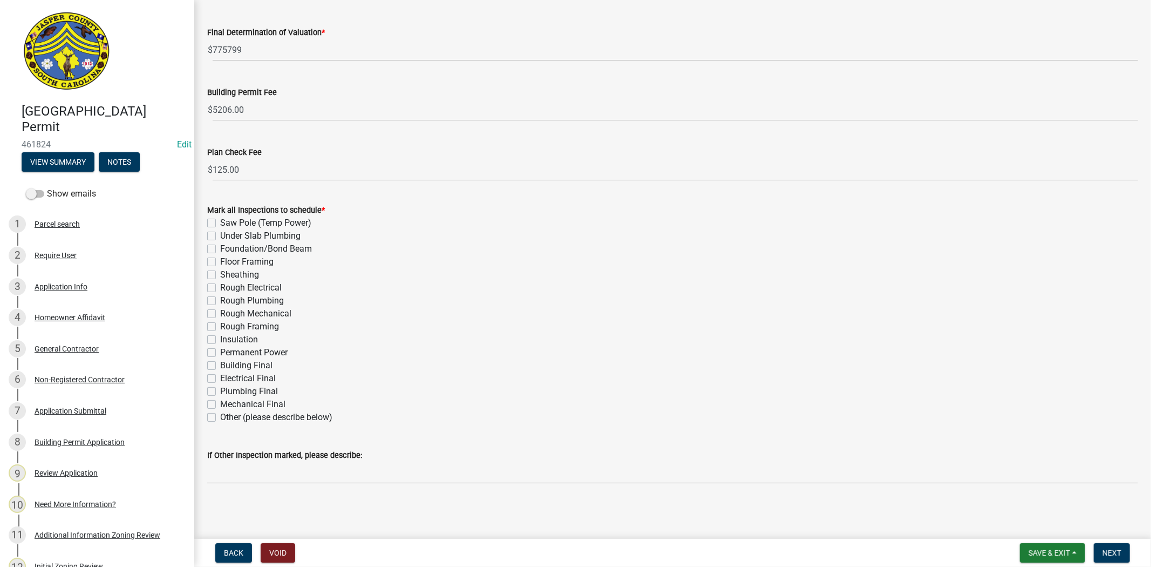
click at [220, 325] on label "Rough Framing" at bounding box center [249, 326] width 59 height 13
click at [220, 325] on input "Rough Framing" at bounding box center [223, 323] width 7 height 7
click at [220, 316] on label "Rough Mechanical" at bounding box center [255, 313] width 71 height 13
click at [220, 314] on input "Rough Mechanical" at bounding box center [223, 310] width 7 height 7
click at [220, 299] on label "Rough Plumbing" at bounding box center [252, 300] width 64 height 13
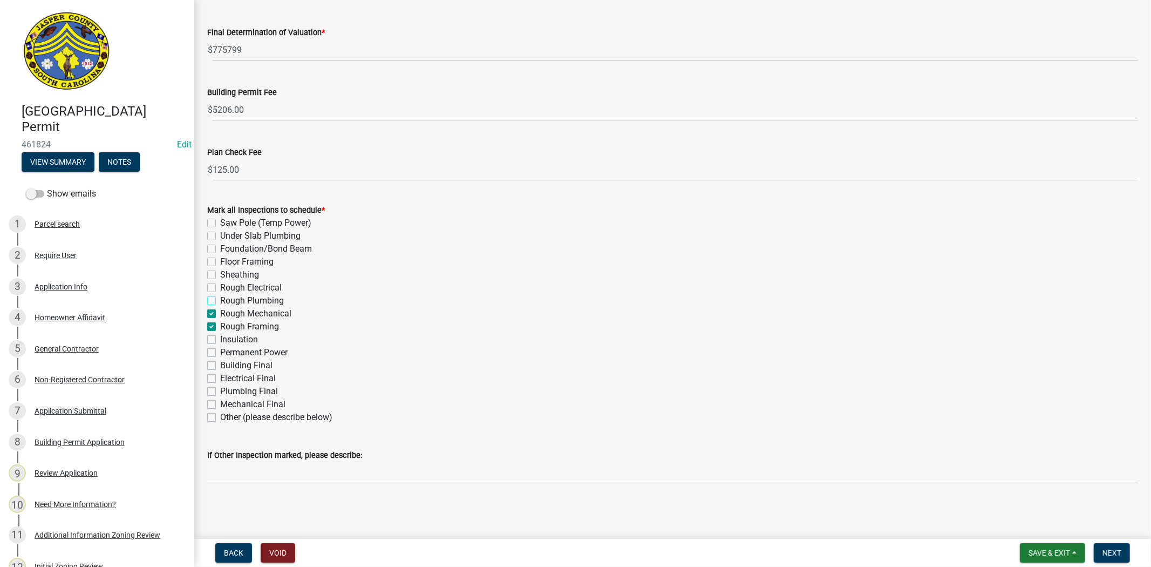
click at [220, 299] on input "Rough Plumbing" at bounding box center [223, 297] width 7 height 7
click at [220, 288] on label "Rough Electrical" at bounding box center [251, 287] width 62 height 13
click at [220, 288] on input "Rough Electrical" at bounding box center [223, 284] width 7 height 7
click at [220, 276] on label "Sheathing" at bounding box center [239, 274] width 39 height 13
click at [220, 275] on input "Sheathing" at bounding box center [223, 271] width 7 height 7
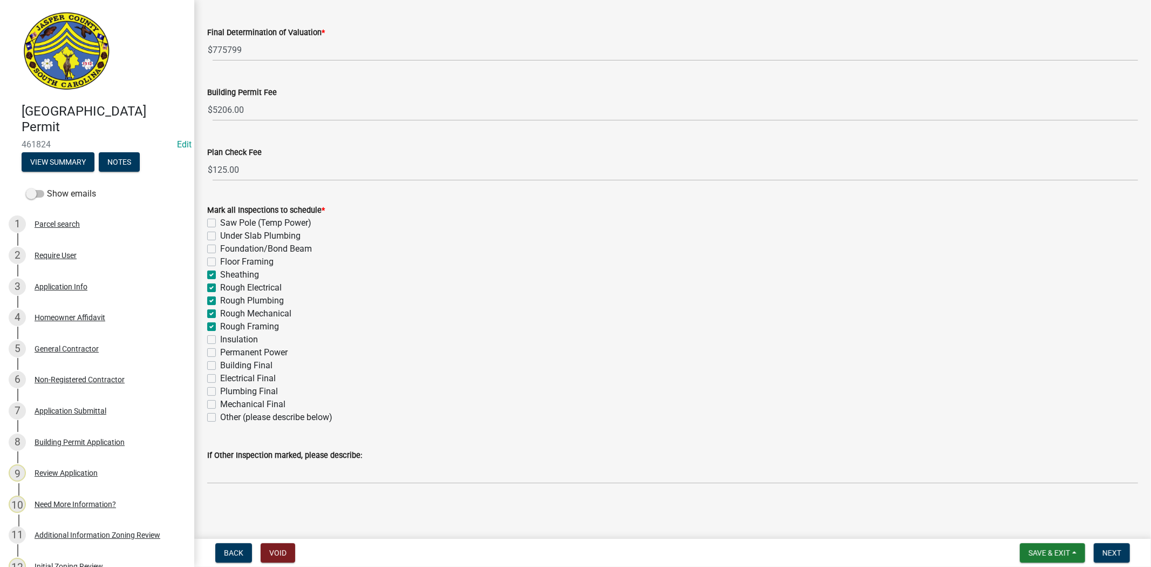
click at [220, 251] on label "Foundation/Bond Beam" at bounding box center [266, 248] width 92 height 13
click at [220, 249] on input "Foundation/Bond Beam" at bounding box center [223, 245] width 7 height 7
click at [220, 237] on label "Under Slab Plumbing" at bounding box center [260, 235] width 80 height 13
click at [220, 236] on input "Under Slab Plumbing" at bounding box center [223, 232] width 7 height 7
click at [220, 219] on label "Saw Pole (Temp Power)" at bounding box center [265, 222] width 91 height 13
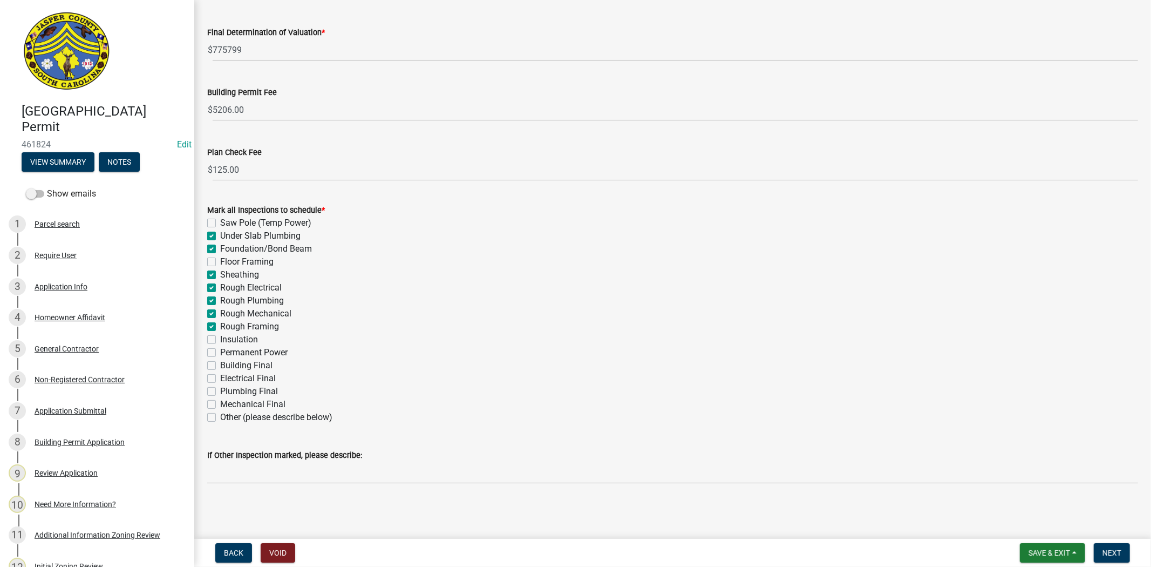
click at [220, 219] on input "Saw Pole (Temp Power)" at bounding box center [223, 219] width 7 height 7
click at [208, 346] on div "Permanent Power" at bounding box center [672, 352] width 931 height 13
click at [220, 339] on label "Insulation" at bounding box center [239, 339] width 38 height 13
click at [220, 339] on input "Insulation" at bounding box center [223, 336] width 7 height 7
click at [220, 351] on label "Permanent Power" at bounding box center [253, 352] width 67 height 13
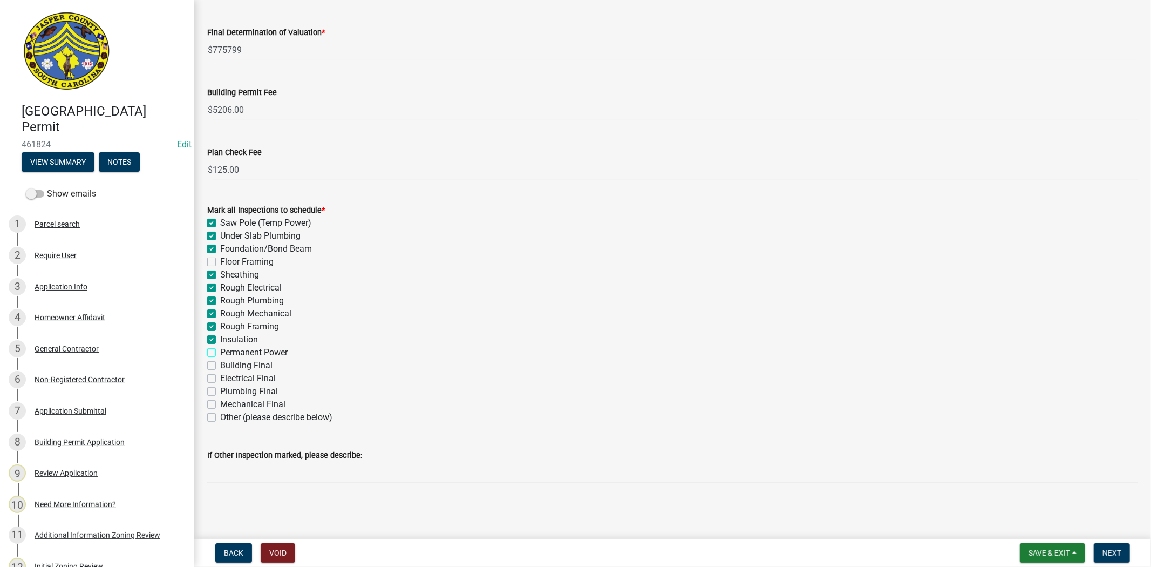
click at [220, 351] on input "Permanent Power" at bounding box center [223, 349] width 7 height 7
click at [220, 365] on label "Building Final" at bounding box center [246, 365] width 52 height 13
click at [220, 365] on input "Building Final" at bounding box center [223, 362] width 7 height 7
click at [220, 379] on label "Electrical Final" at bounding box center [248, 378] width 56 height 13
click at [220, 379] on input "Electrical Final" at bounding box center [223, 375] width 7 height 7
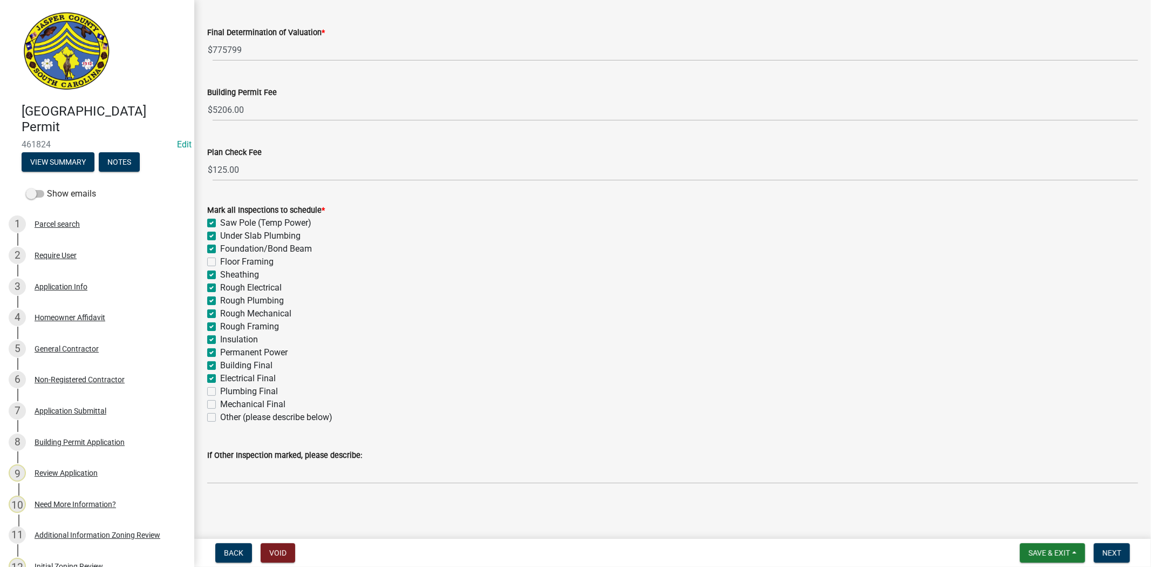
click at [220, 392] on label "Plumbing Final" at bounding box center [249, 391] width 58 height 13
click at [220, 392] on input "Plumbing Final" at bounding box center [223, 388] width 7 height 7
click at [220, 402] on label "Mechanical Final" at bounding box center [252, 404] width 65 height 13
click at [220, 402] on input "Mechanical Final" at bounding box center [223, 401] width 7 height 7
click at [1123, 554] on button "Next" at bounding box center [1112, 552] width 36 height 19
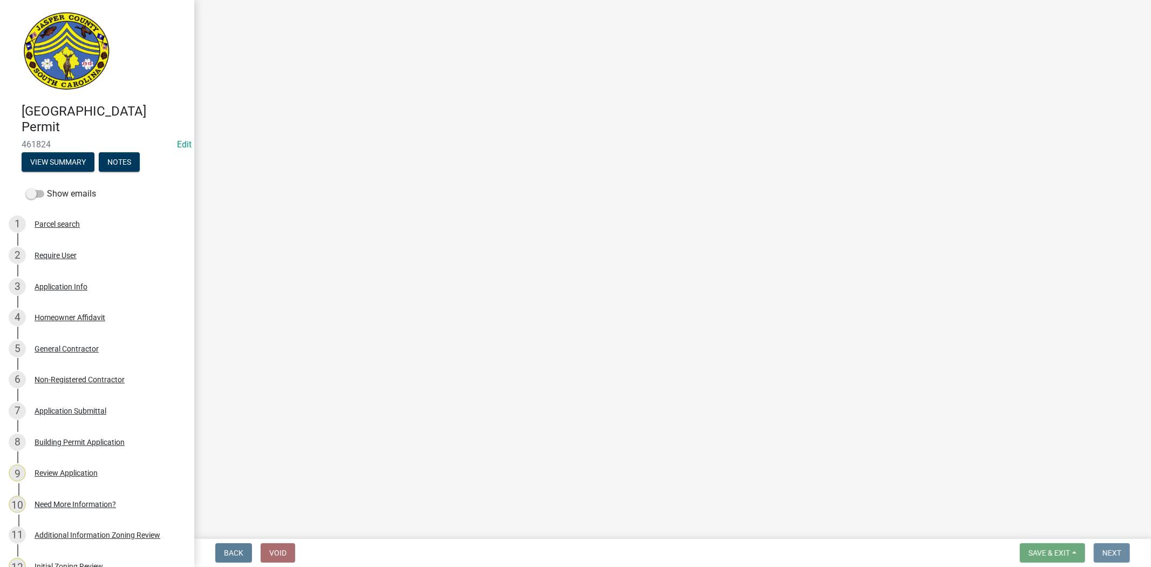
scroll to position [0, 0]
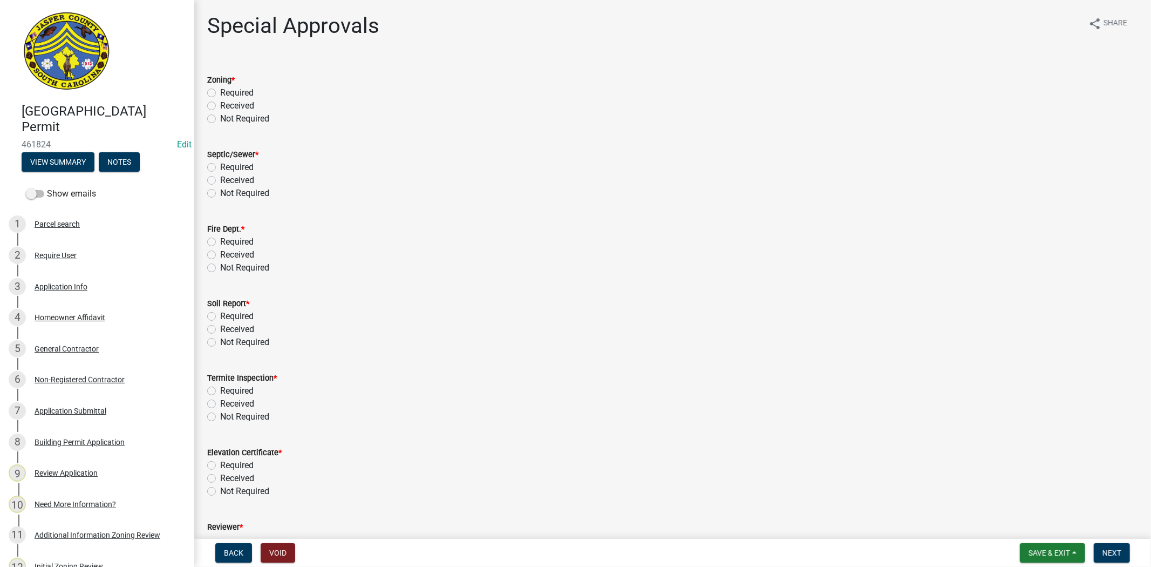
click at [220, 107] on label "Received" at bounding box center [237, 105] width 34 height 13
click at [220, 106] on input "Received" at bounding box center [223, 102] width 7 height 7
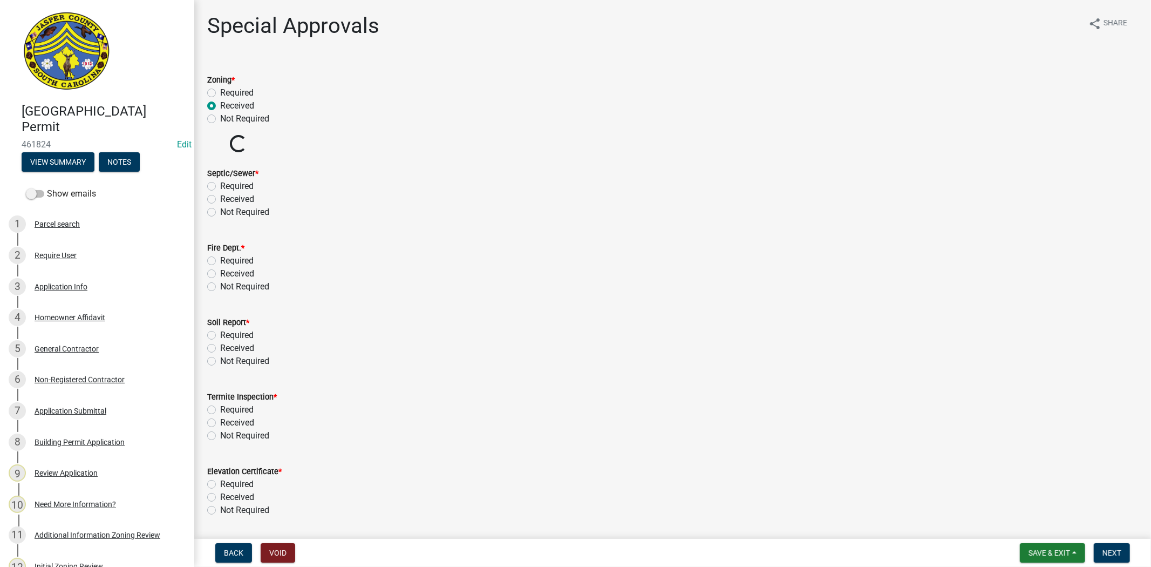
click at [220, 199] on label "Received" at bounding box center [237, 199] width 34 height 13
click at [220, 199] on input "Received" at bounding box center [223, 196] width 7 height 7
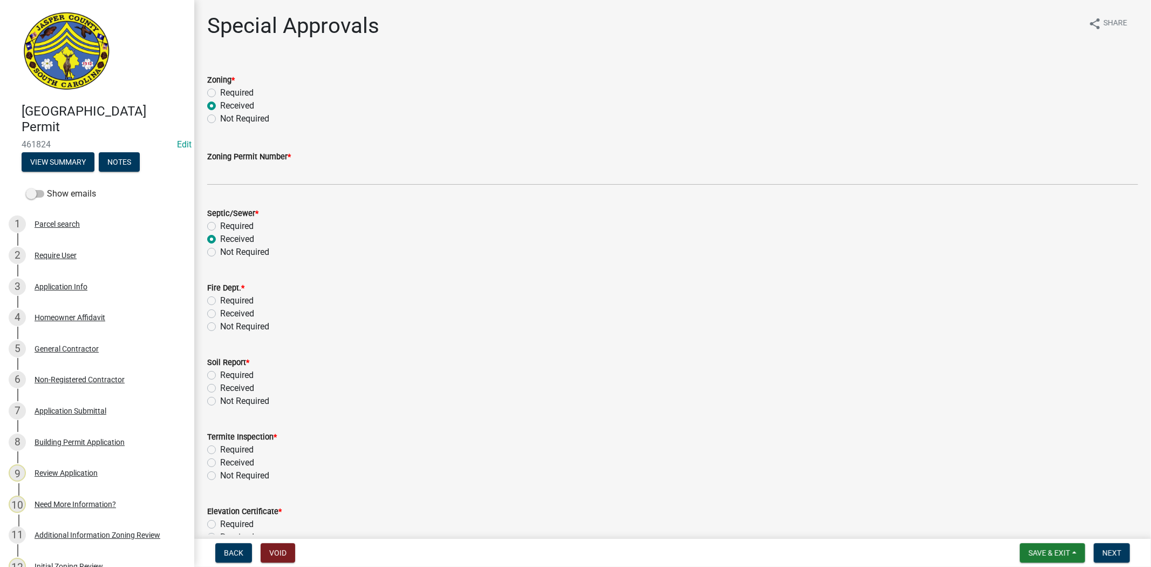
click at [220, 328] on label "Not Required" at bounding box center [244, 326] width 49 height 13
click at [220, 327] on input "Not Required" at bounding box center [223, 323] width 7 height 7
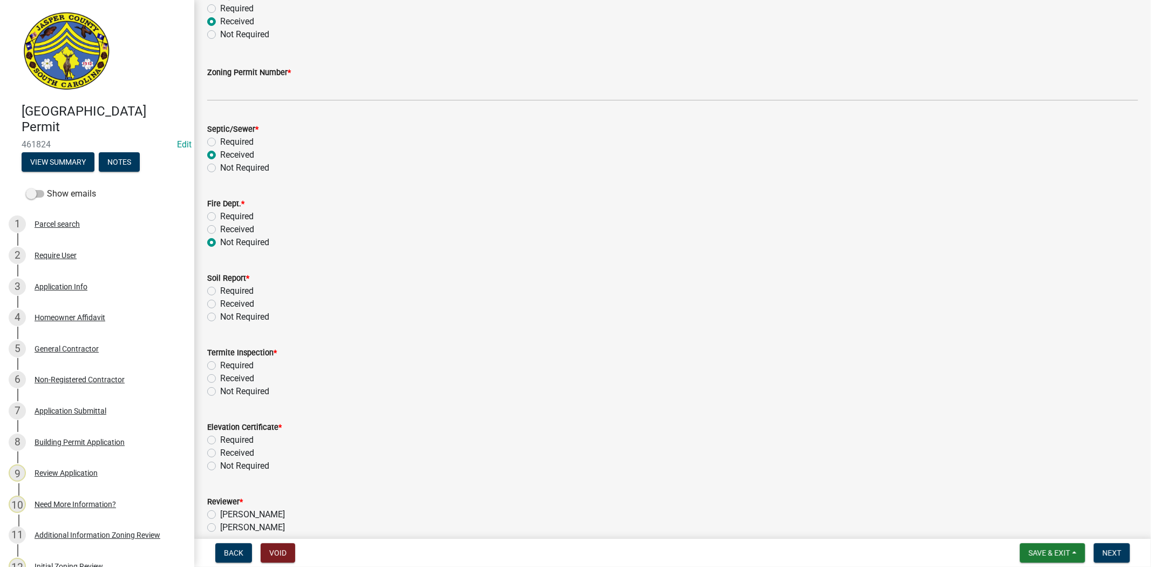
scroll to position [120, 0]
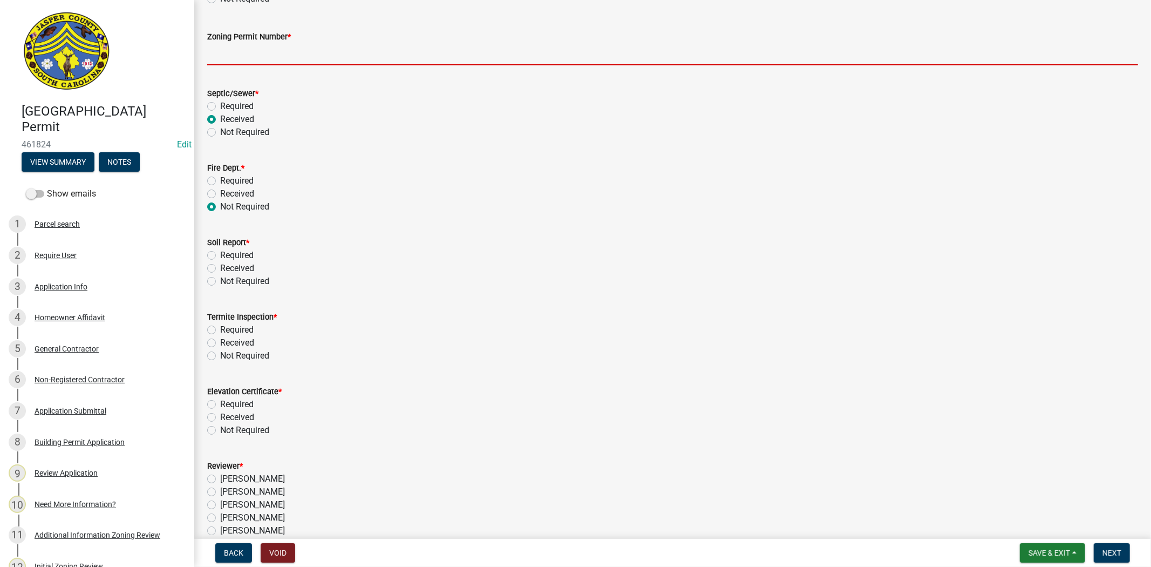
click at [314, 50] on input "Zoning Permit Number *" at bounding box center [672, 54] width 931 height 22
paste input "ZP-25-215"
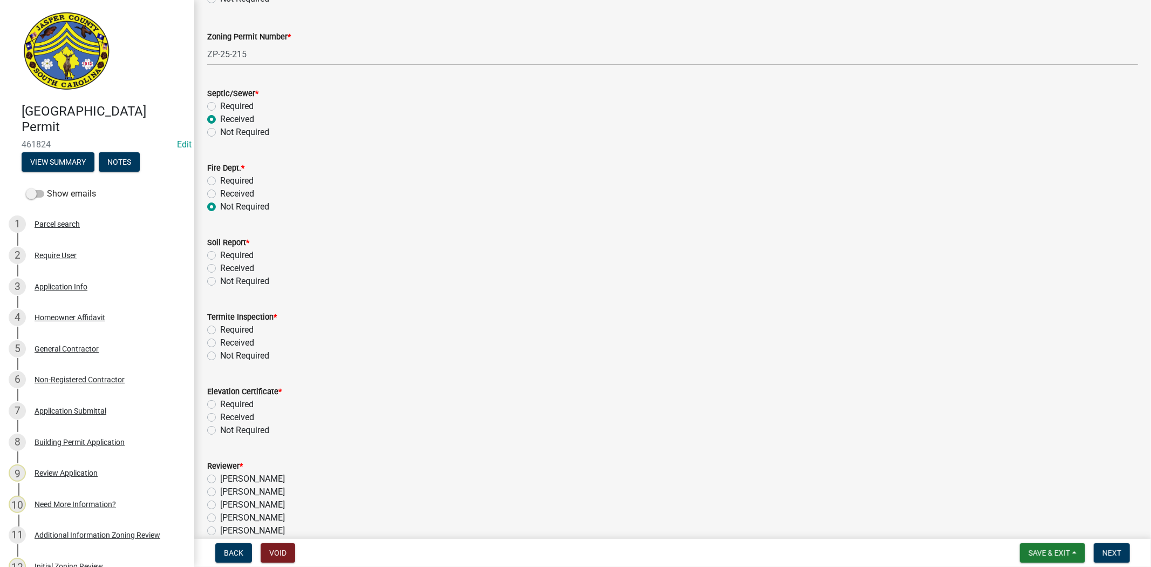
click at [220, 254] on label "Required" at bounding box center [236, 255] width 33 height 13
click at [220, 254] on input "Required" at bounding box center [223, 252] width 7 height 7
click at [220, 329] on label "Required" at bounding box center [236, 329] width 33 height 13
click at [220, 329] on input "Required" at bounding box center [223, 326] width 7 height 7
click at [220, 418] on label "Received" at bounding box center [237, 417] width 34 height 13
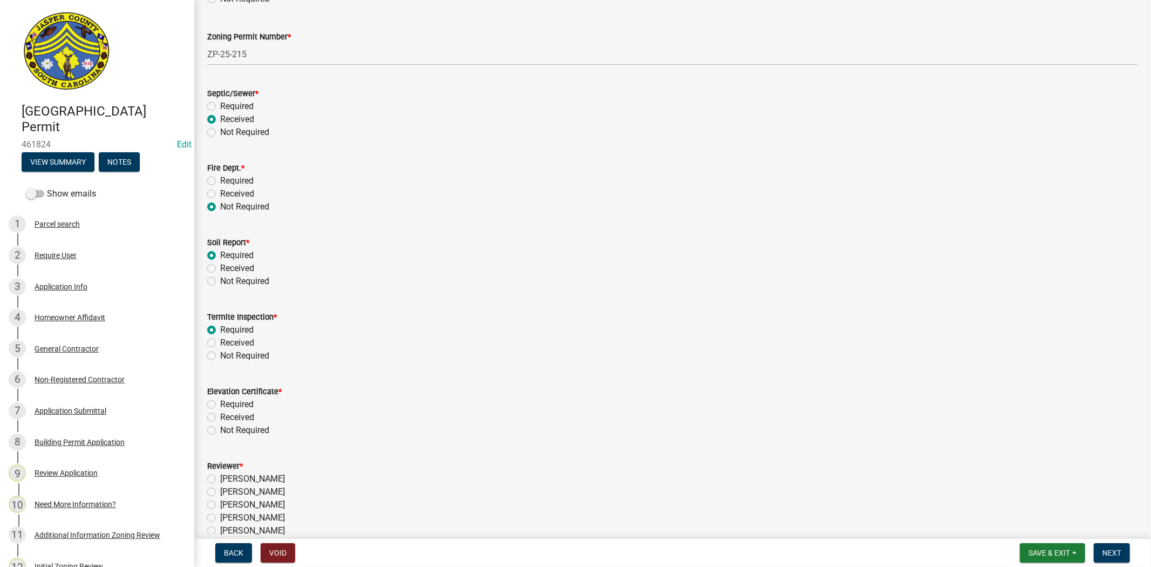
click at [220, 418] on input "Received" at bounding box center [223, 414] width 7 height 7
click at [220, 427] on label "Not Required" at bounding box center [244, 430] width 49 height 13
click at [220, 427] on input "Not Required" at bounding box center [223, 427] width 7 height 7
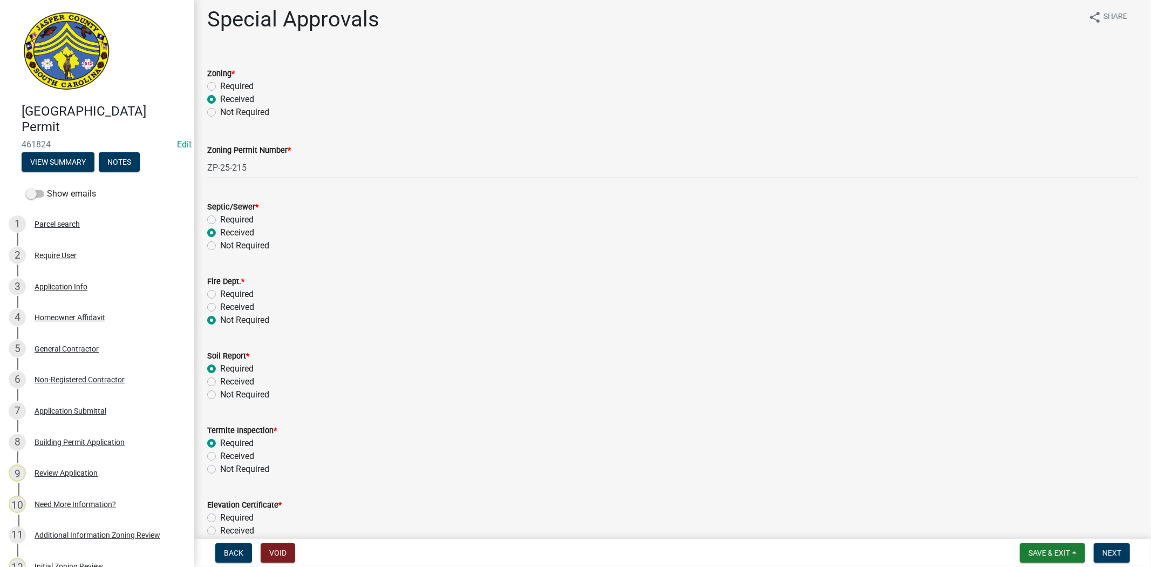
scroll to position [0, 0]
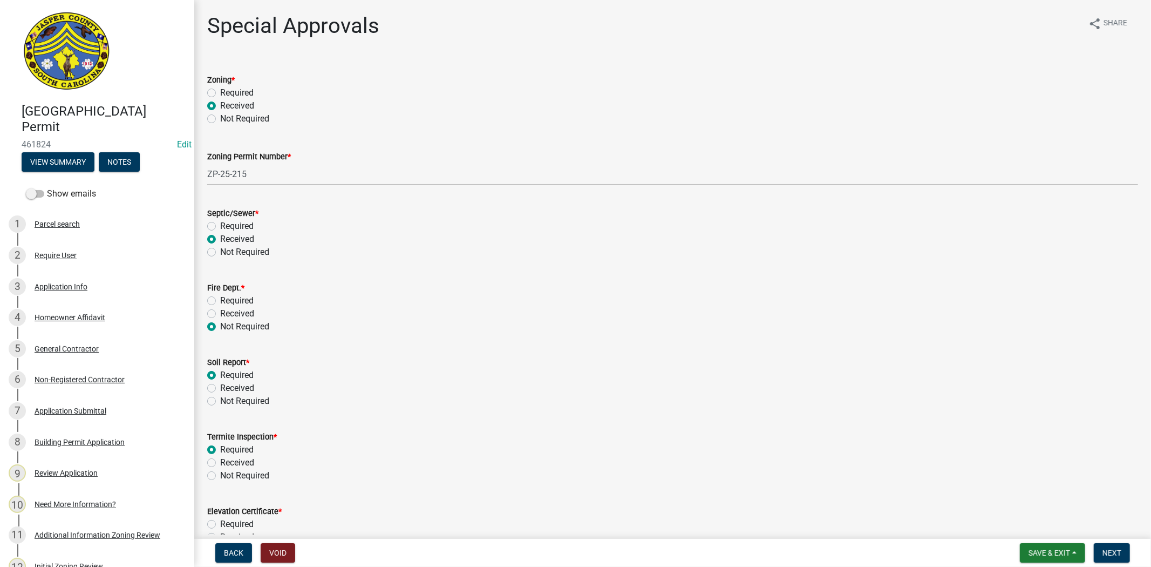
click at [220, 227] on label "Required" at bounding box center [236, 226] width 33 height 13
click at [220, 227] on input "Required" at bounding box center [223, 223] width 7 height 7
click at [220, 239] on label "Received" at bounding box center [237, 239] width 34 height 13
click at [220, 239] on input "Received" at bounding box center [223, 236] width 7 height 7
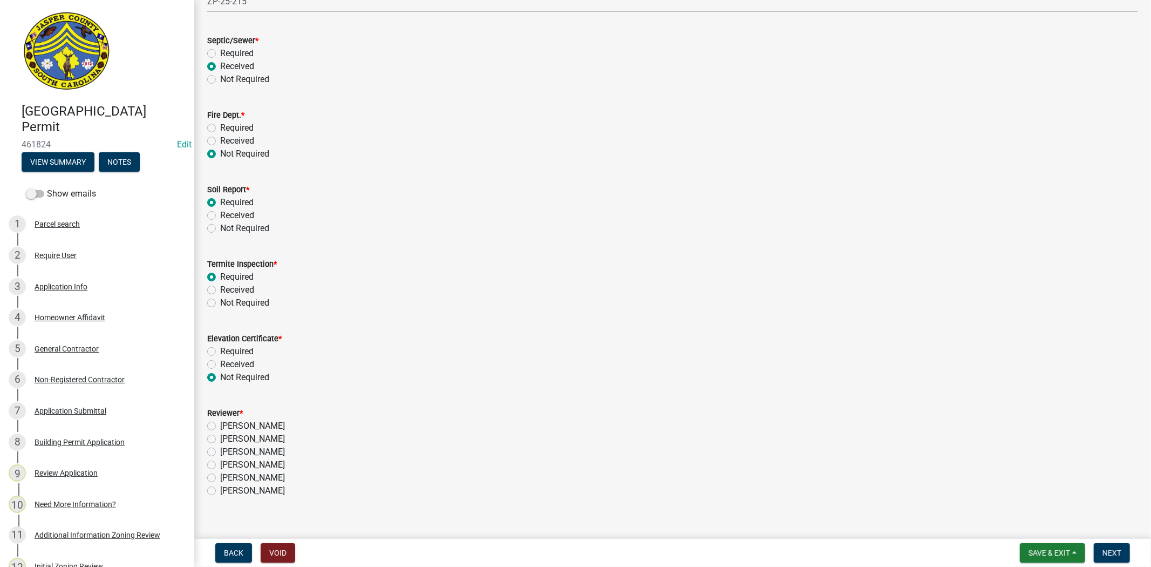
scroll to position [187, 0]
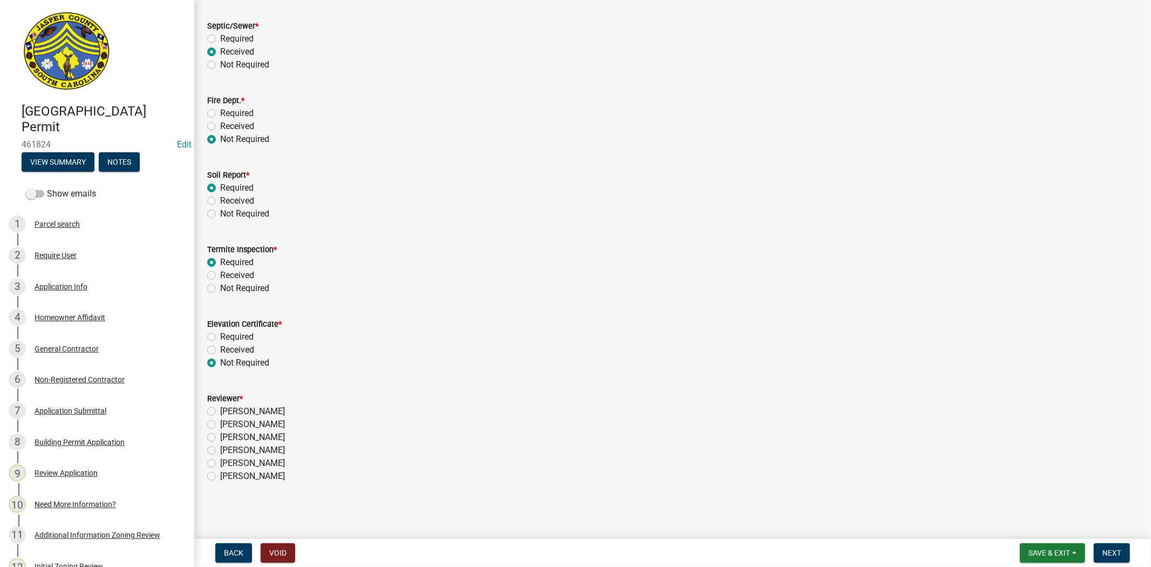
click at [220, 437] on label "[PERSON_NAME]" at bounding box center [252, 437] width 65 height 13
click at [220, 437] on input "[PERSON_NAME]" at bounding box center [223, 434] width 7 height 7
click at [1120, 548] on span "Next" at bounding box center [1111, 552] width 19 height 9
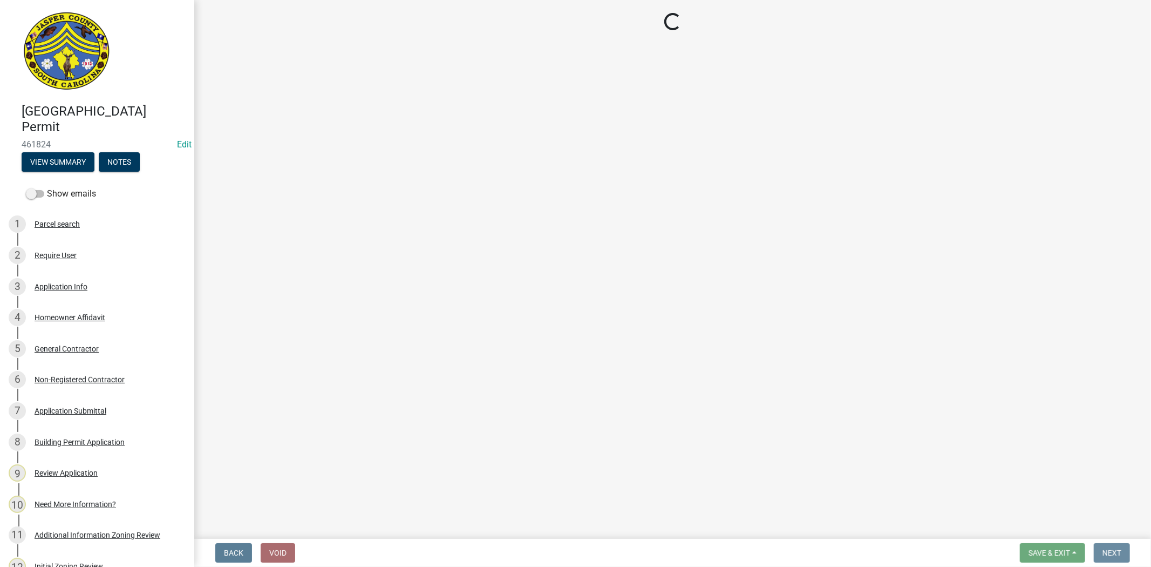
scroll to position [0, 0]
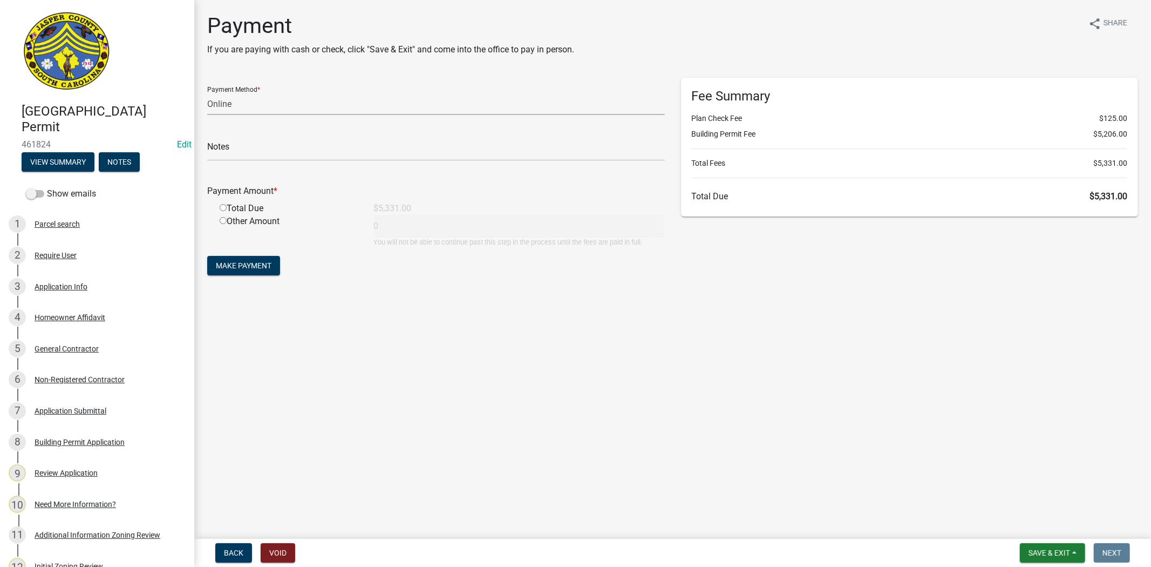
click at [230, 106] on select "Credit Card POS Check Cash Online" at bounding box center [436, 104] width 458 height 22
click at [207, 93] on select "Credit Card POS Check Cash Online" at bounding box center [436, 104] width 458 height 22
click at [254, 149] on input "text" at bounding box center [436, 150] width 458 height 22
click at [224, 206] on input "radio" at bounding box center [223, 207] width 7 height 7
click at [241, 270] on button "Make Payment" at bounding box center [243, 265] width 73 height 19
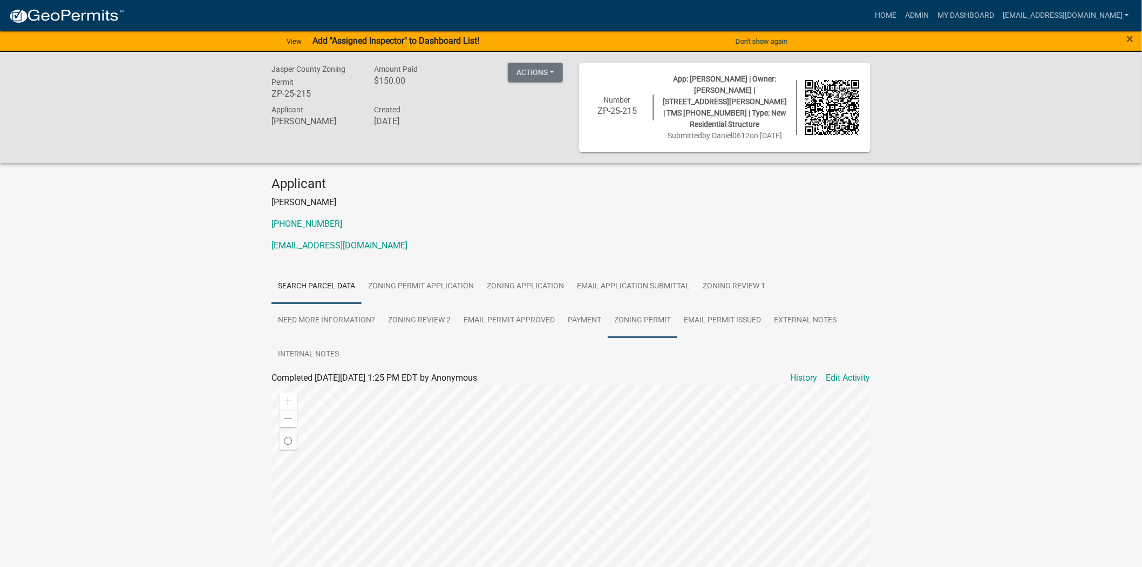
click at [624, 322] on link "Zoning Permit" at bounding box center [643, 320] width 70 height 35
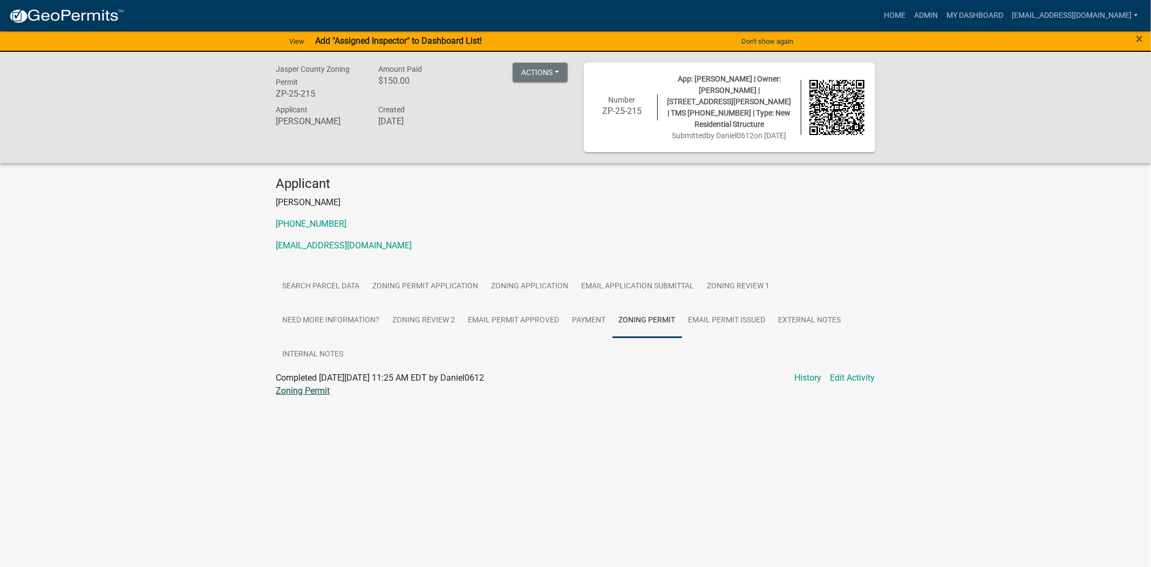
click at [306, 391] on link "Zoning Permit" at bounding box center [303, 390] width 54 height 10
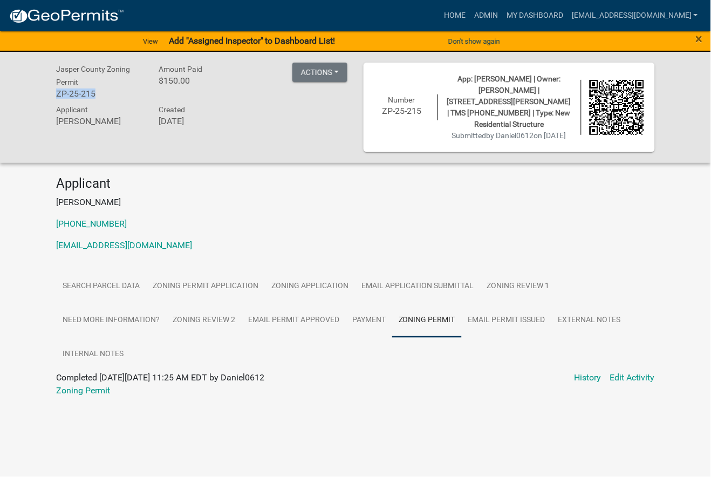
drag, startPoint x: 108, startPoint y: 90, endPoint x: 35, endPoint y: 90, distance: 73.9
click at [35, 90] on div "Jasper County Zoning Permit ZP-25-215 Amount Paid $150.00 Actions View receipt …" at bounding box center [355, 107] width 711 height 111
copy h6 "ZP-25-215"
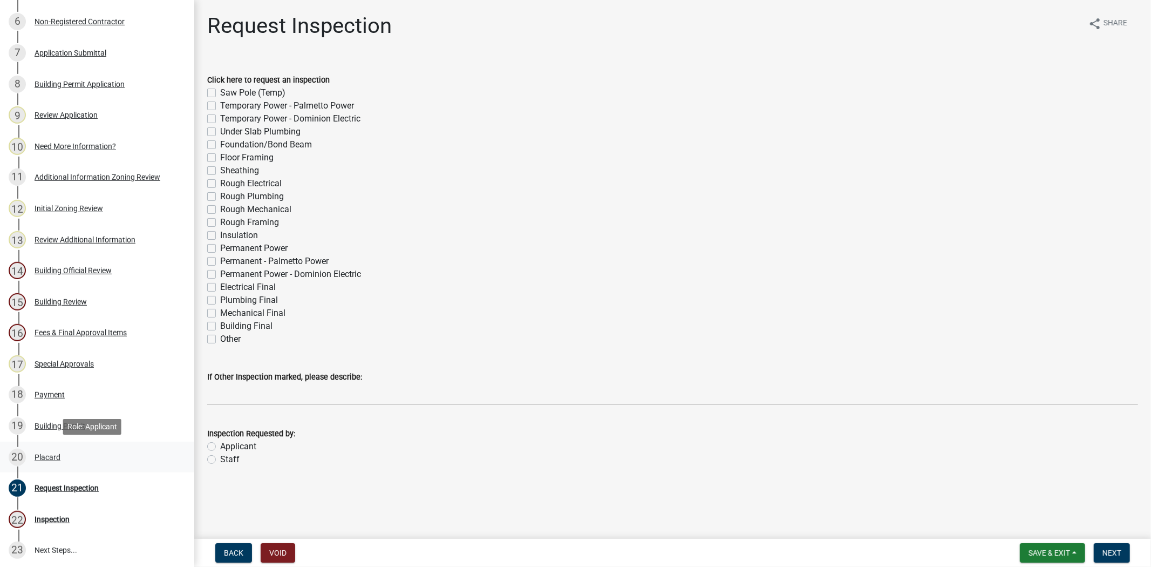
scroll to position [359, 0]
click at [60, 420] on div "Building Permit" at bounding box center [60, 424] width 51 height 8
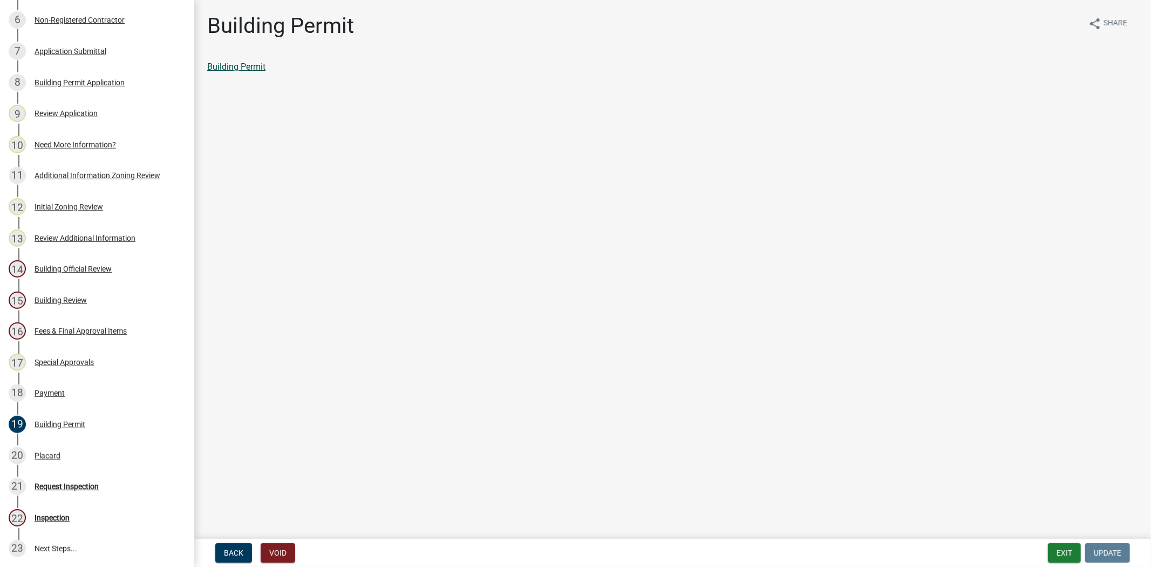
click at [216, 68] on link "Building Permit" at bounding box center [236, 67] width 58 height 10
click at [52, 396] on div "Payment" at bounding box center [50, 393] width 30 height 8
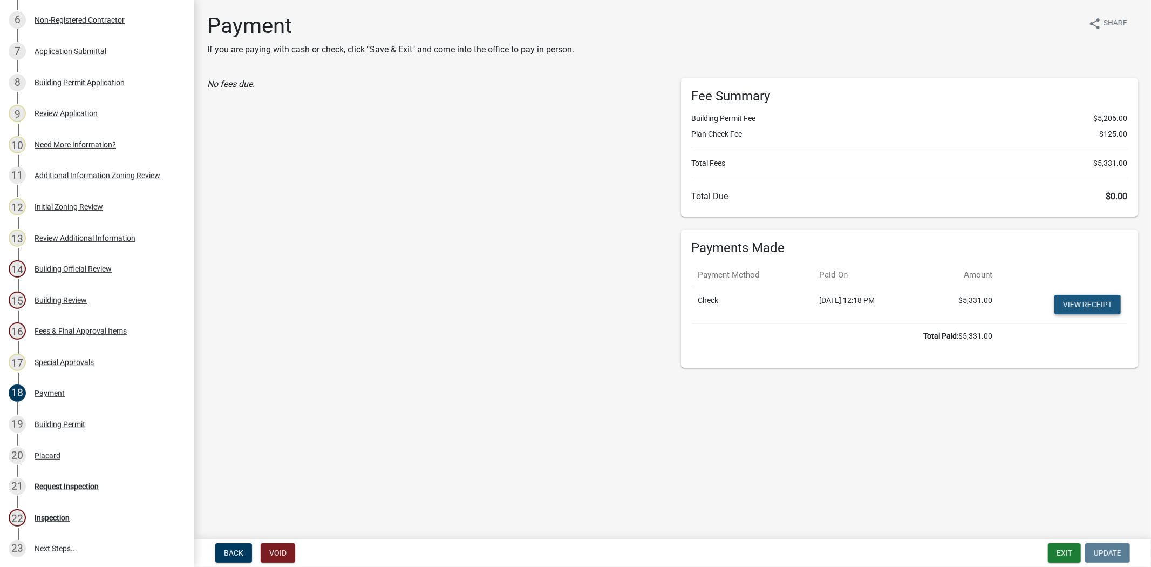
click at [1100, 304] on link "View receipt" at bounding box center [1087, 304] width 66 height 19
click at [49, 455] on div "Placard" at bounding box center [48, 456] width 26 height 8
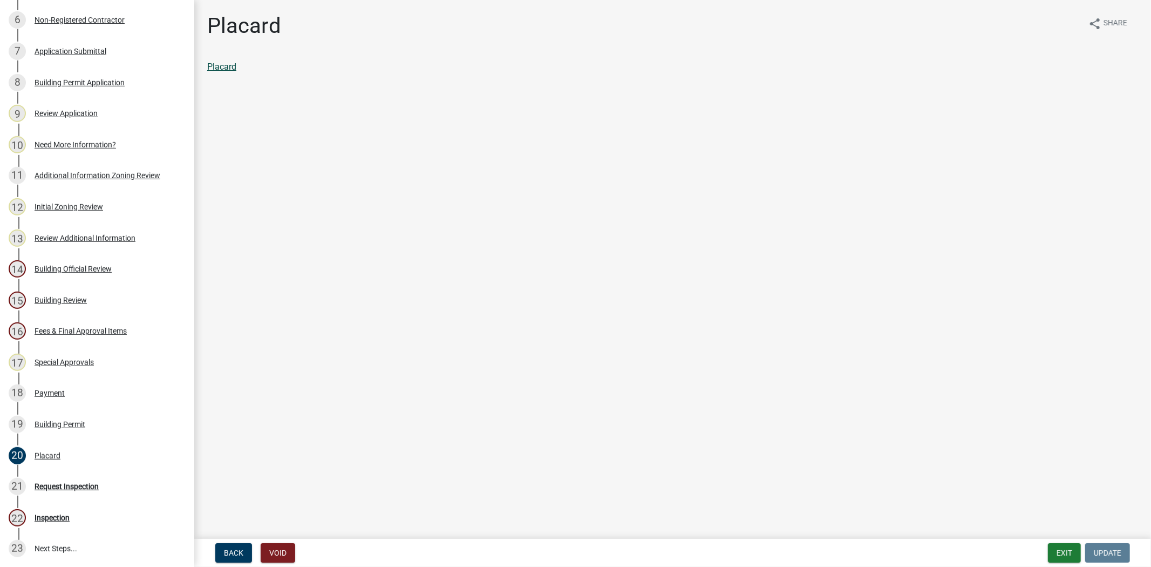
click at [227, 71] on link "Placard" at bounding box center [221, 67] width 29 height 10
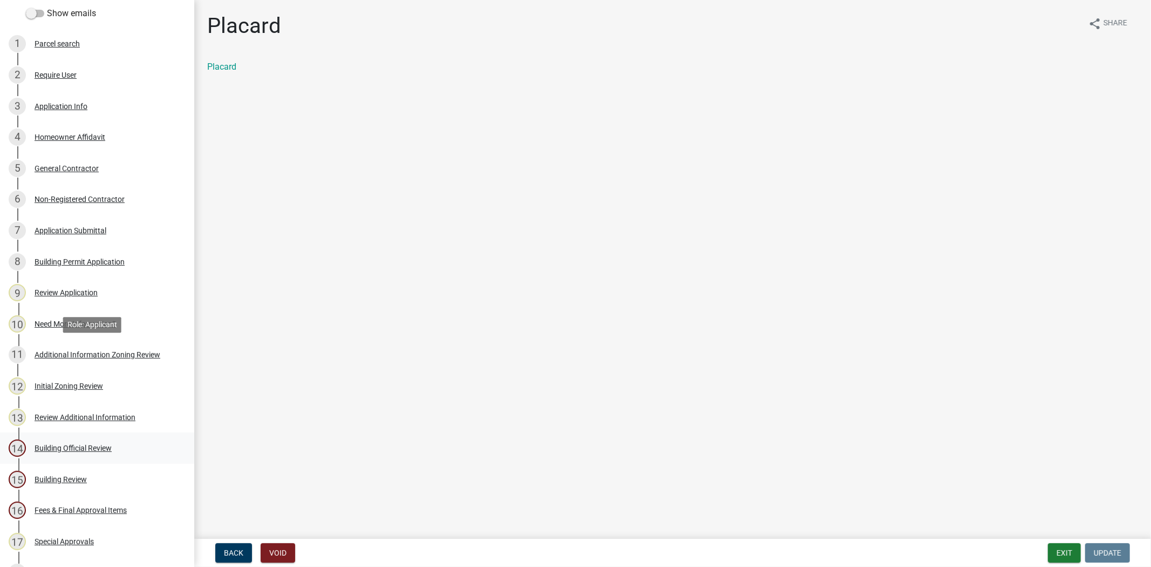
scroll to position [180, 0]
click at [56, 108] on div "Application Info" at bounding box center [61, 107] width 53 height 8
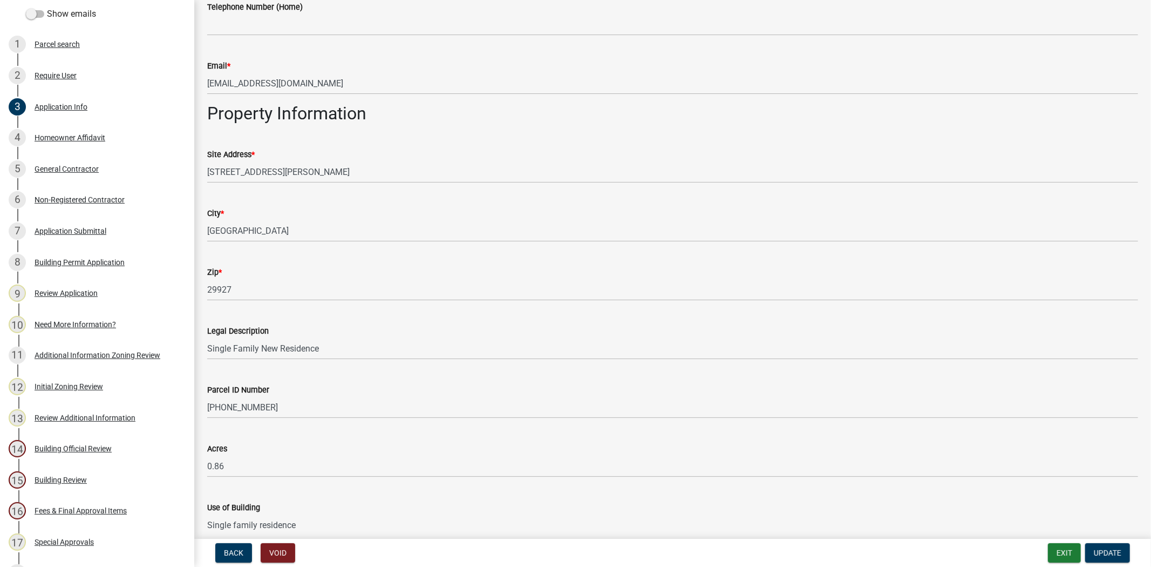
scroll to position [659, 0]
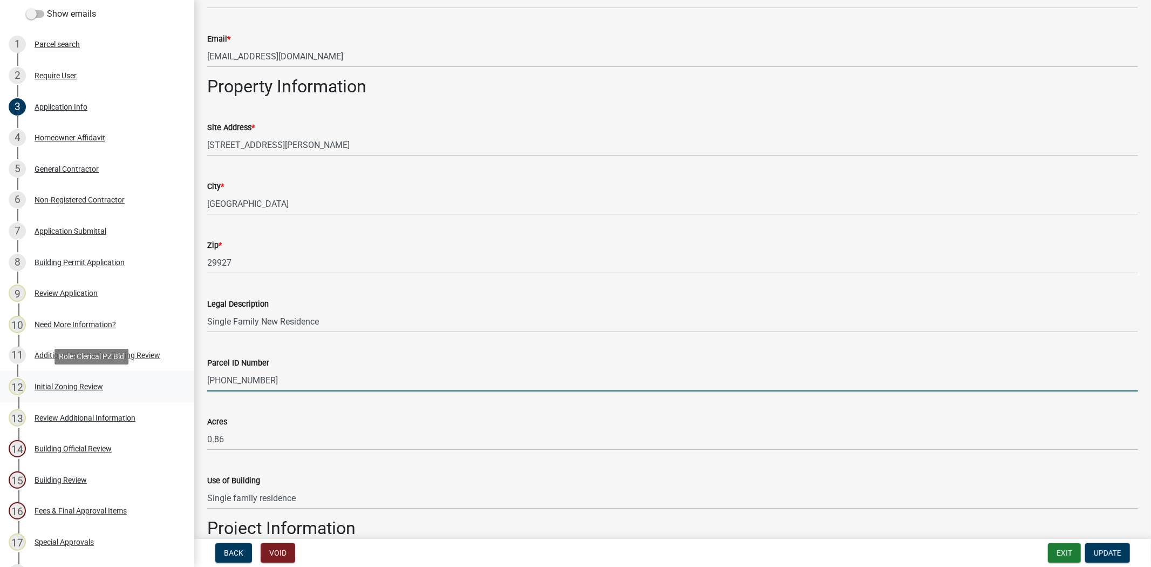
drag, startPoint x: 278, startPoint y: 381, endPoint x: 159, endPoint y: 394, distance: 120.0
click at [159, 394] on div "Jasper County Building Permit N-25-336 Edit View Summary Notes Show emails 1 Pa…" at bounding box center [575, 283] width 1151 height 567
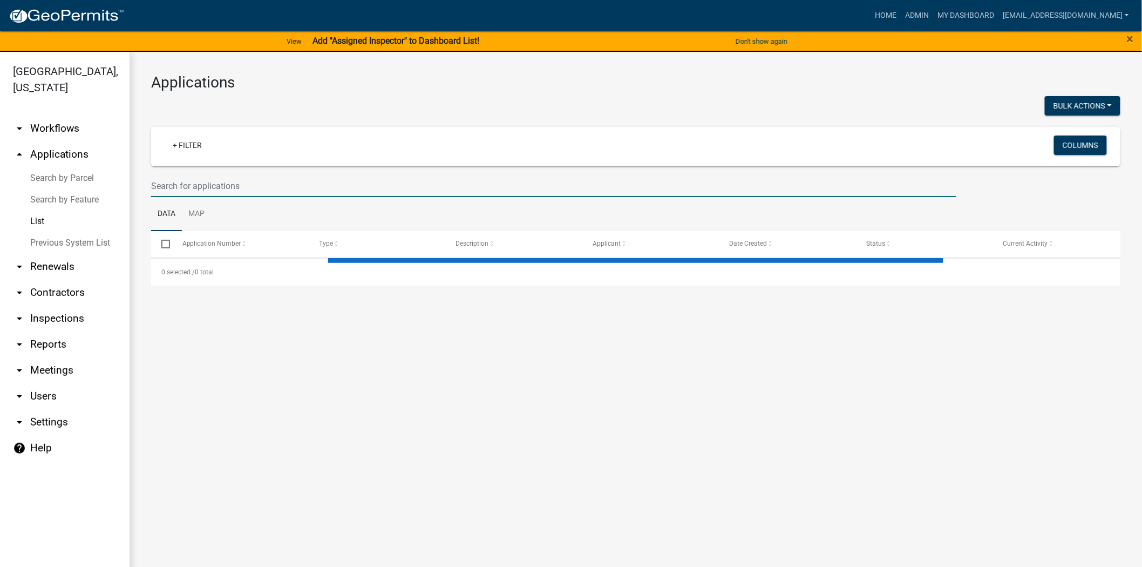
click at [357, 180] on input "text" at bounding box center [553, 186] width 805 height 22
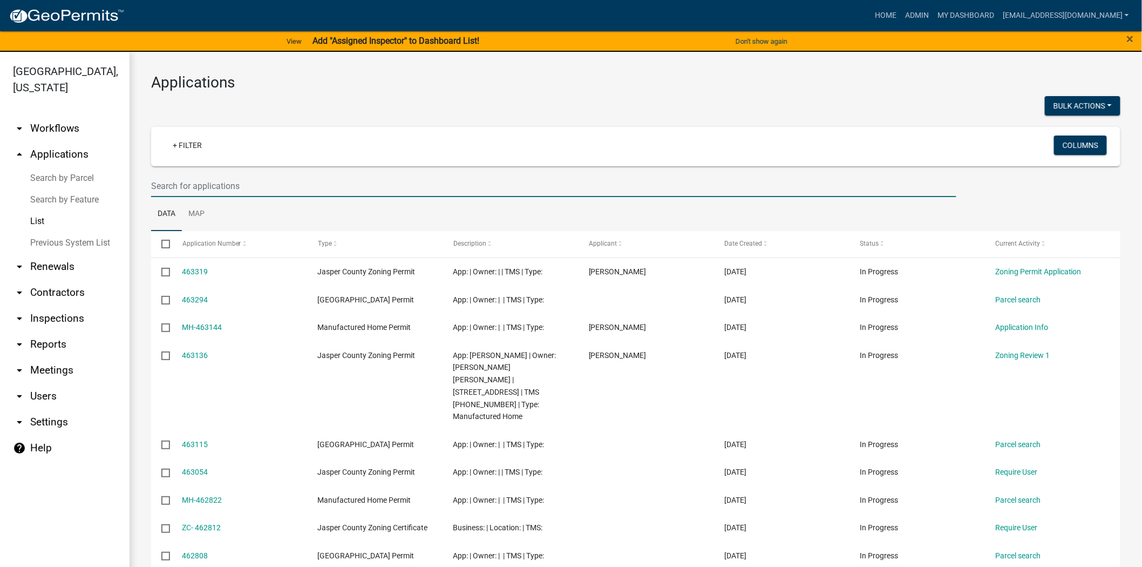
paste input "[PHONE_NUMBER]"
type input "[PHONE_NUMBER]"
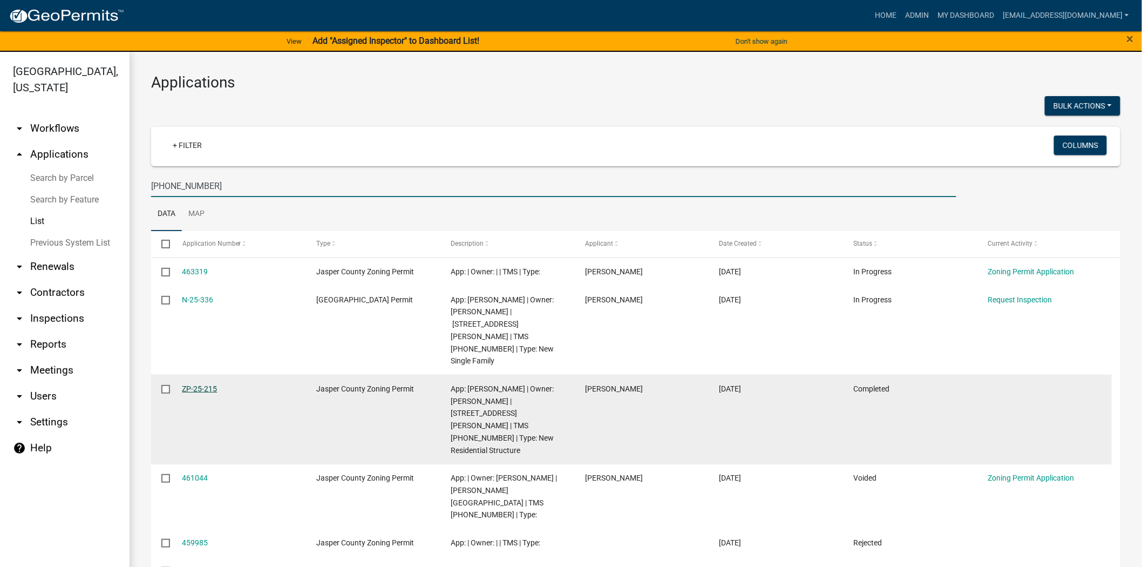
click at [212, 384] on link "ZP-25-215" at bounding box center [199, 388] width 35 height 9
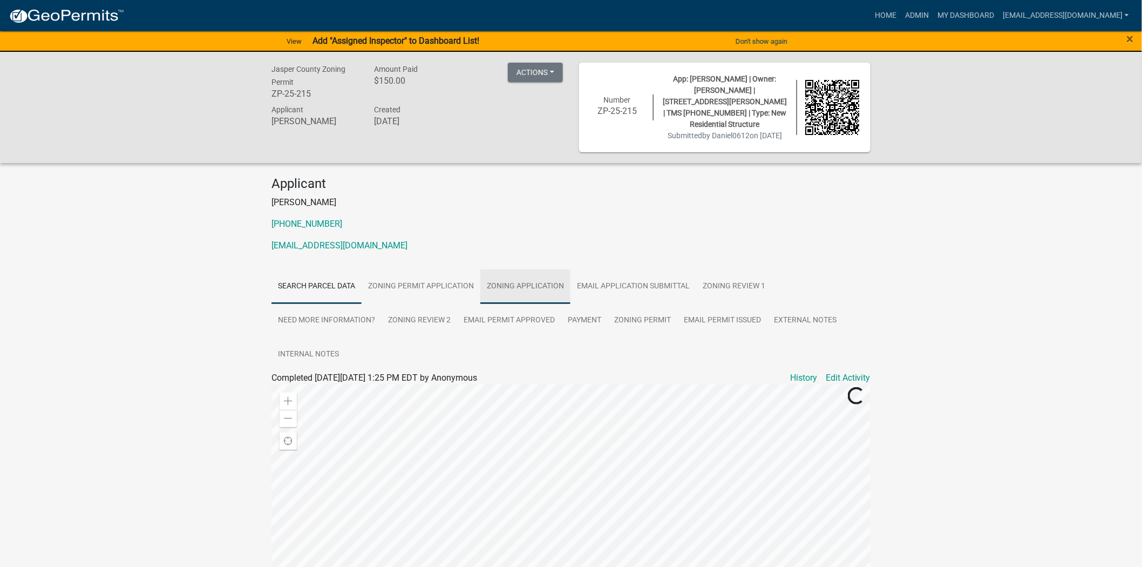
click at [533, 280] on link "Zoning Application" at bounding box center [525, 286] width 90 height 35
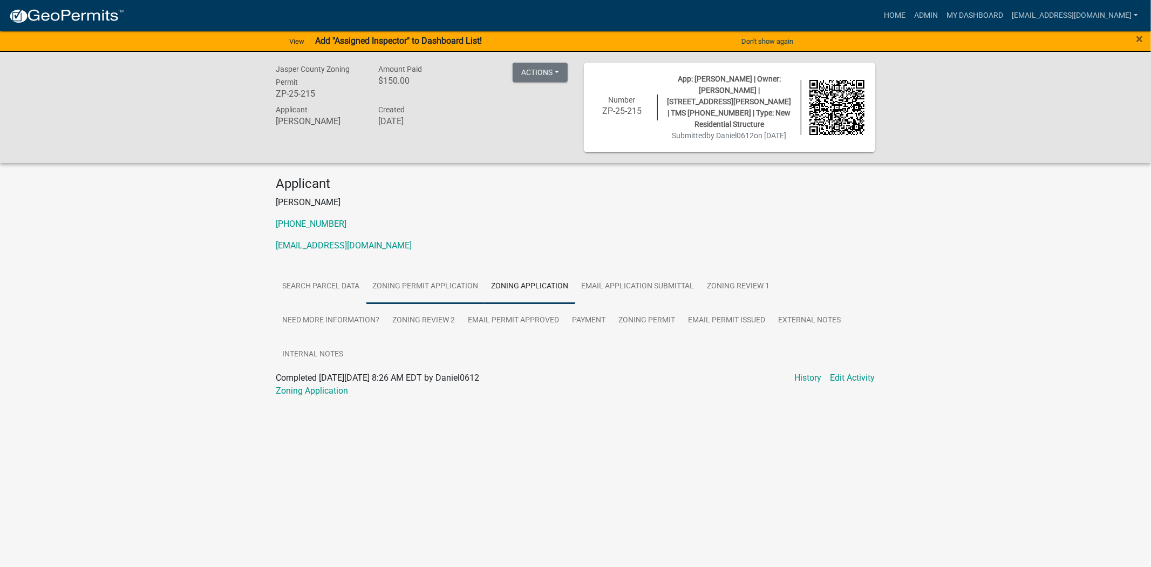
click at [451, 292] on link "Zoning Permit Application" at bounding box center [425, 286] width 119 height 35
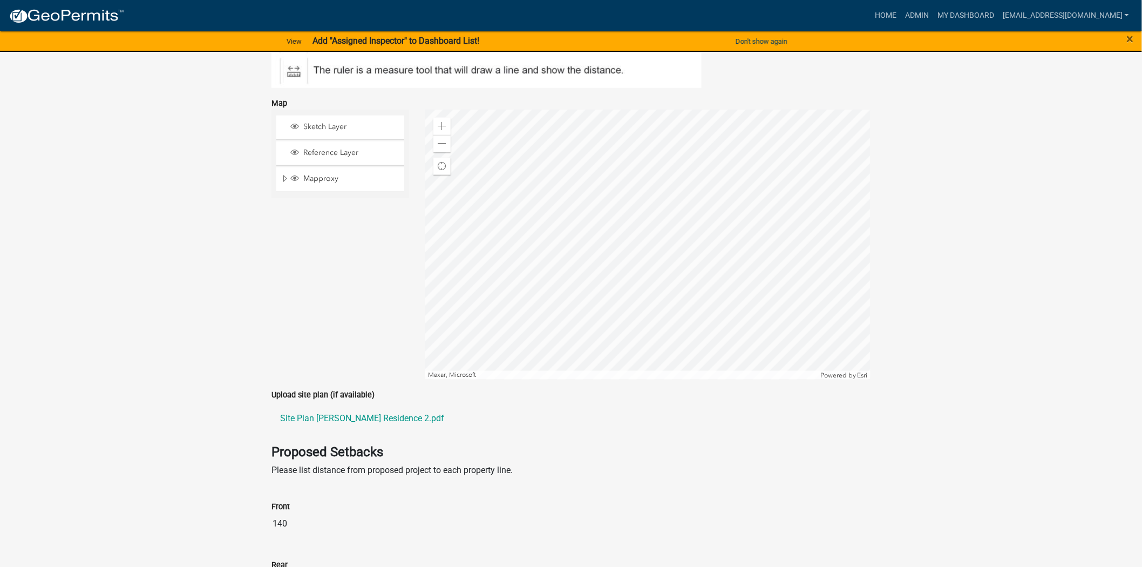
scroll to position [2218, 0]
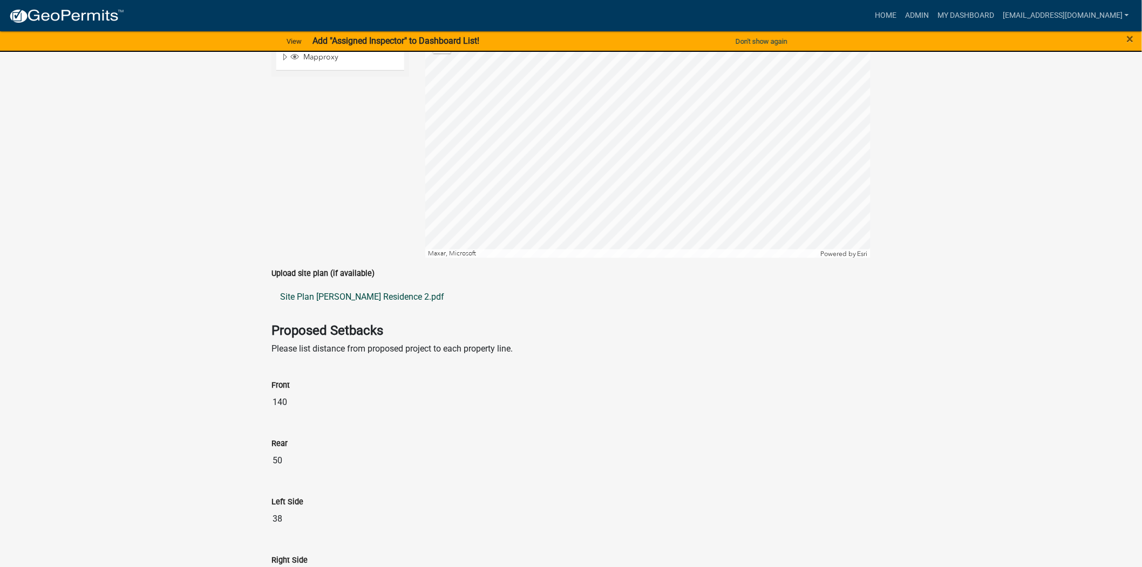
click at [378, 295] on link "Site Plan [PERSON_NAME] Residence 2.pdf" at bounding box center [570, 297] width 599 height 26
